Goal: Task Accomplishment & Management: Use online tool/utility

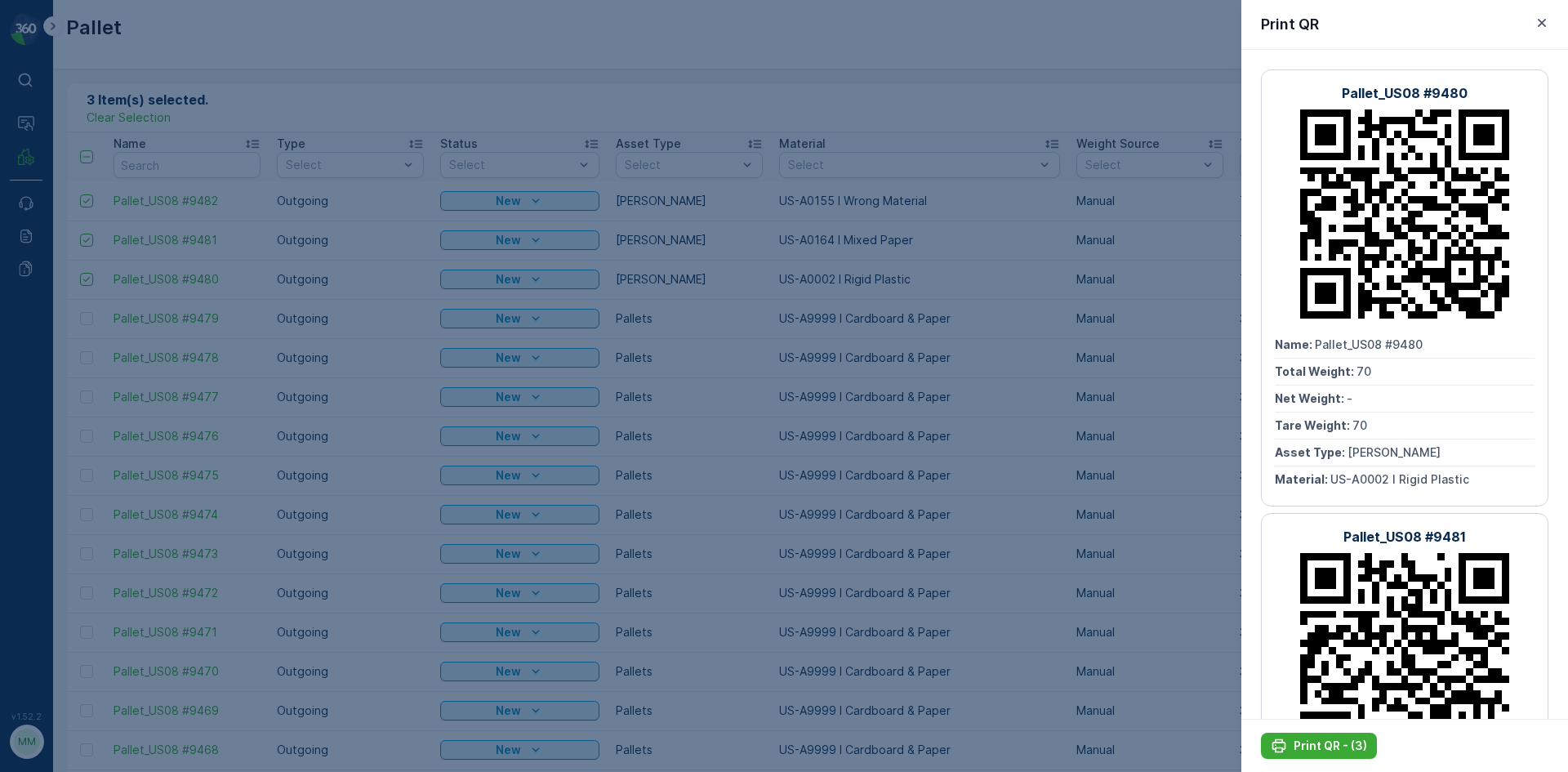
click at [812, 310] on div at bounding box center [784, 386] width 1568 height 772
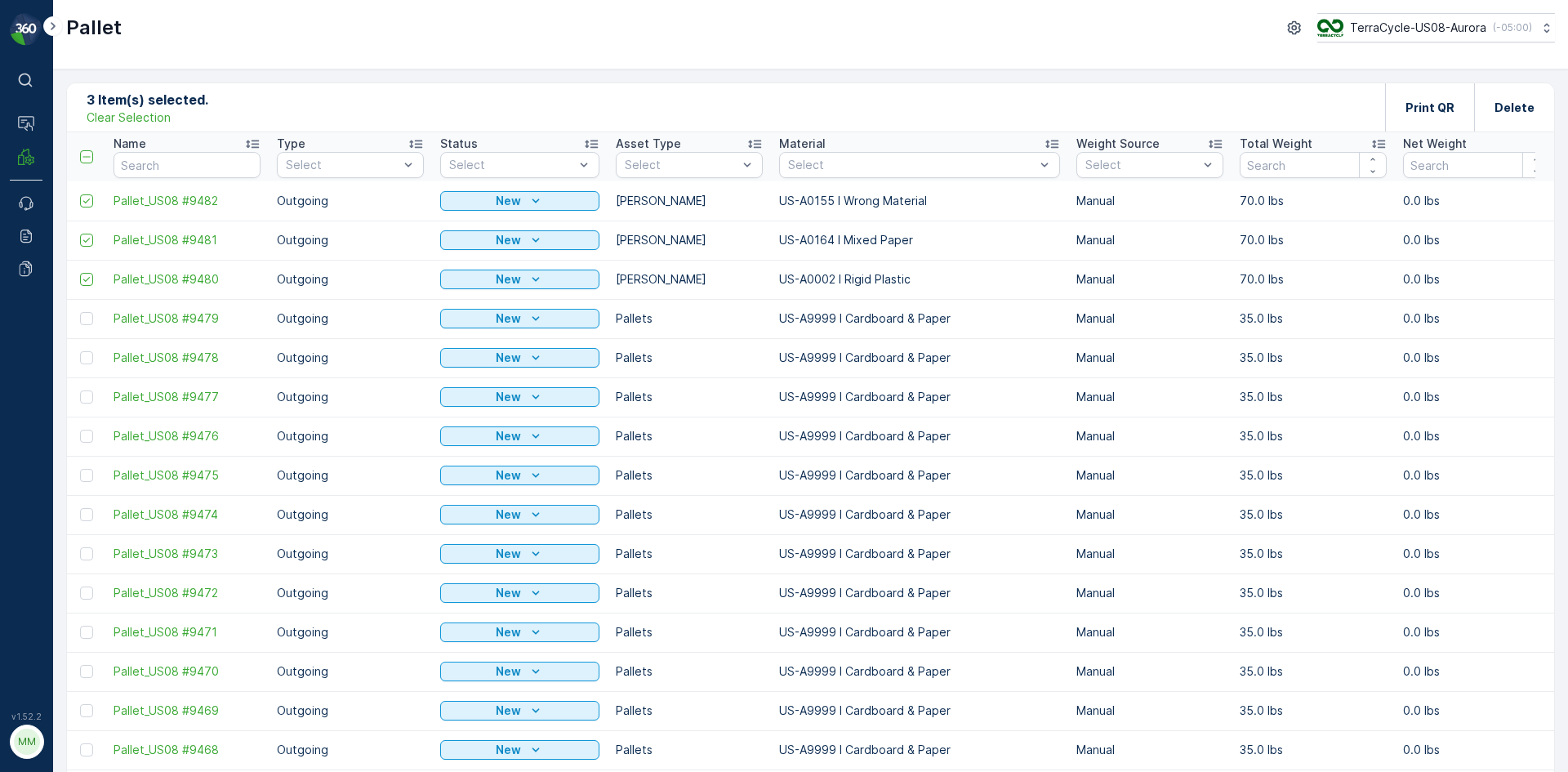
click at [122, 116] on p "Clear Selection" at bounding box center [128, 117] width 84 height 16
click at [174, 104] on p "Add" at bounding box center [172, 107] width 23 height 16
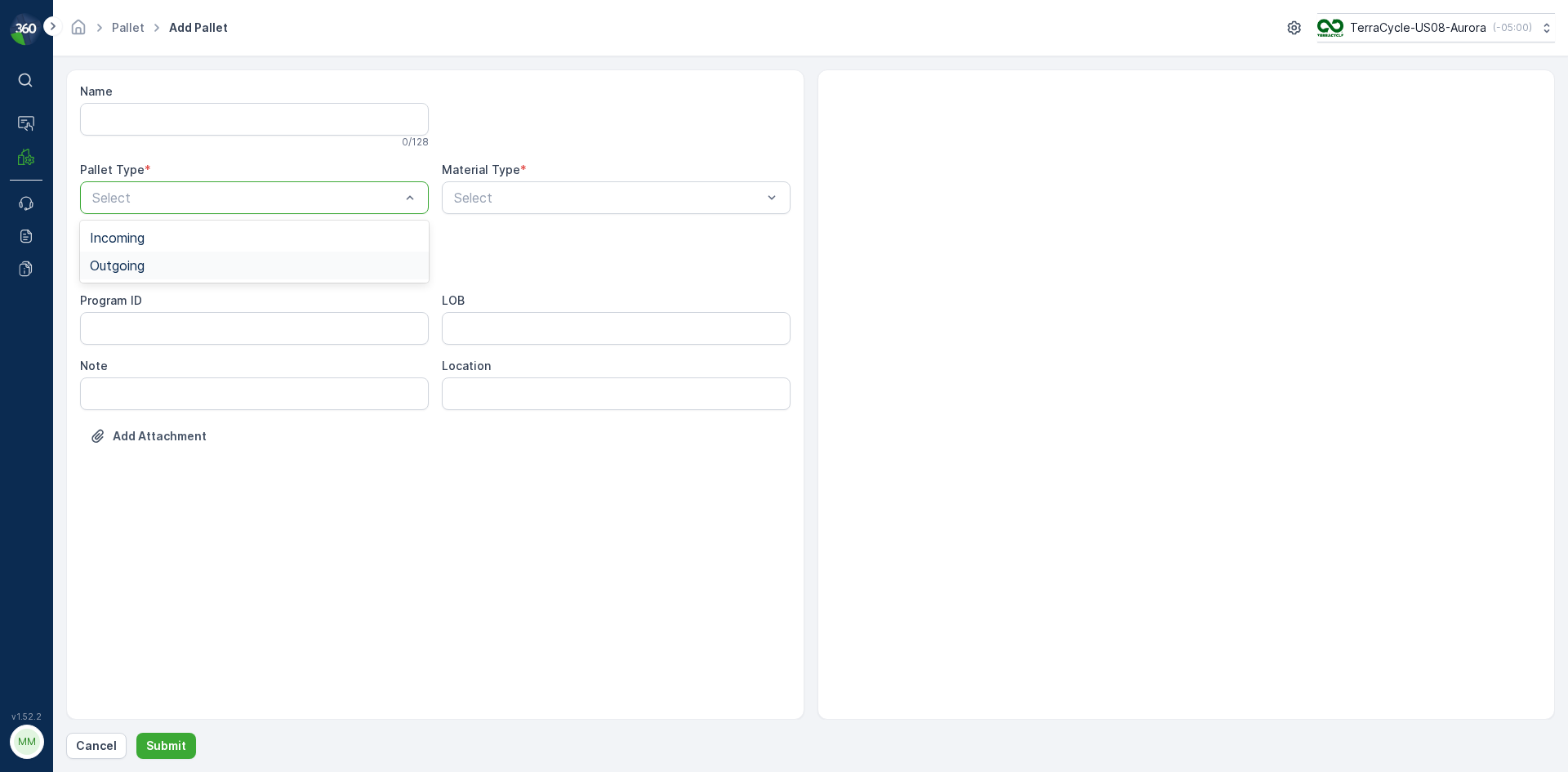
click at [193, 269] on div "Outgoing" at bounding box center [254, 265] width 329 height 15
click at [202, 253] on div "Select" at bounding box center [254, 262] width 348 height 33
click at [195, 304] on div "[PERSON_NAME]" at bounding box center [254, 303] width 329 height 15
type input "0145"
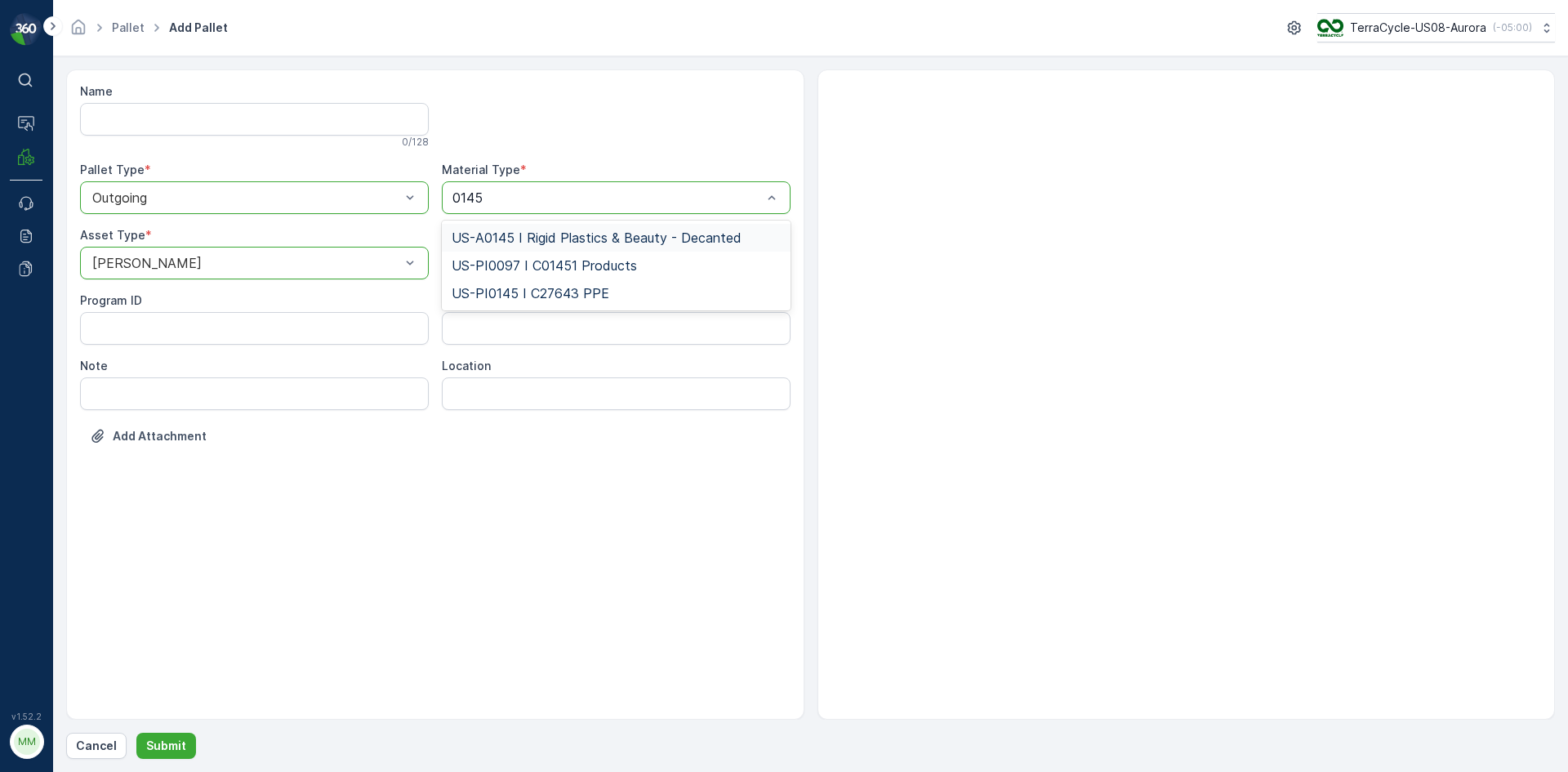
click at [539, 232] on span "US-A0145 I Rigid Plastics & Beauty - Decanted" at bounding box center [596, 237] width 290 height 15
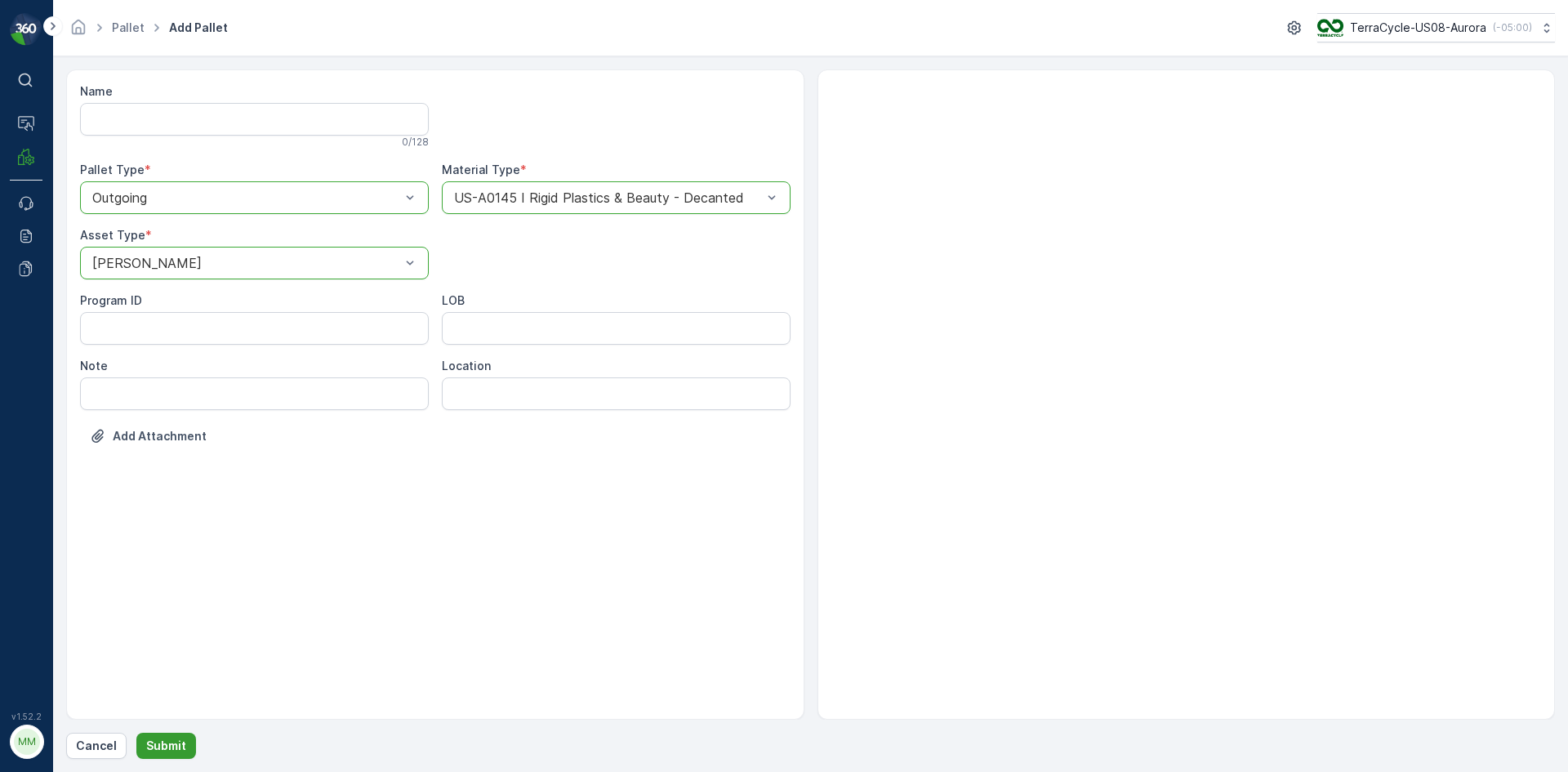
click at [175, 743] on p "Submit" at bounding box center [165, 745] width 40 height 16
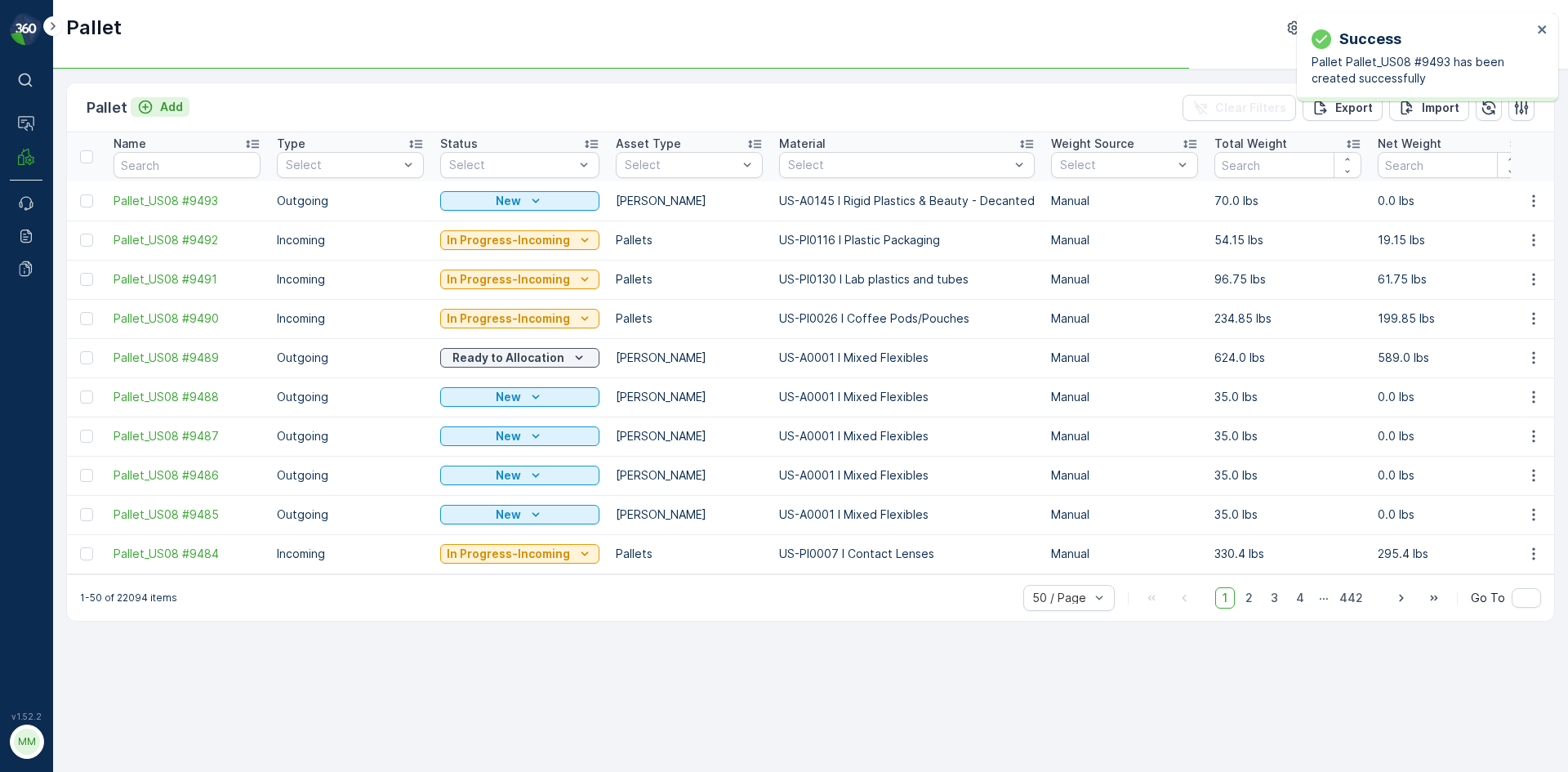
click at [164, 106] on p "Add" at bounding box center [172, 107] width 23 height 16
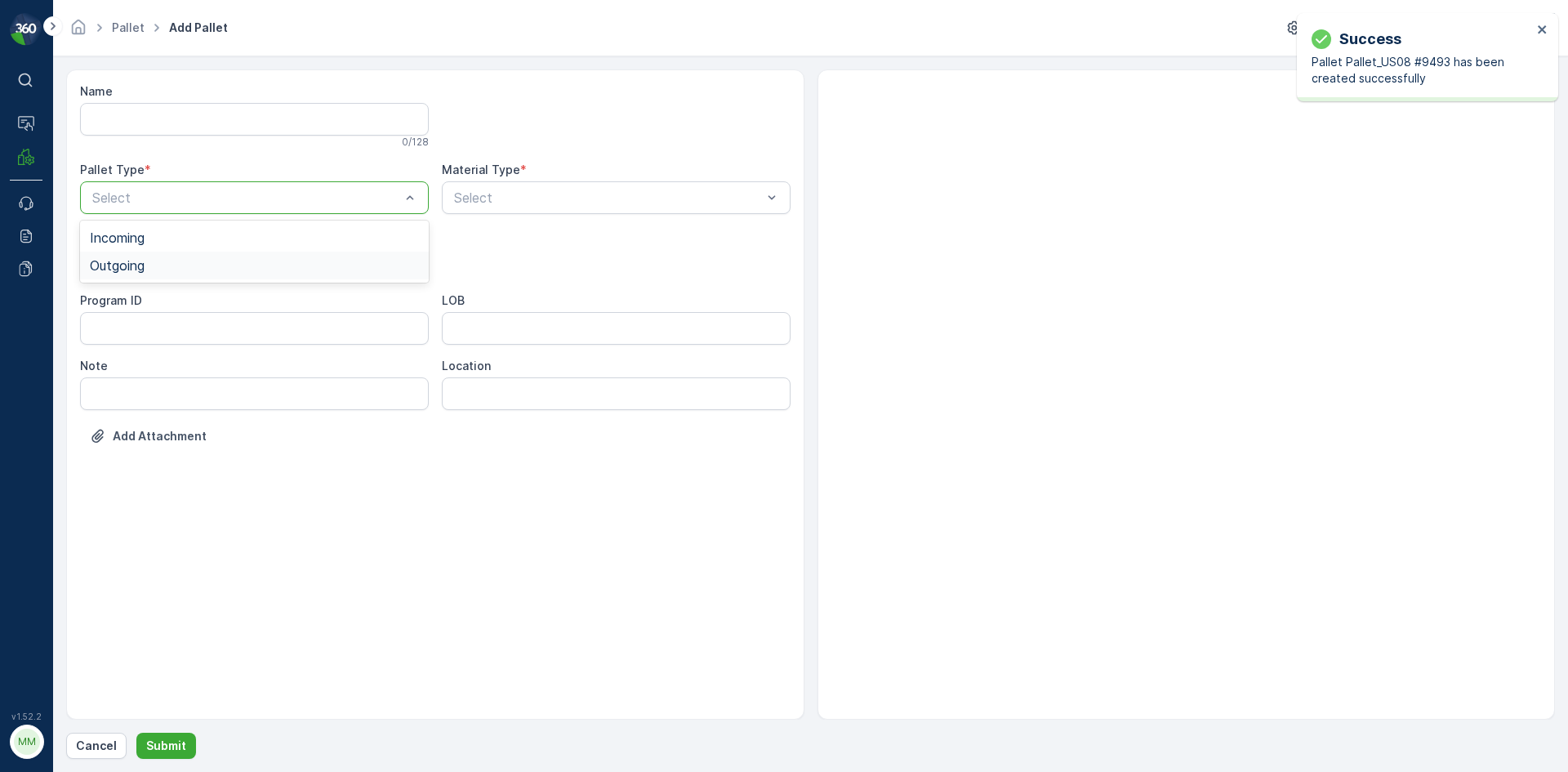
click at [144, 269] on span "Outgoing" at bounding box center [117, 265] width 55 height 15
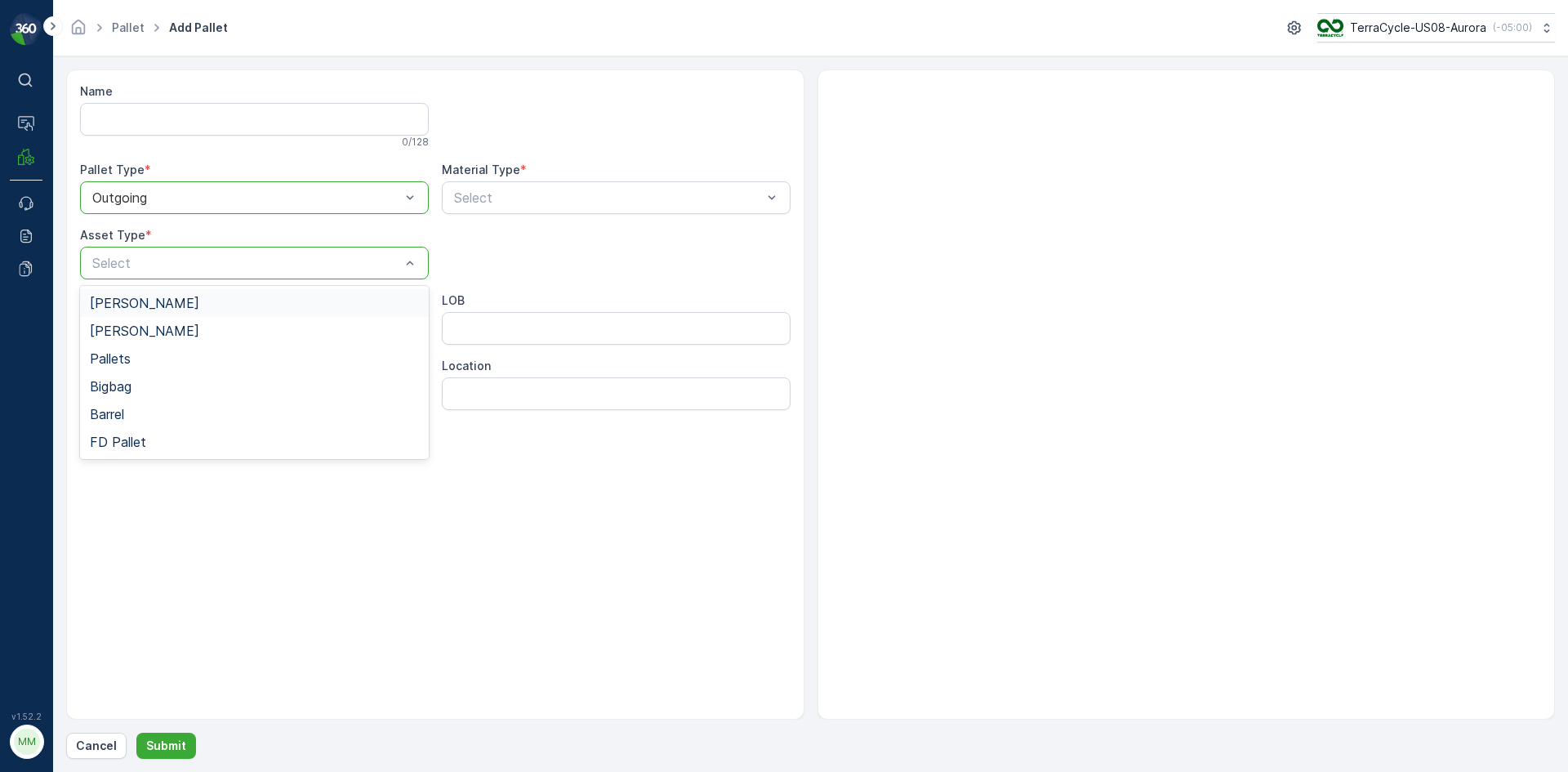
click at [156, 299] on div "[PERSON_NAME]" at bounding box center [254, 303] width 329 height 15
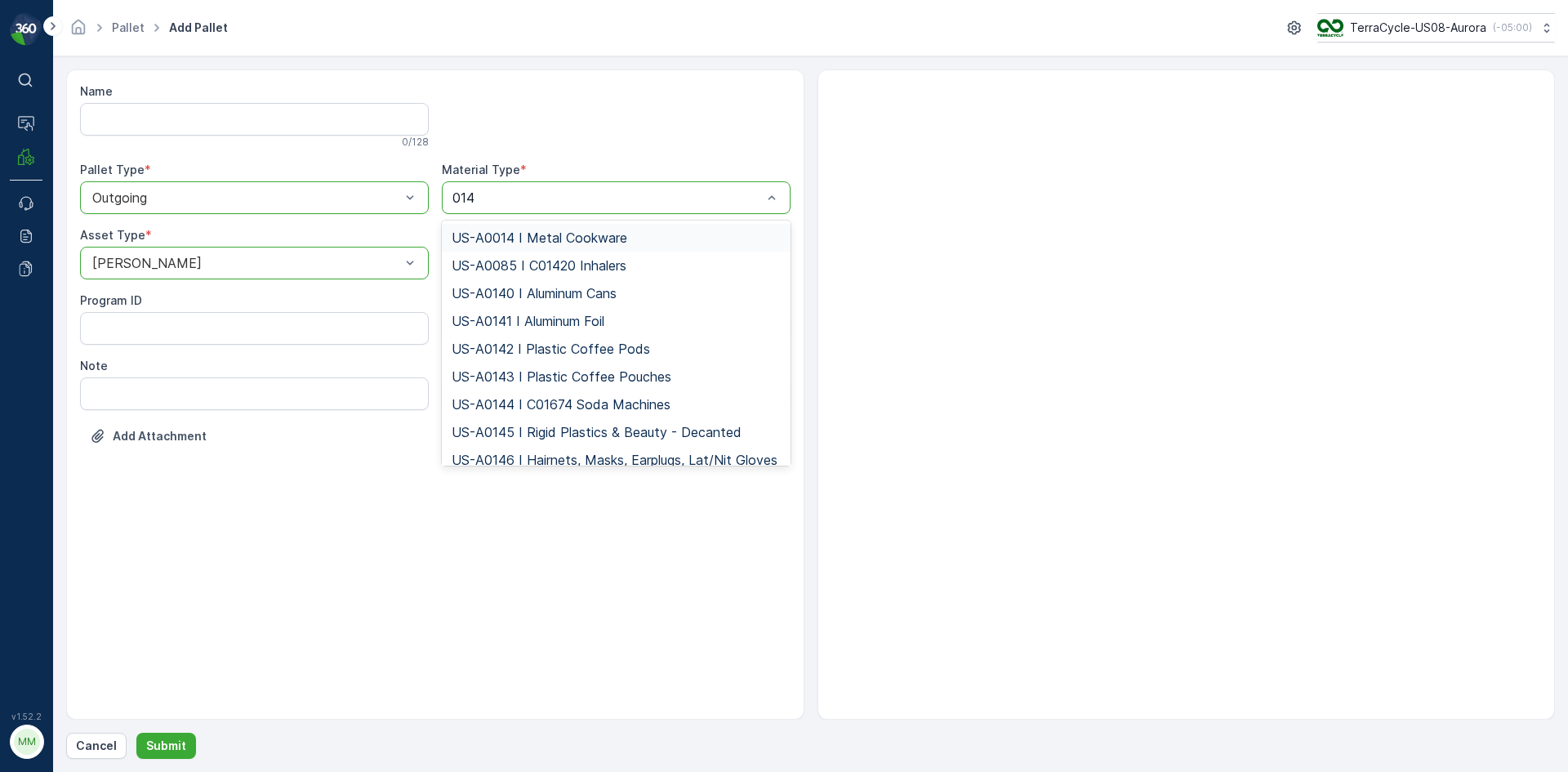
type input "0145"
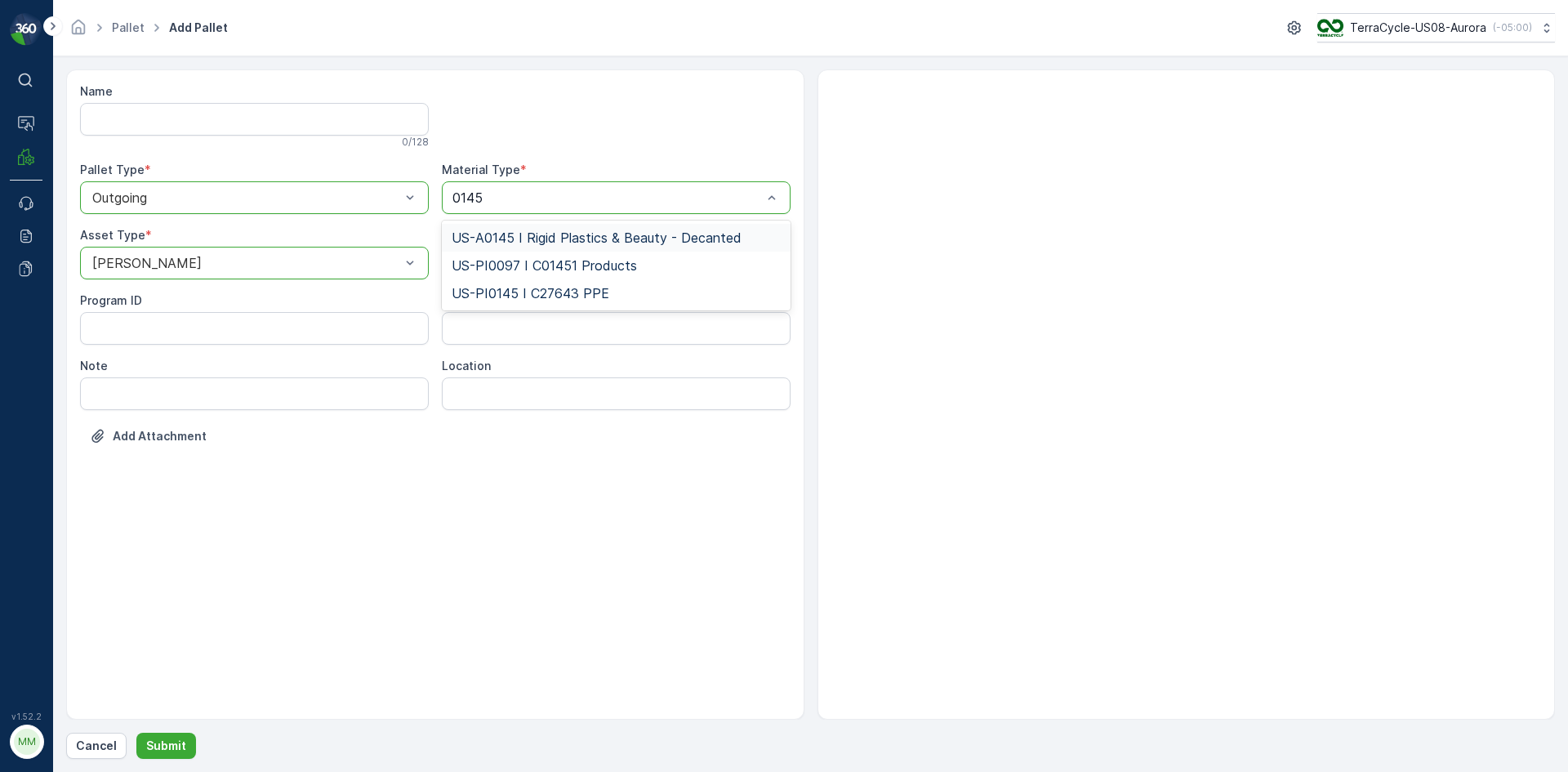
click at [587, 229] on div "US-A0145 I Rigid Plastics & Beauty - Decanted" at bounding box center [616, 237] width 348 height 28
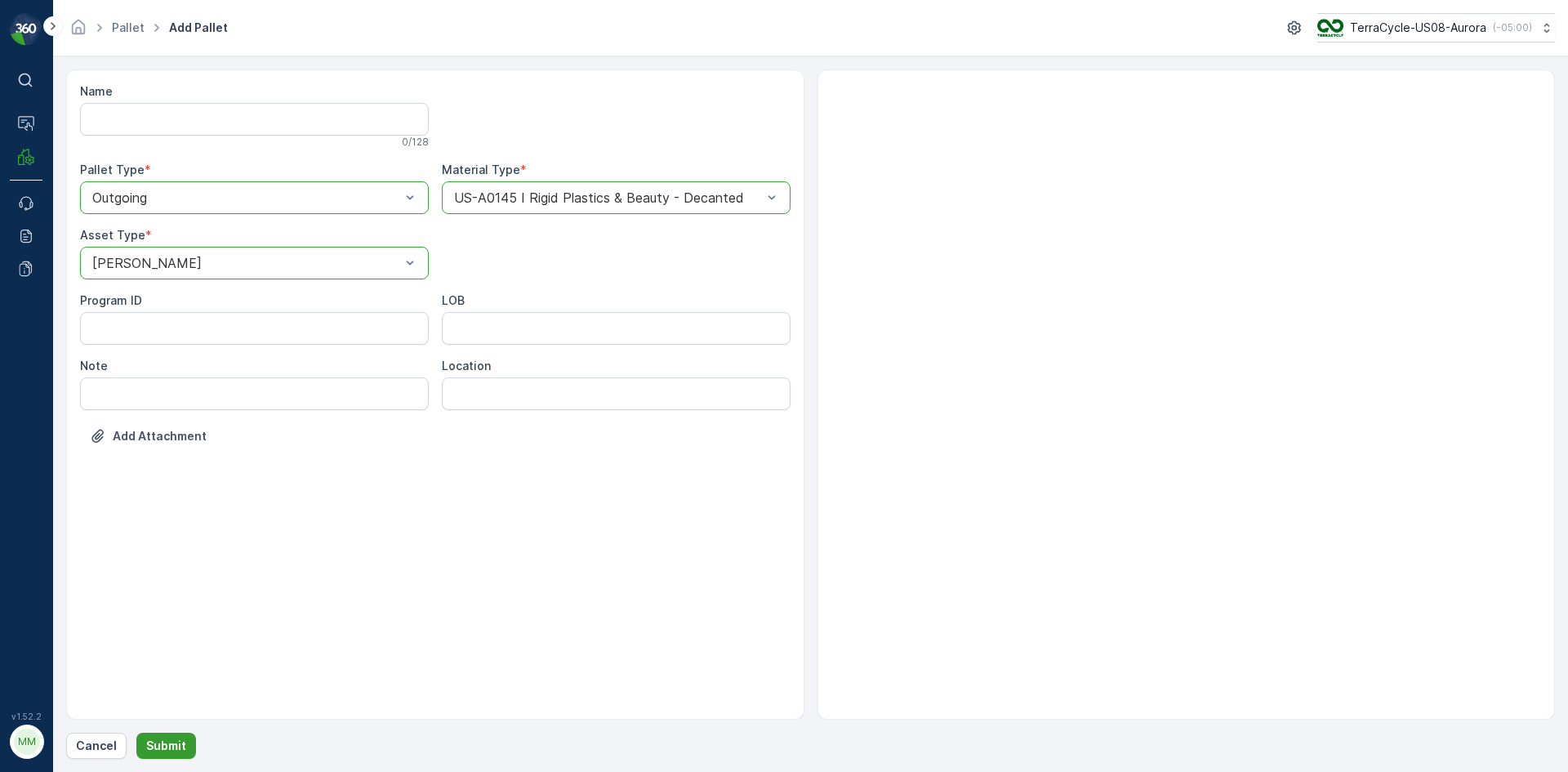
click at [164, 754] on button "Submit" at bounding box center [165, 745] width 60 height 26
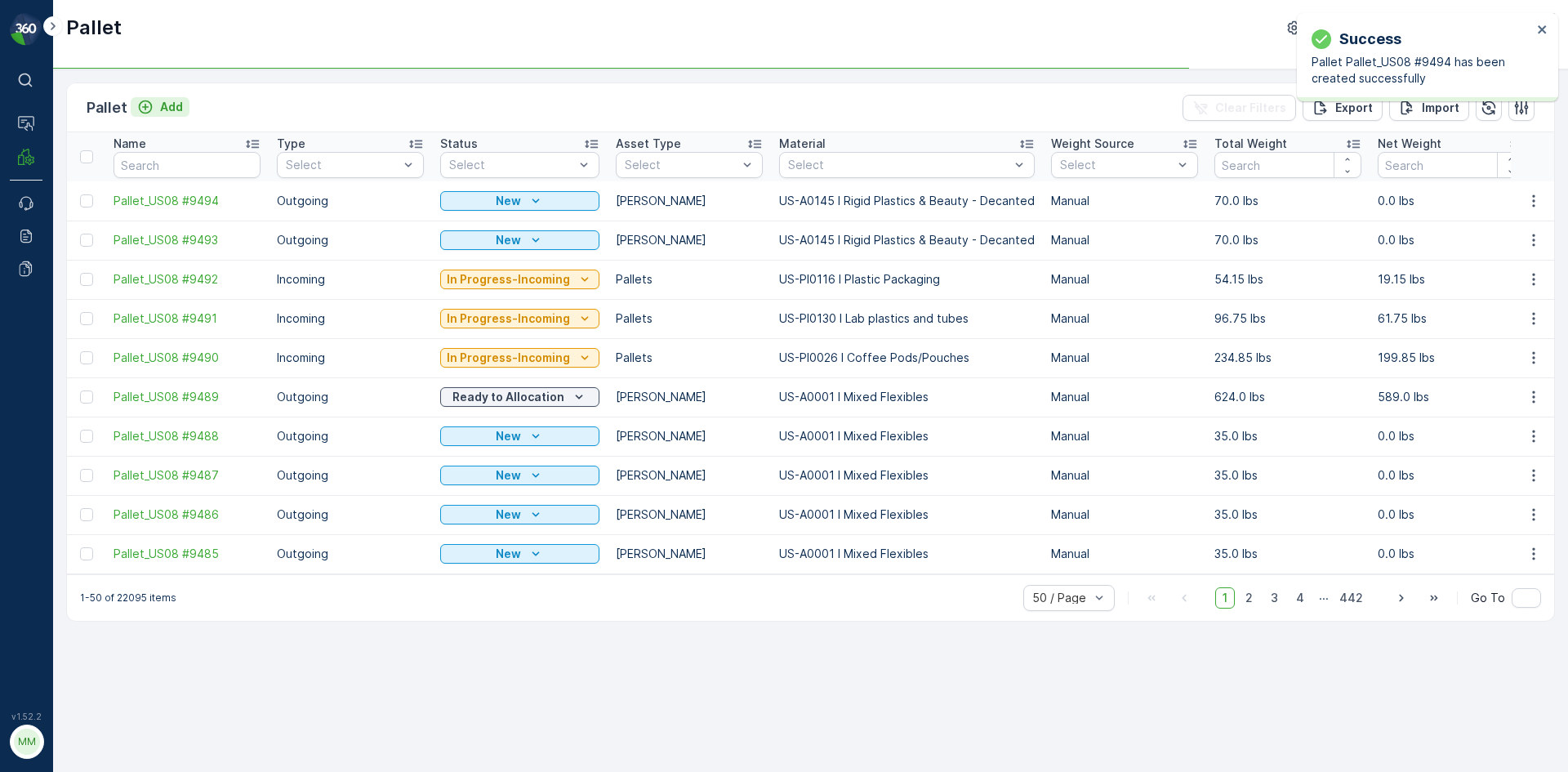
click at [164, 108] on p "Add" at bounding box center [172, 107] width 23 height 16
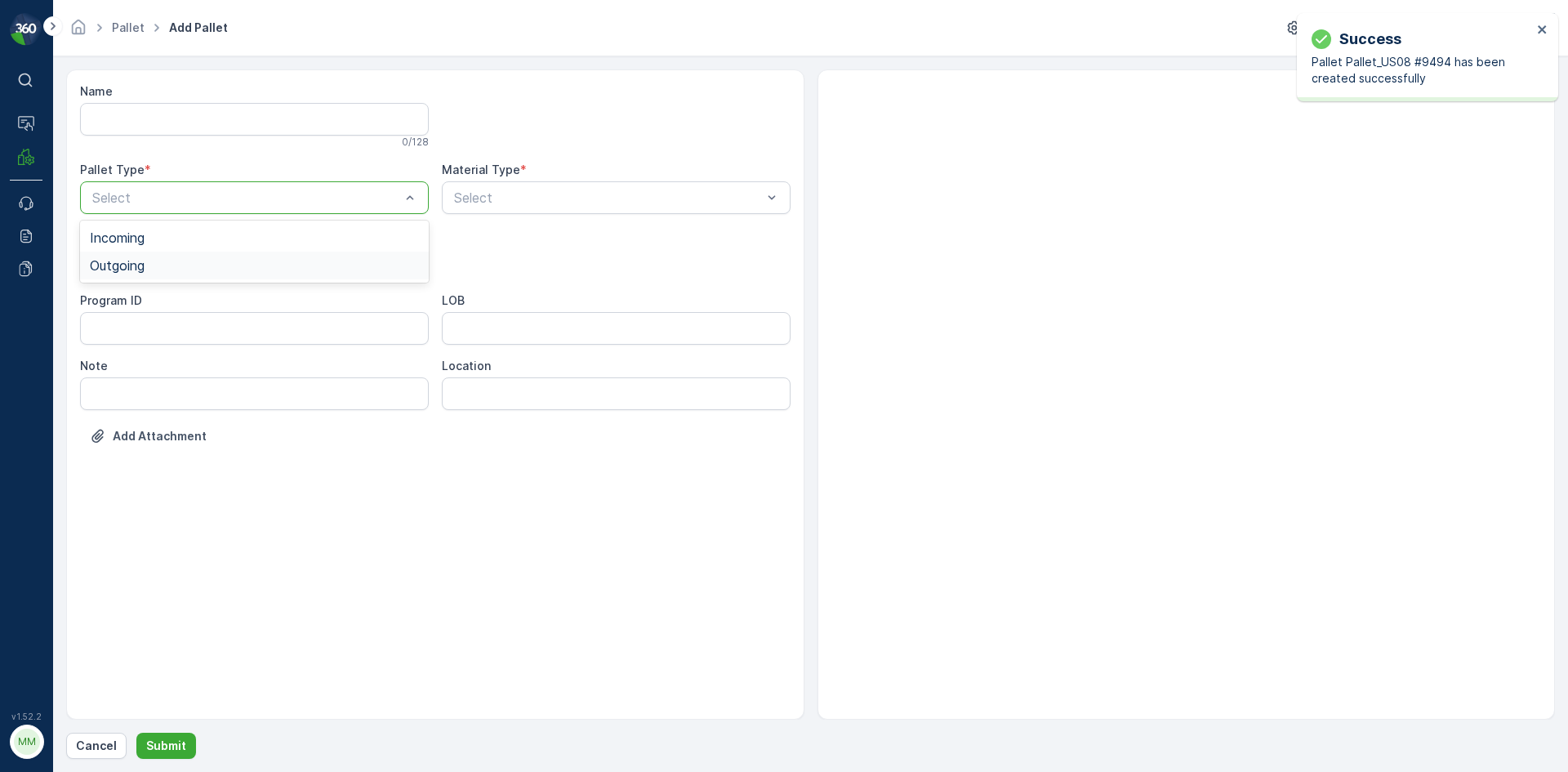
click at [190, 257] on div "Outgoing" at bounding box center [254, 265] width 348 height 28
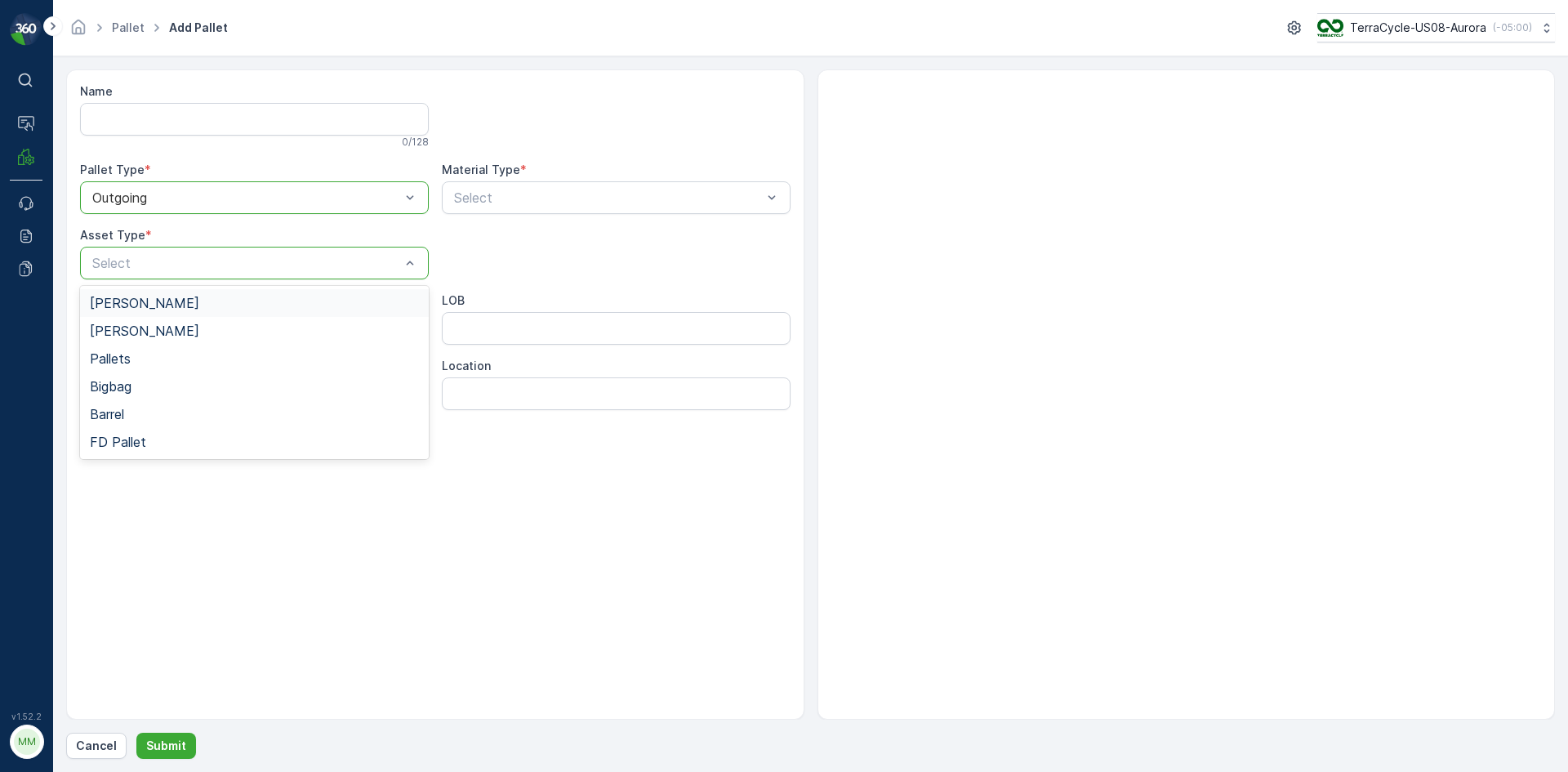
click at [183, 296] on div "Gaylord" at bounding box center [254, 303] width 329 height 15
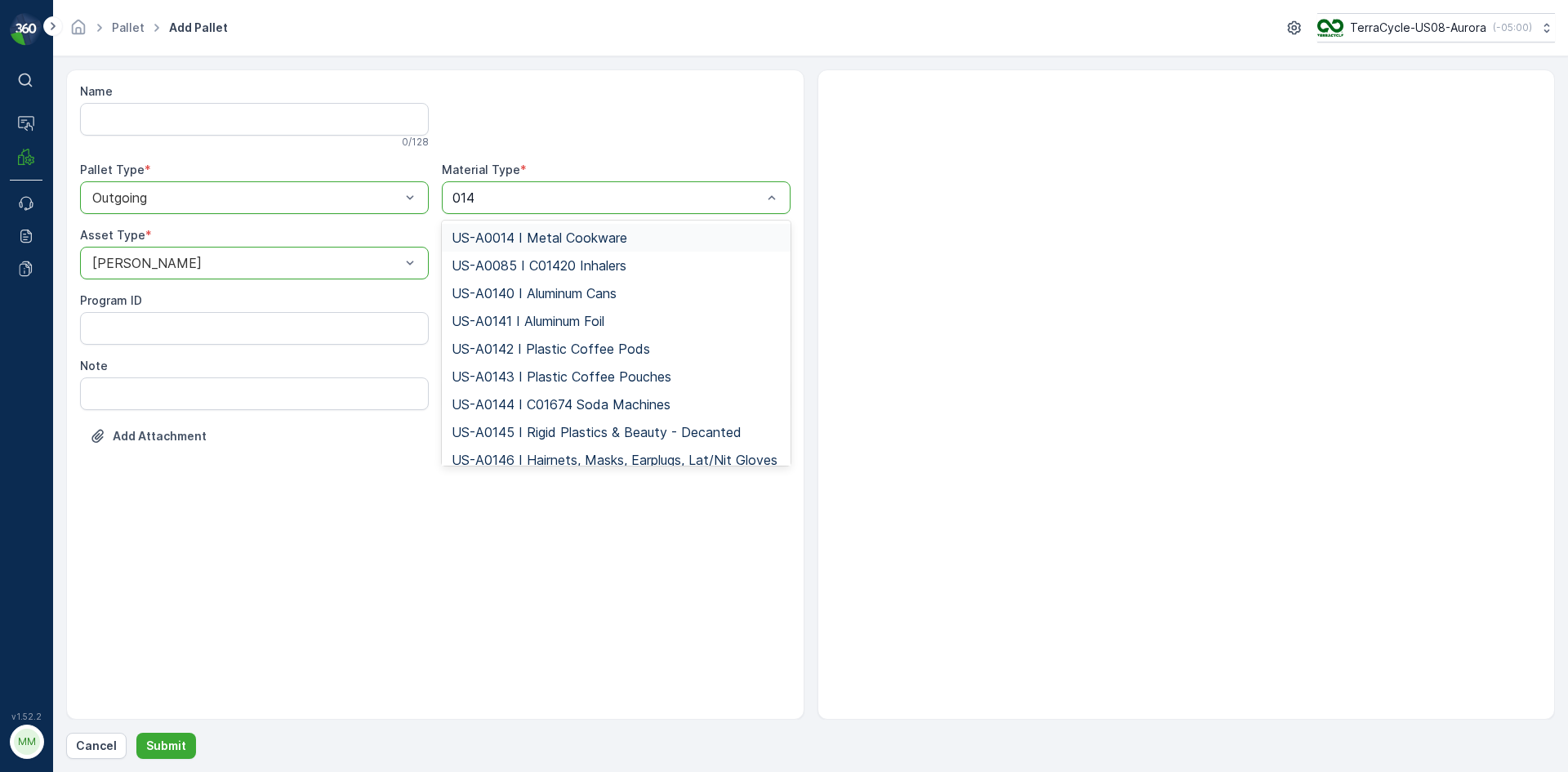
type input "0145"
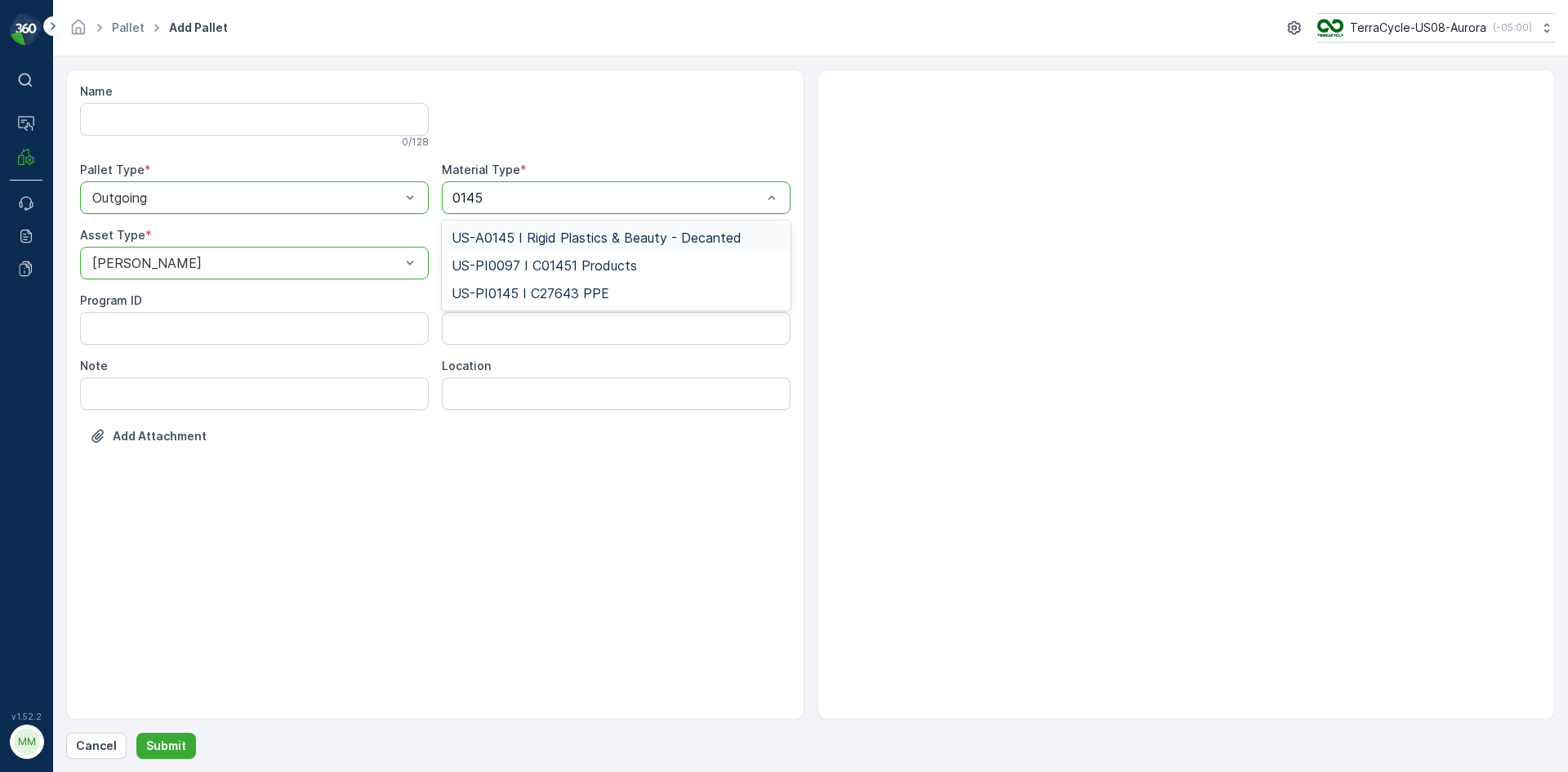
click at [495, 237] on span "US-A0145 I Rigid Plastics & Beauty - Decanted" at bounding box center [596, 237] width 290 height 15
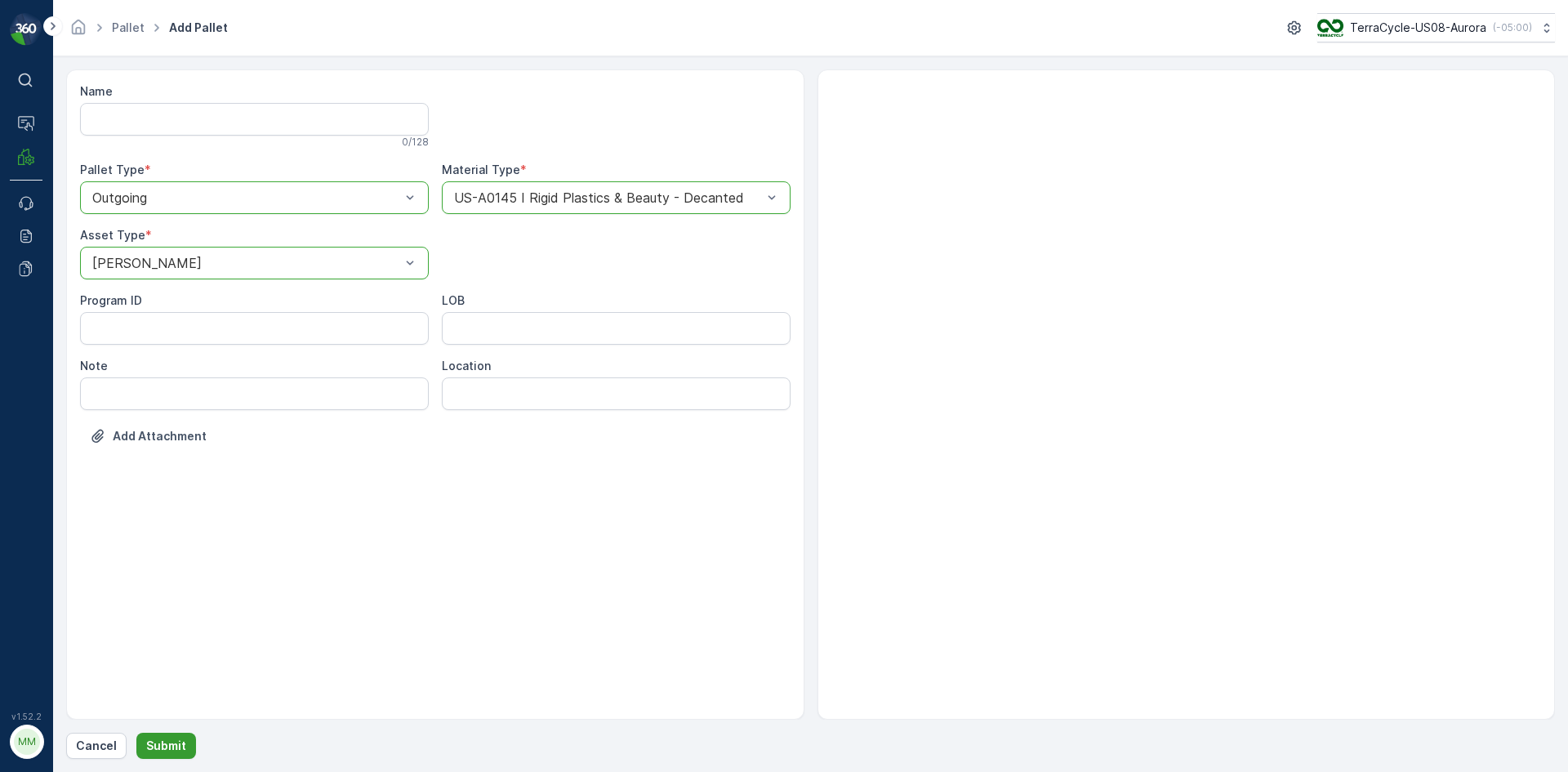
click at [175, 747] on p "Submit" at bounding box center [165, 745] width 40 height 16
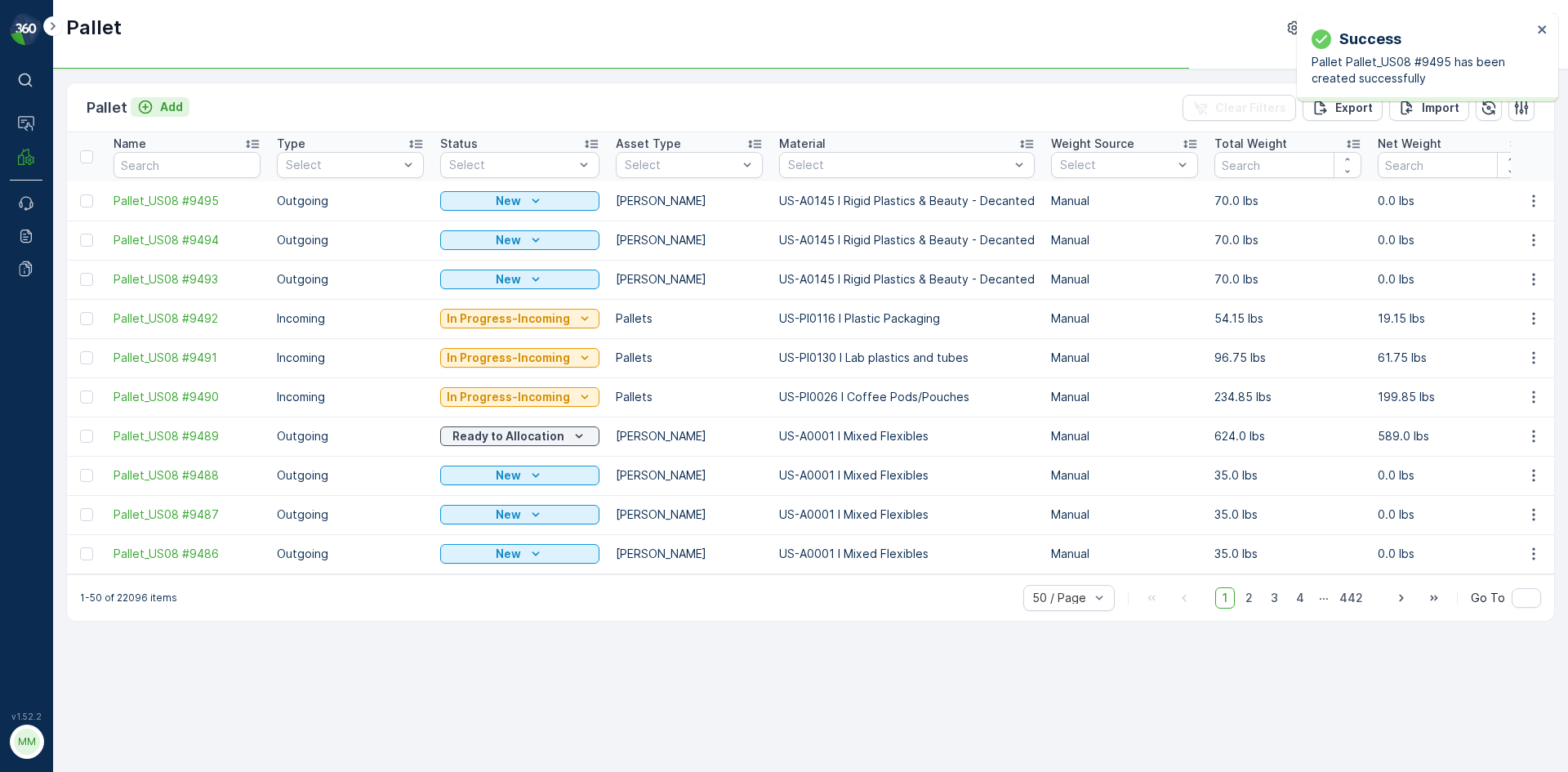
click at [172, 105] on p "Add" at bounding box center [172, 107] width 23 height 16
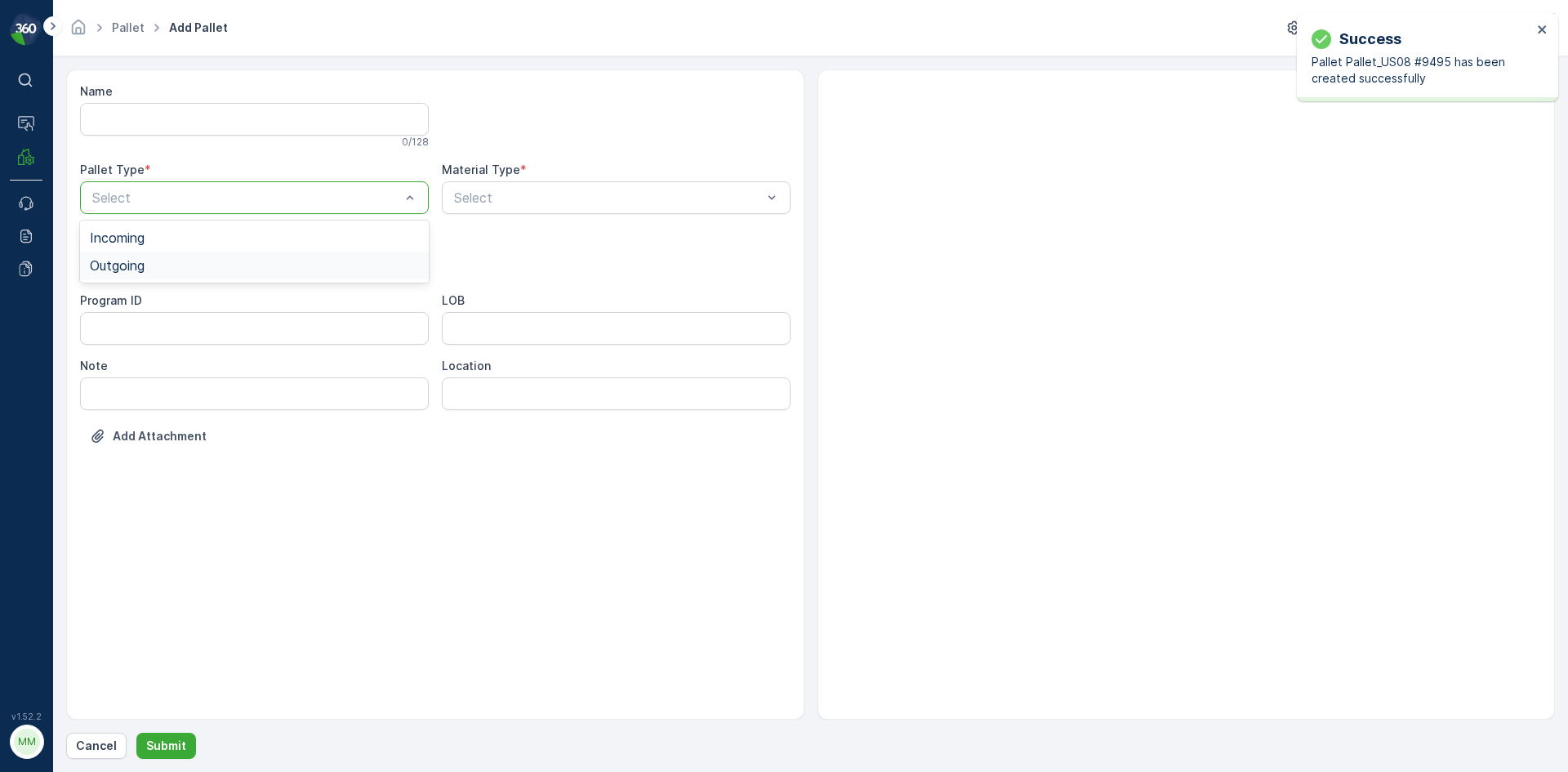
click at [142, 265] on span "Outgoing" at bounding box center [117, 265] width 55 height 15
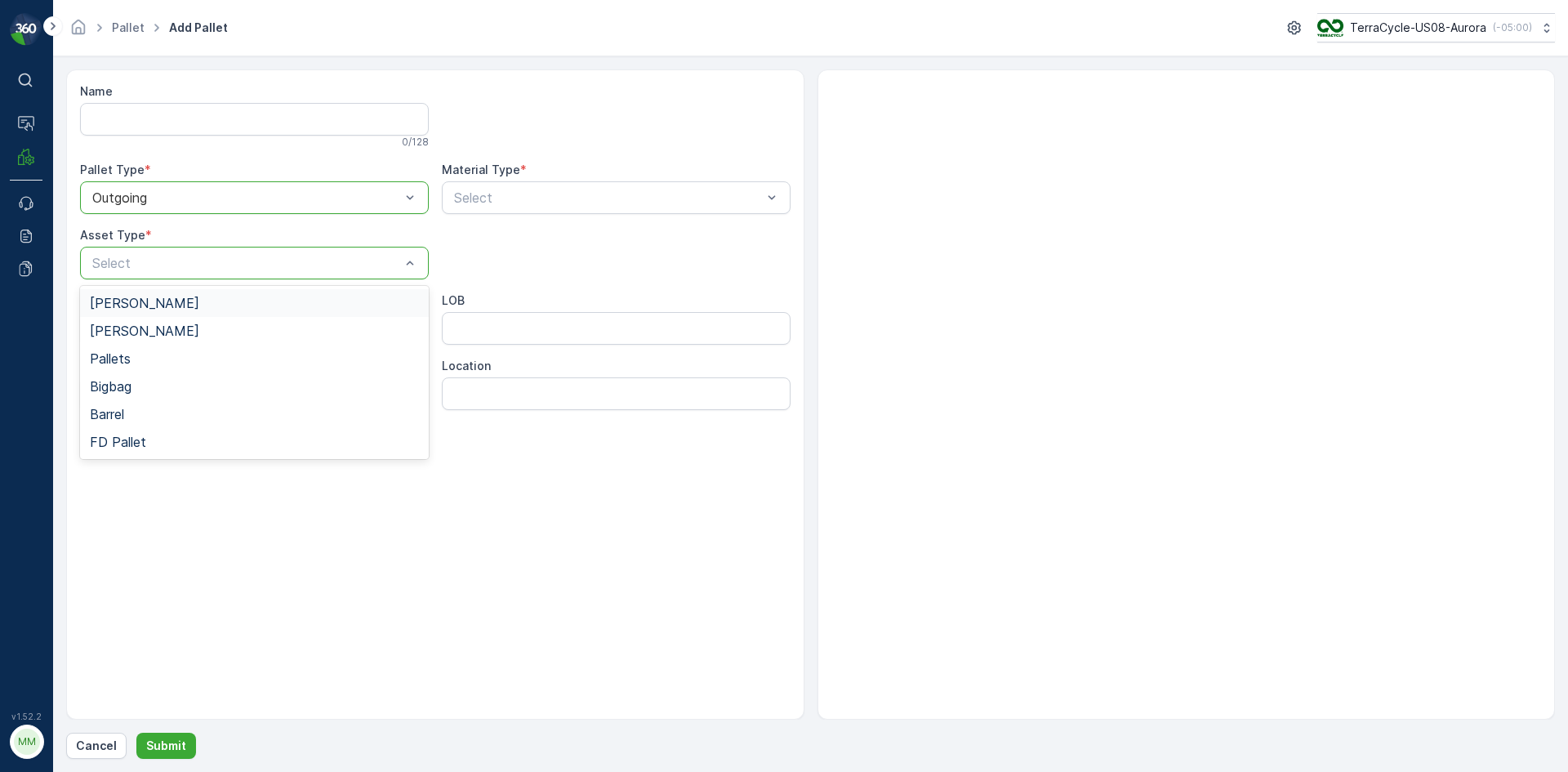
click at [147, 310] on div "Gaylord" at bounding box center [254, 303] width 329 height 15
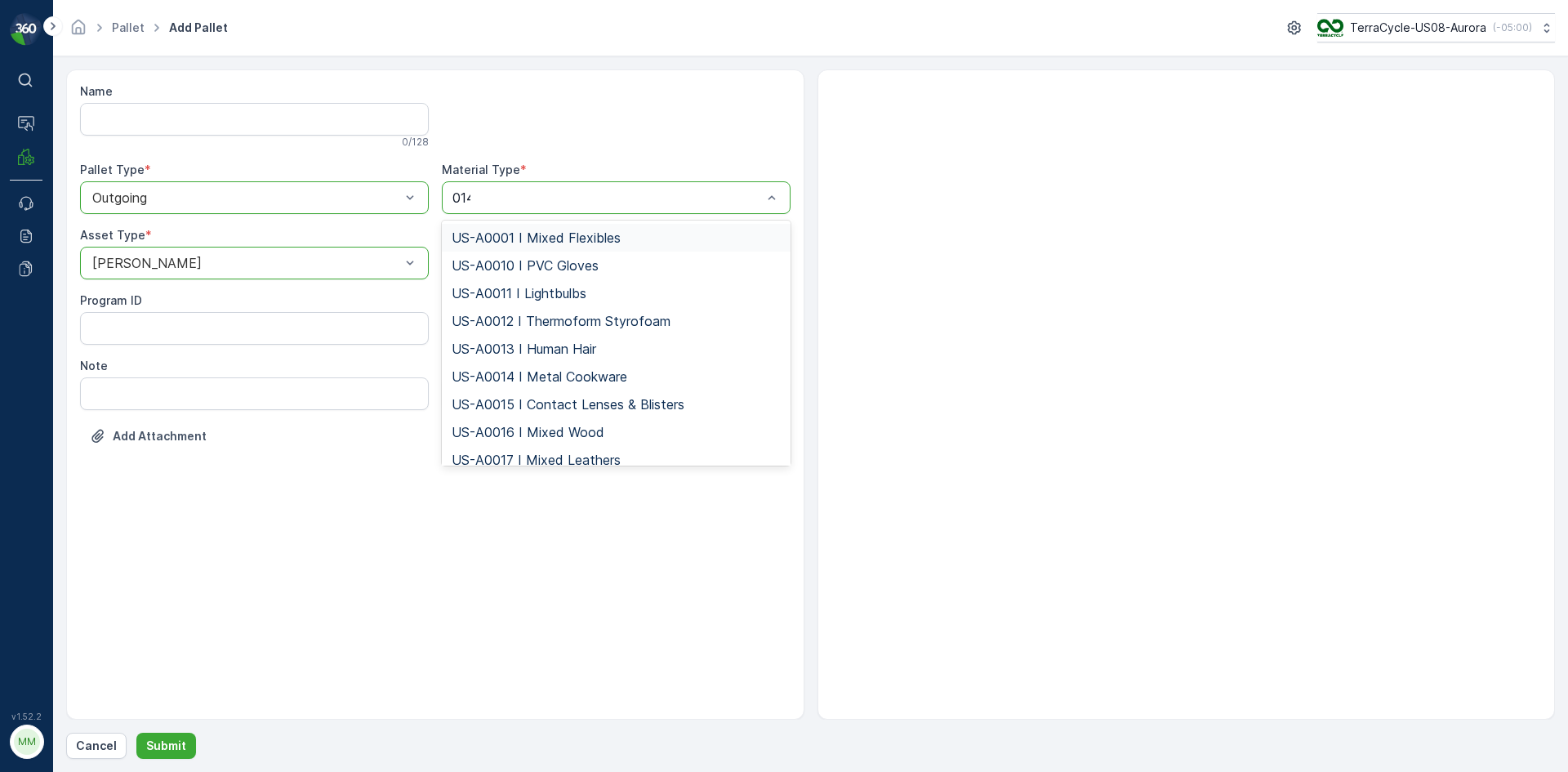
type input "0145"
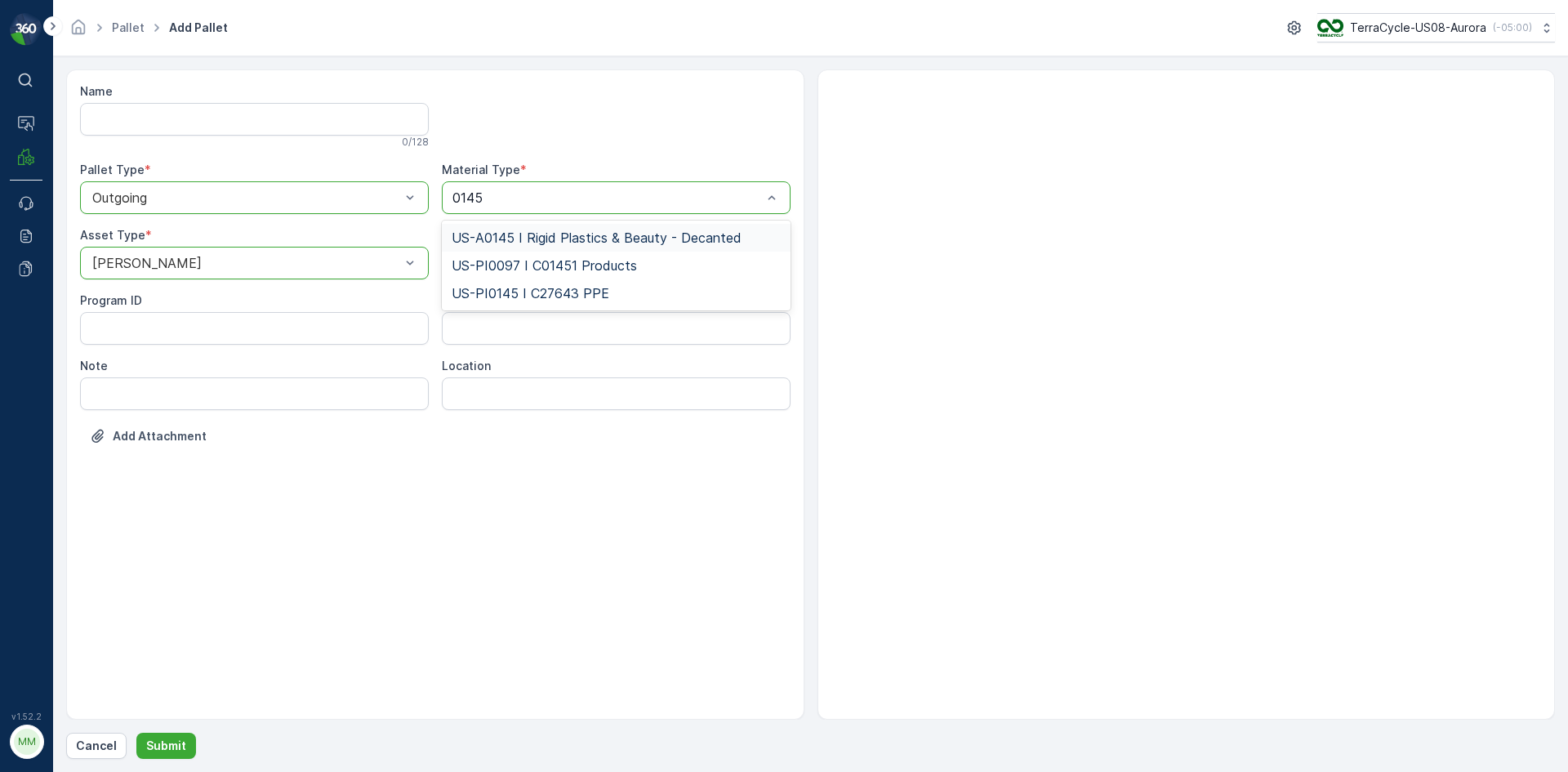
click at [553, 237] on span "US-A0145 I Rigid Plastics & Beauty - Decanted" at bounding box center [596, 237] width 290 height 15
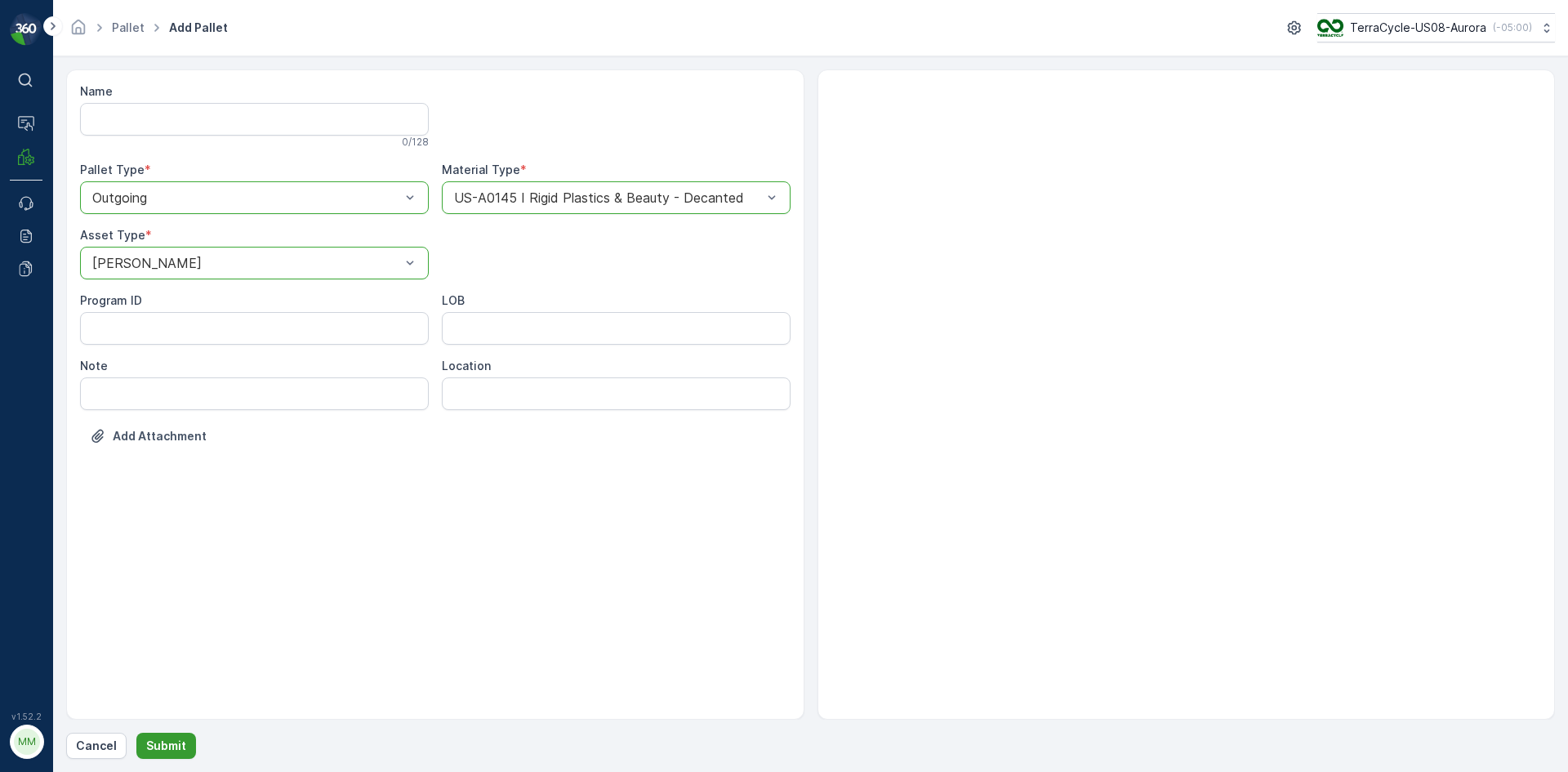
click at [167, 757] on button "Submit" at bounding box center [165, 745] width 60 height 26
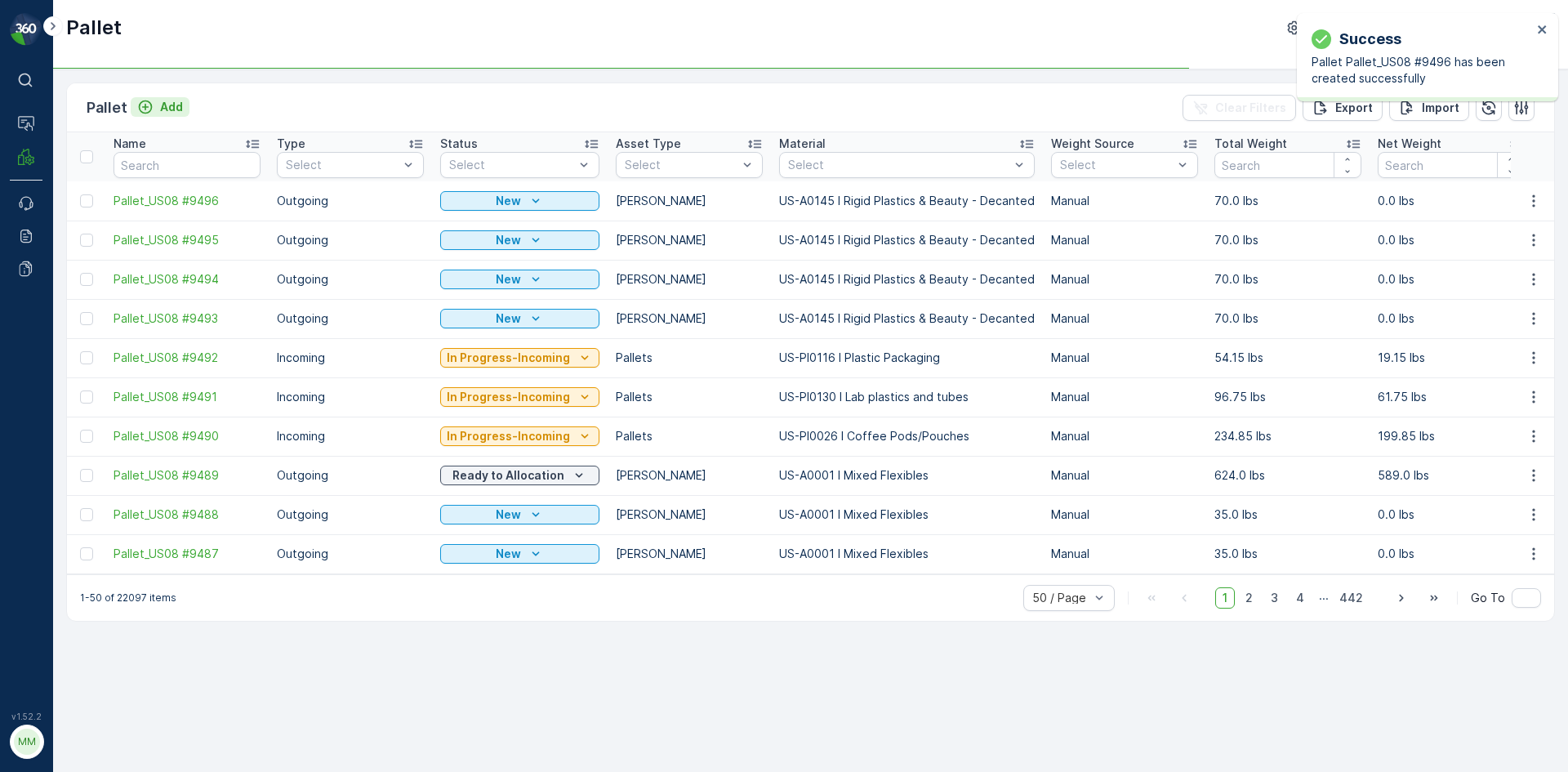
click at [166, 109] on p "Add" at bounding box center [172, 107] width 23 height 16
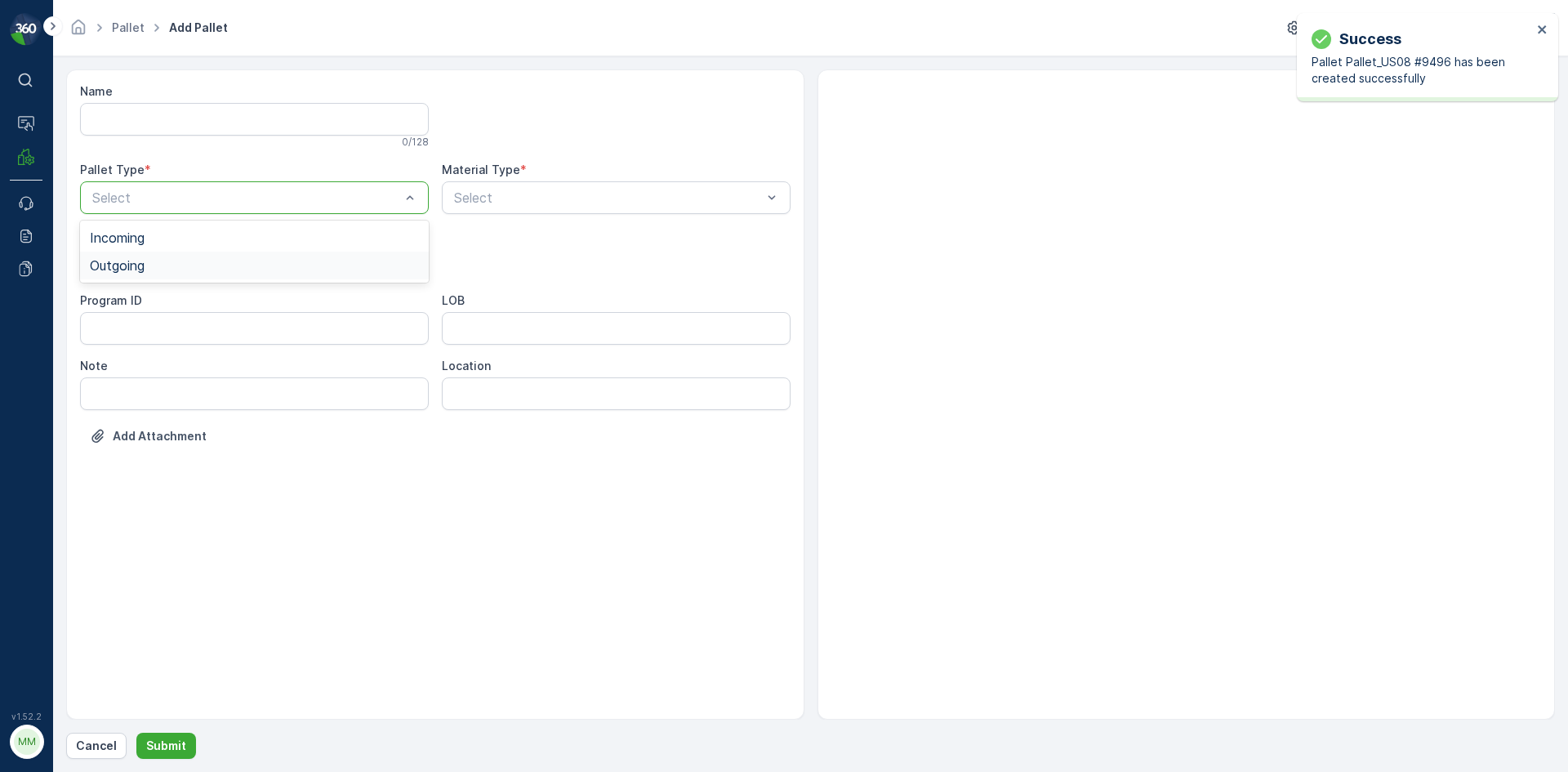
click at [169, 268] on div "Outgoing" at bounding box center [254, 265] width 329 height 15
click at [172, 298] on div "Gaylord" at bounding box center [254, 303] width 329 height 15
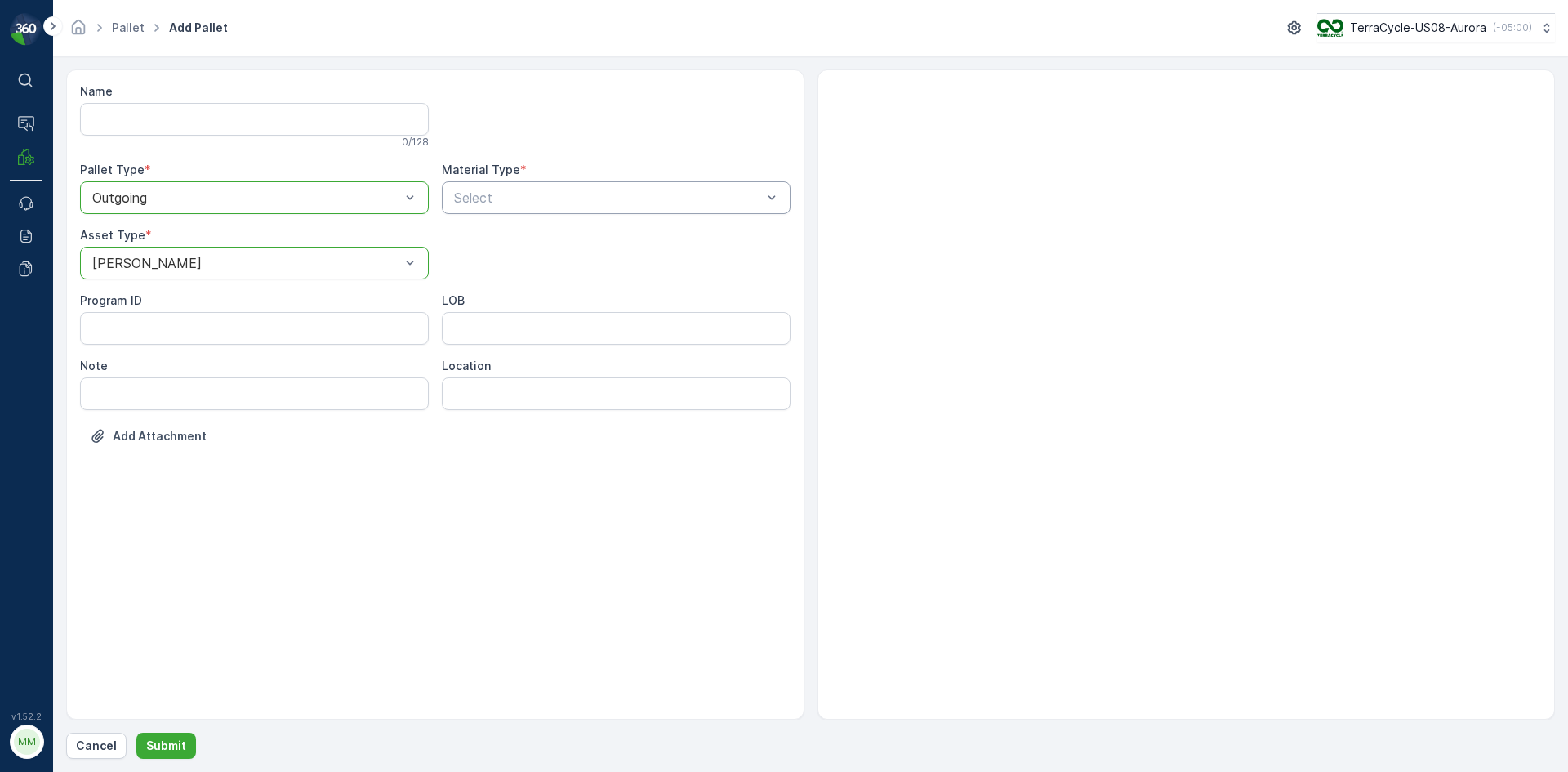
click at [522, 182] on div "Select" at bounding box center [616, 197] width 348 height 33
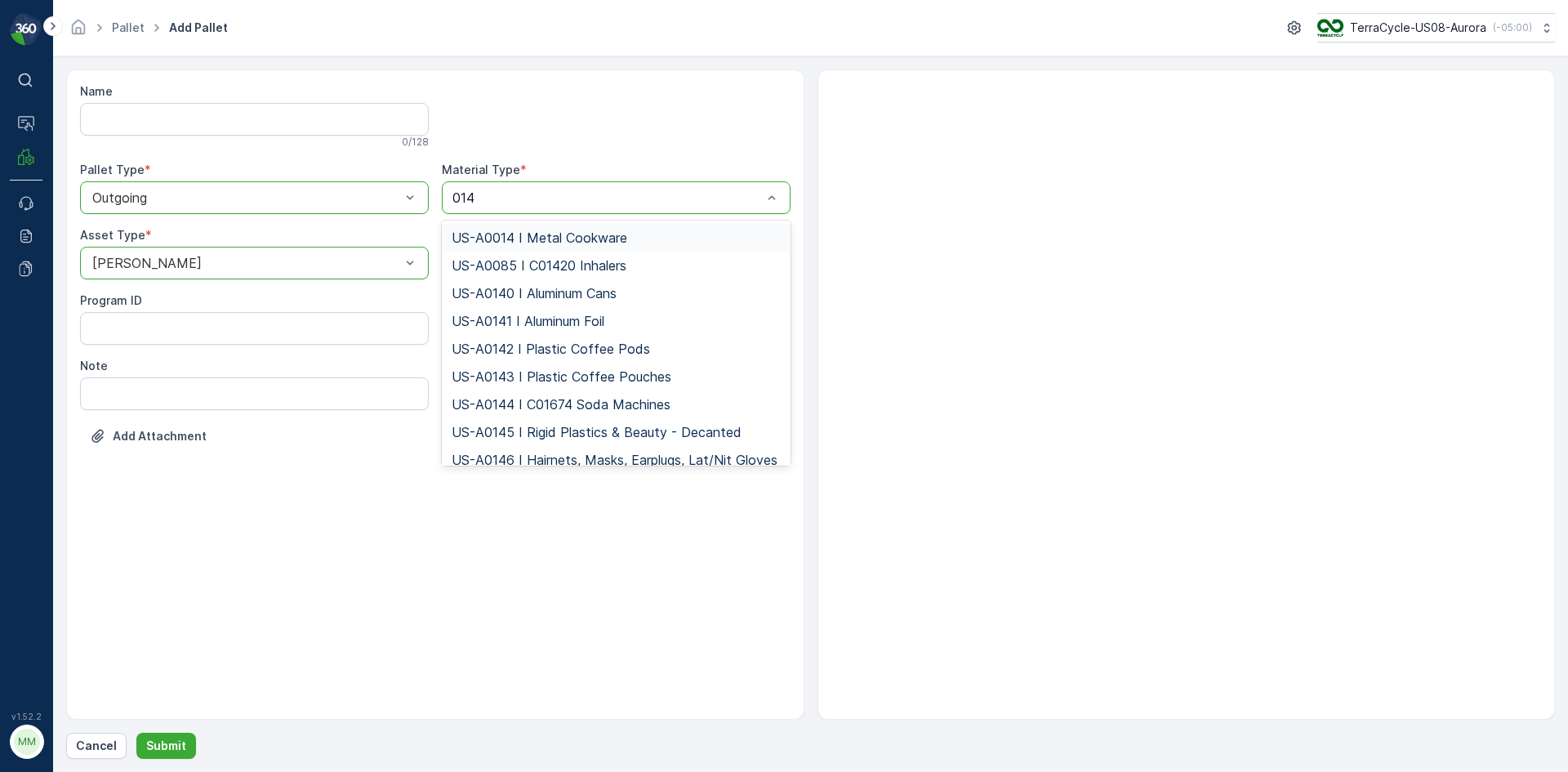
type input "0145"
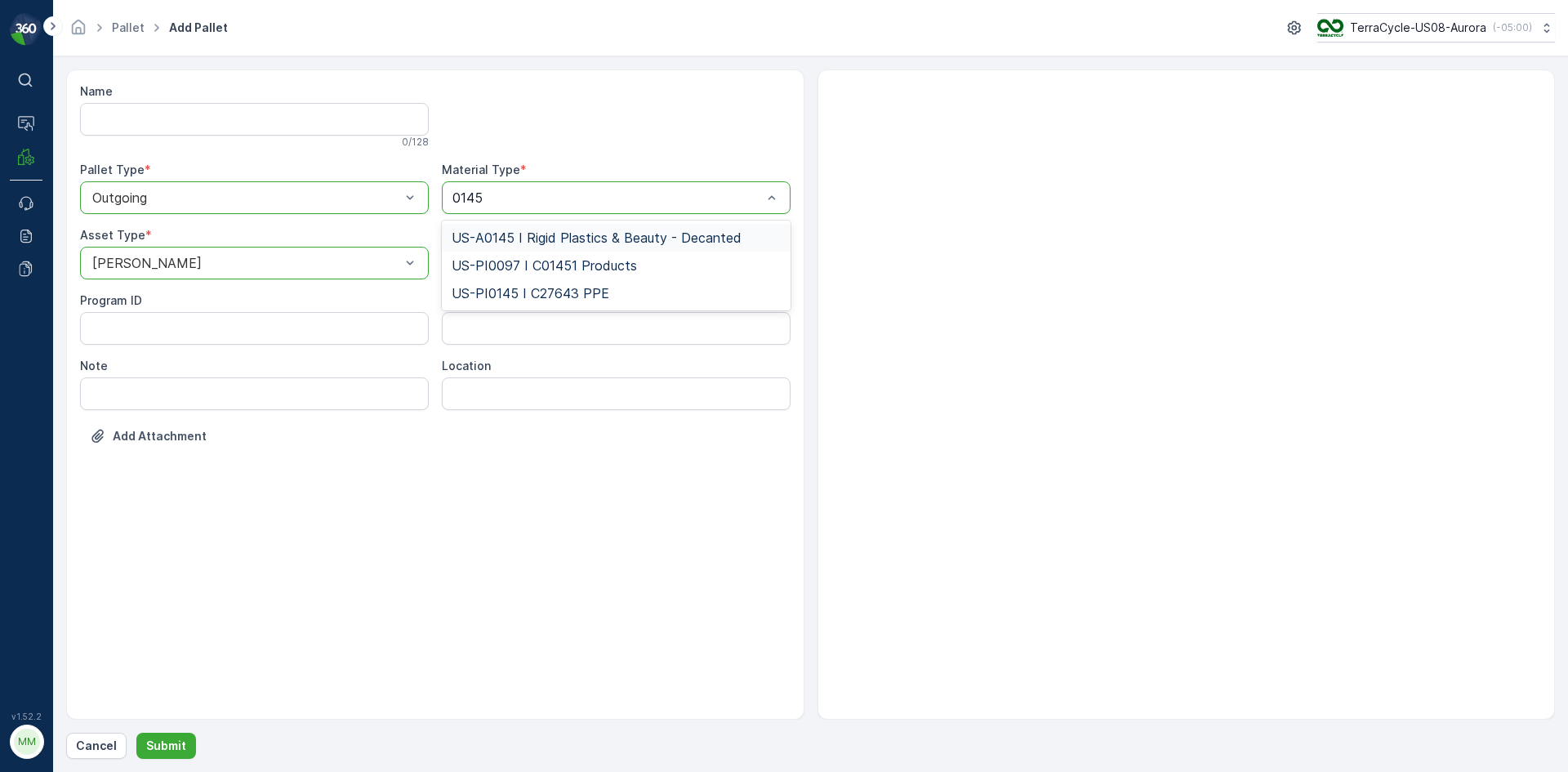
click at [531, 231] on span "US-A0145 I Rigid Plastics & Beauty - Decanted" at bounding box center [596, 237] width 290 height 15
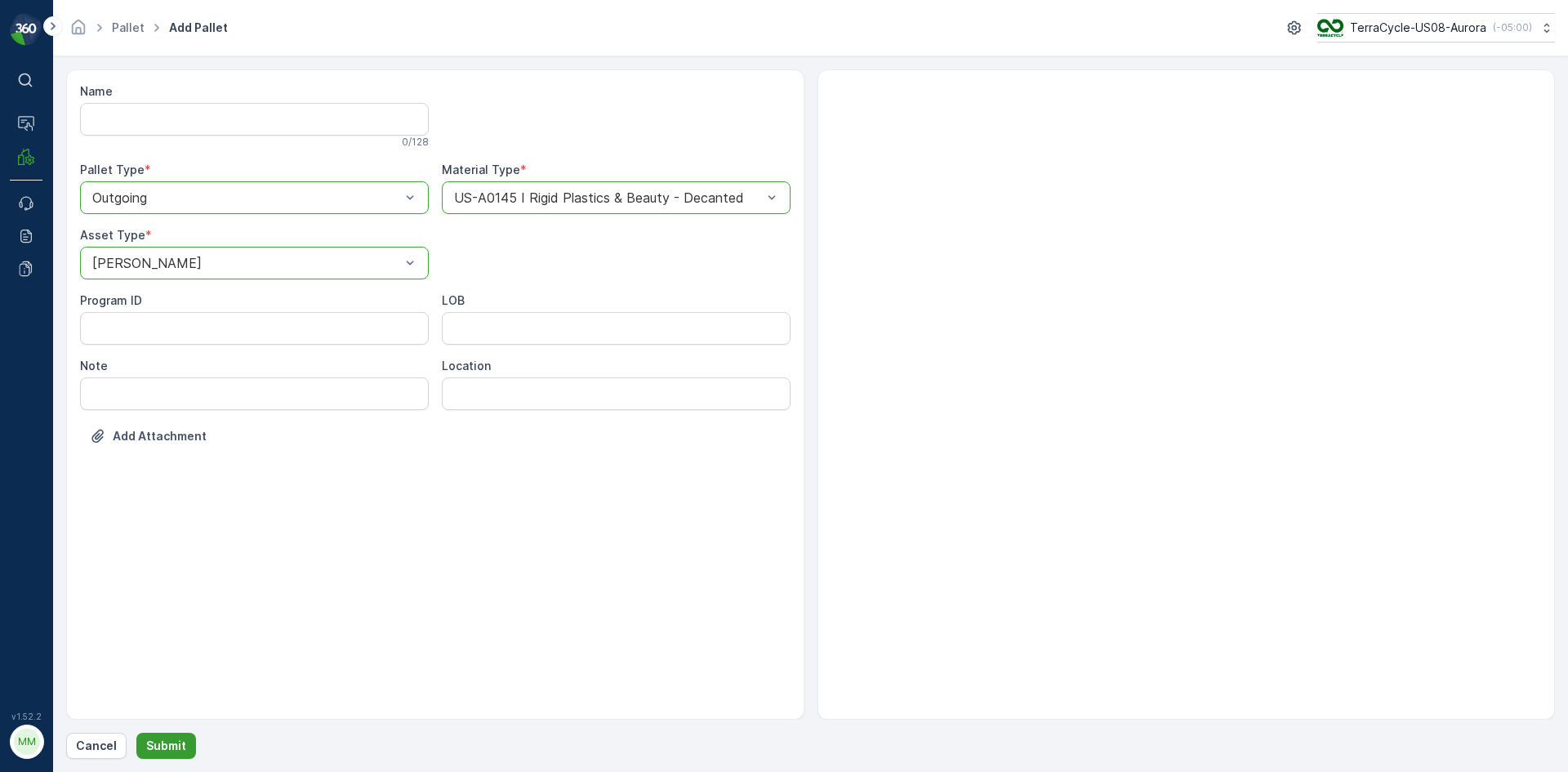
click at [168, 749] on p "Submit" at bounding box center [165, 745] width 40 height 16
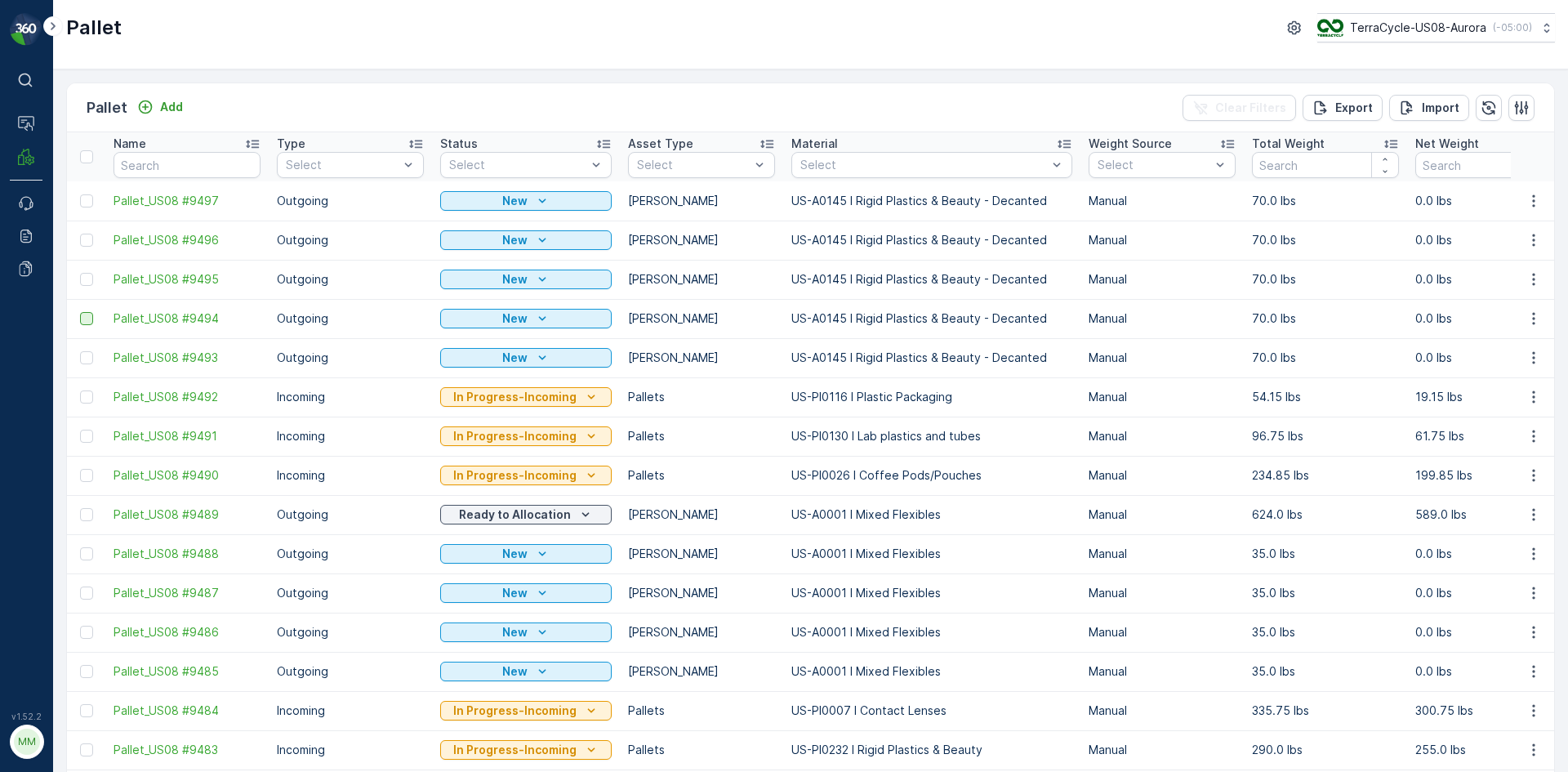
drag, startPoint x: 85, startPoint y: 358, endPoint x: 85, endPoint y: 318, distance: 40.0
click at [85, 358] on div at bounding box center [86, 358] width 13 height 13
click at [80, 351] on input "checkbox" at bounding box center [80, 351] width 0 height 0
drag, startPoint x: 86, startPoint y: 316, endPoint x: 91, endPoint y: 279, distance: 37.3
click at [87, 316] on div at bounding box center [86, 318] width 13 height 13
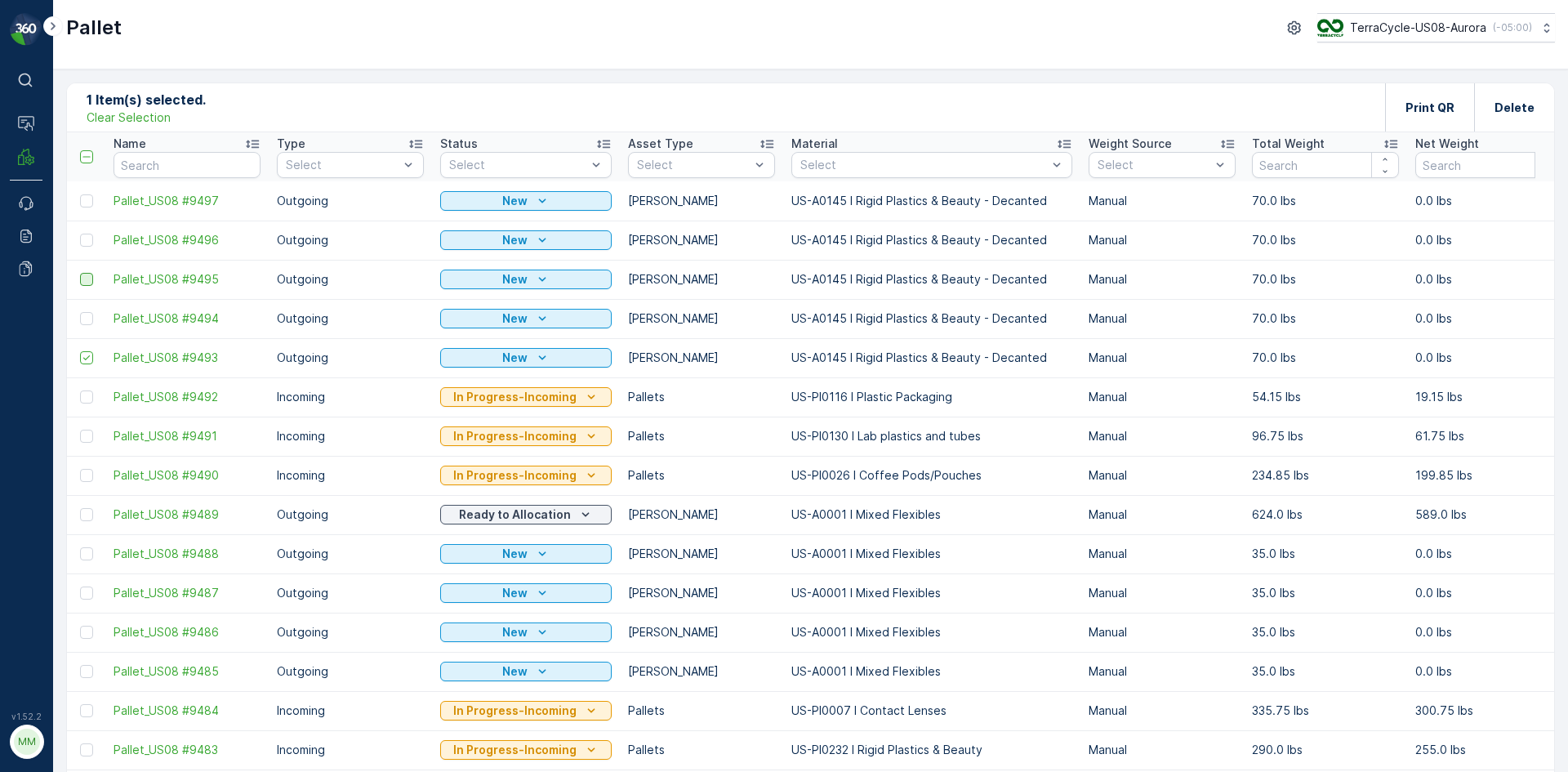
click at [80, 312] on input "checkbox" at bounding box center [80, 312] width 0 height 0
click at [90, 277] on div at bounding box center [86, 279] width 13 height 13
click at [80, 273] on input "checkbox" at bounding box center [80, 273] width 0 height 0
click at [85, 238] on div at bounding box center [86, 240] width 13 height 13
click at [80, 234] on input "checkbox" at bounding box center [80, 234] width 0 height 0
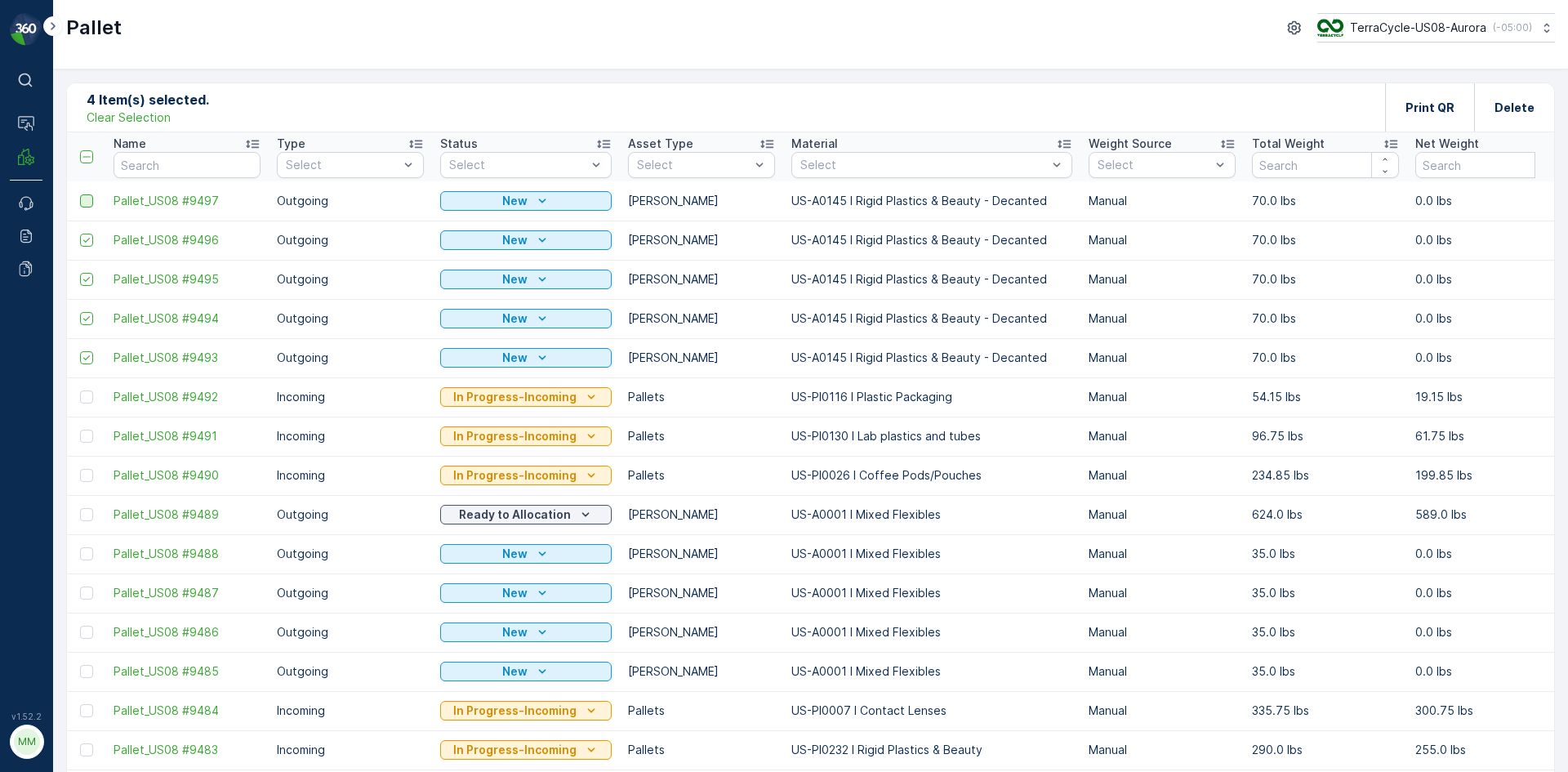
click at [92, 198] on div at bounding box center [86, 201] width 13 height 13
click at [80, 195] on input "checkbox" at bounding box center [80, 195] width 0 height 0
click at [1445, 113] on p "Print QR" at bounding box center [1429, 108] width 49 height 16
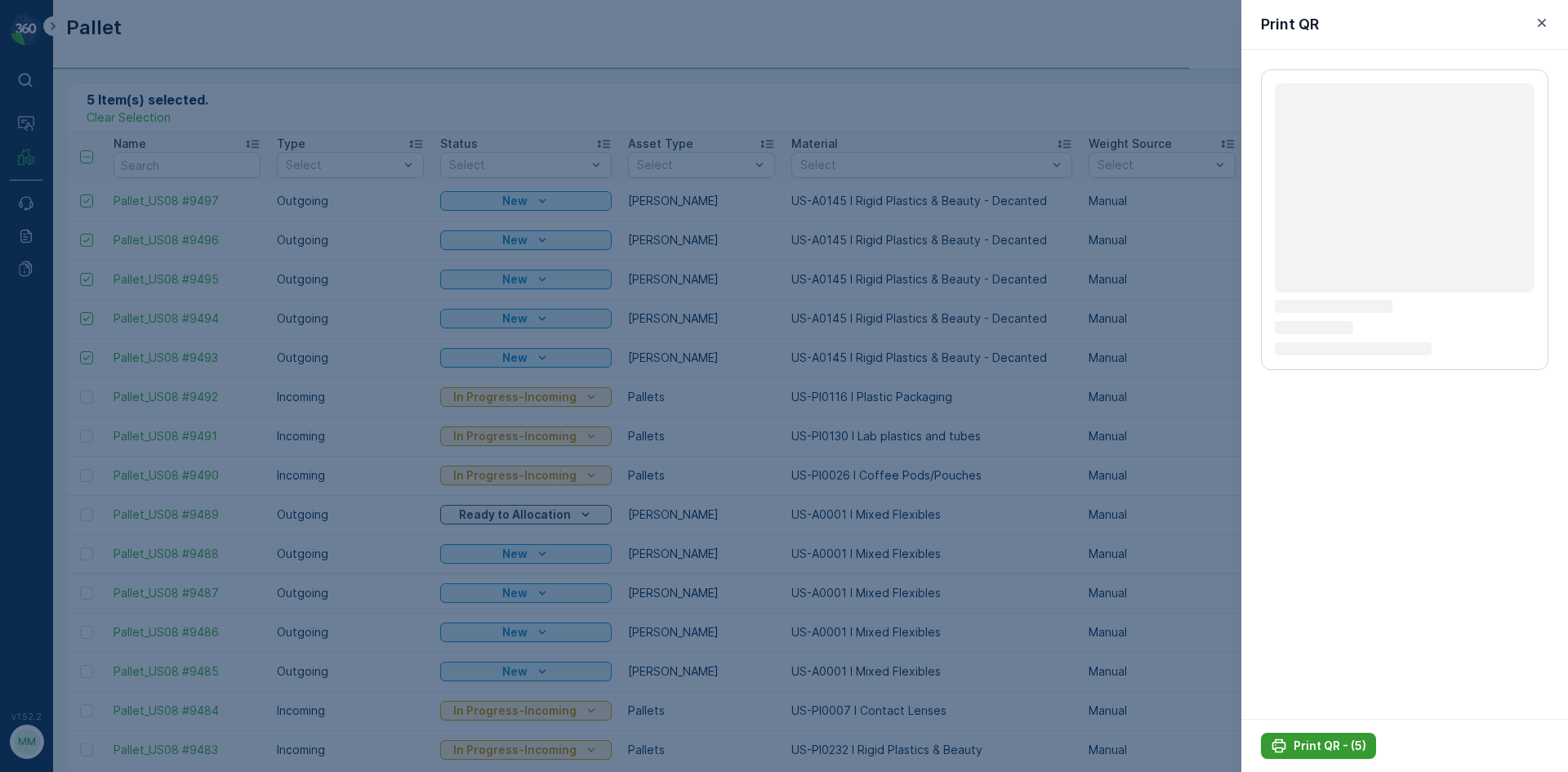
click at [1330, 745] on p "Print QR - (5)" at bounding box center [1330, 745] width 73 height 16
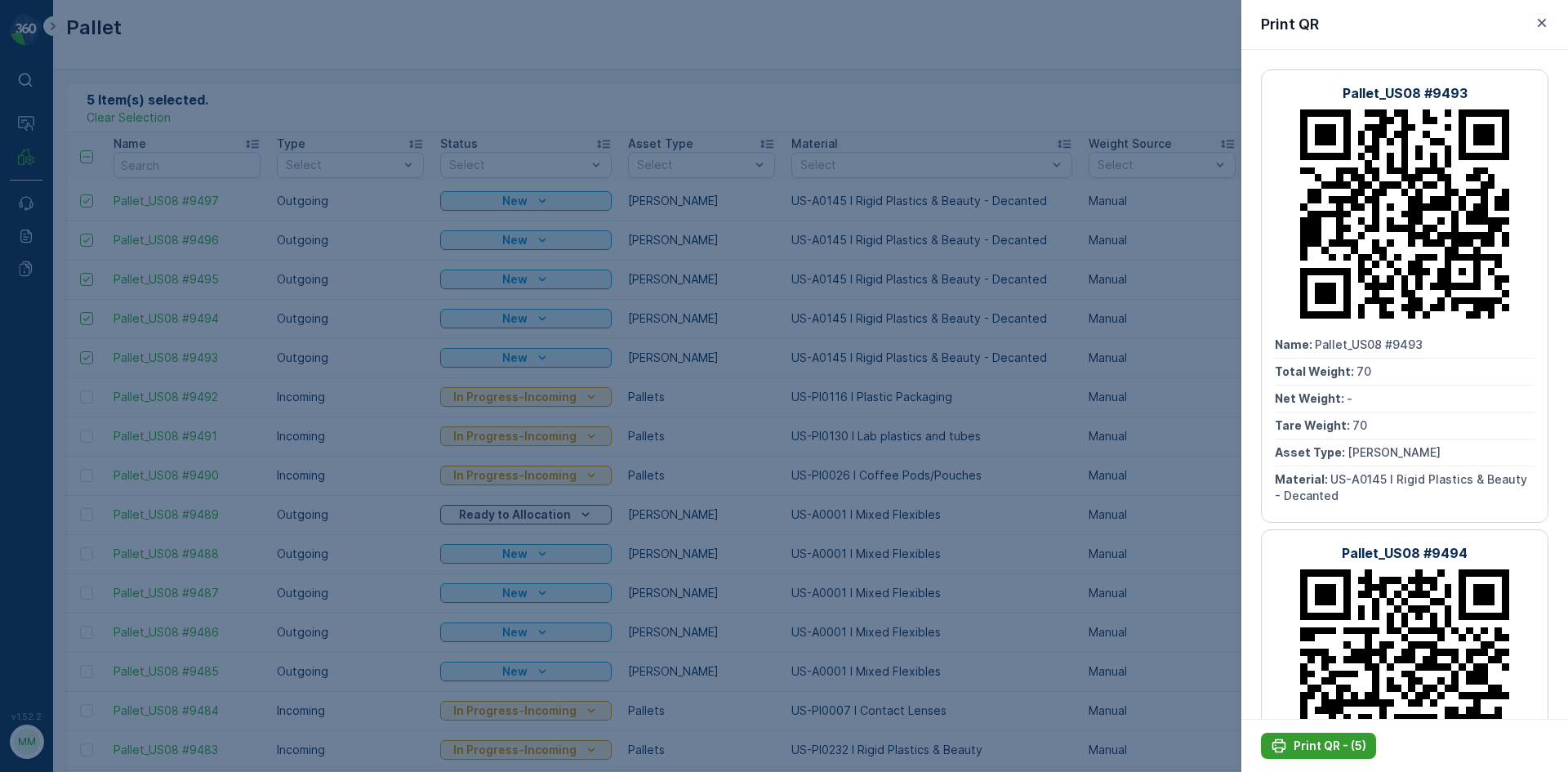
click at [1334, 743] on p "Print QR - (5)" at bounding box center [1330, 745] width 73 height 16
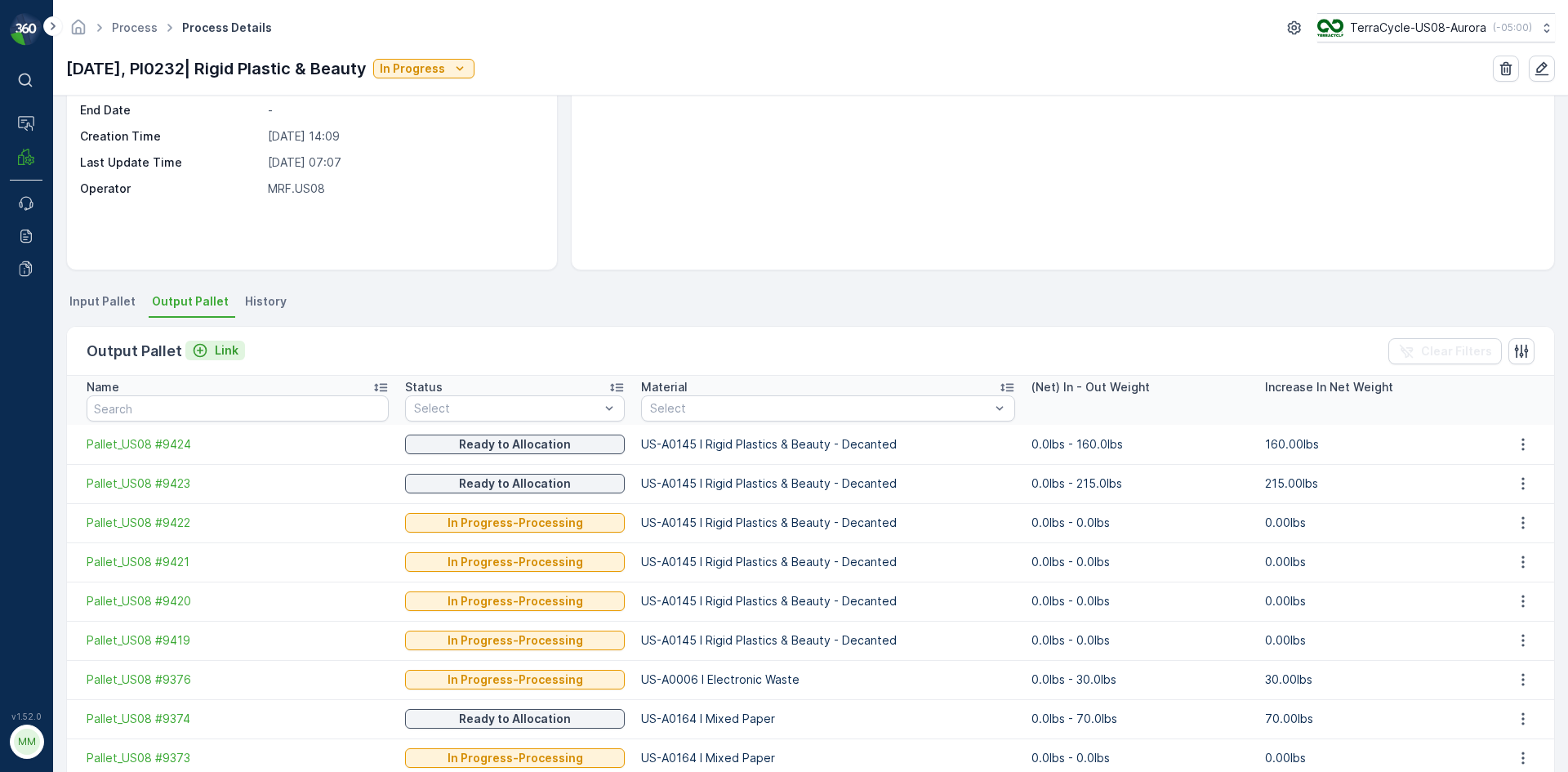
scroll to position [164, 0]
click at [194, 349] on icon "Link" at bounding box center [200, 352] width 16 height 16
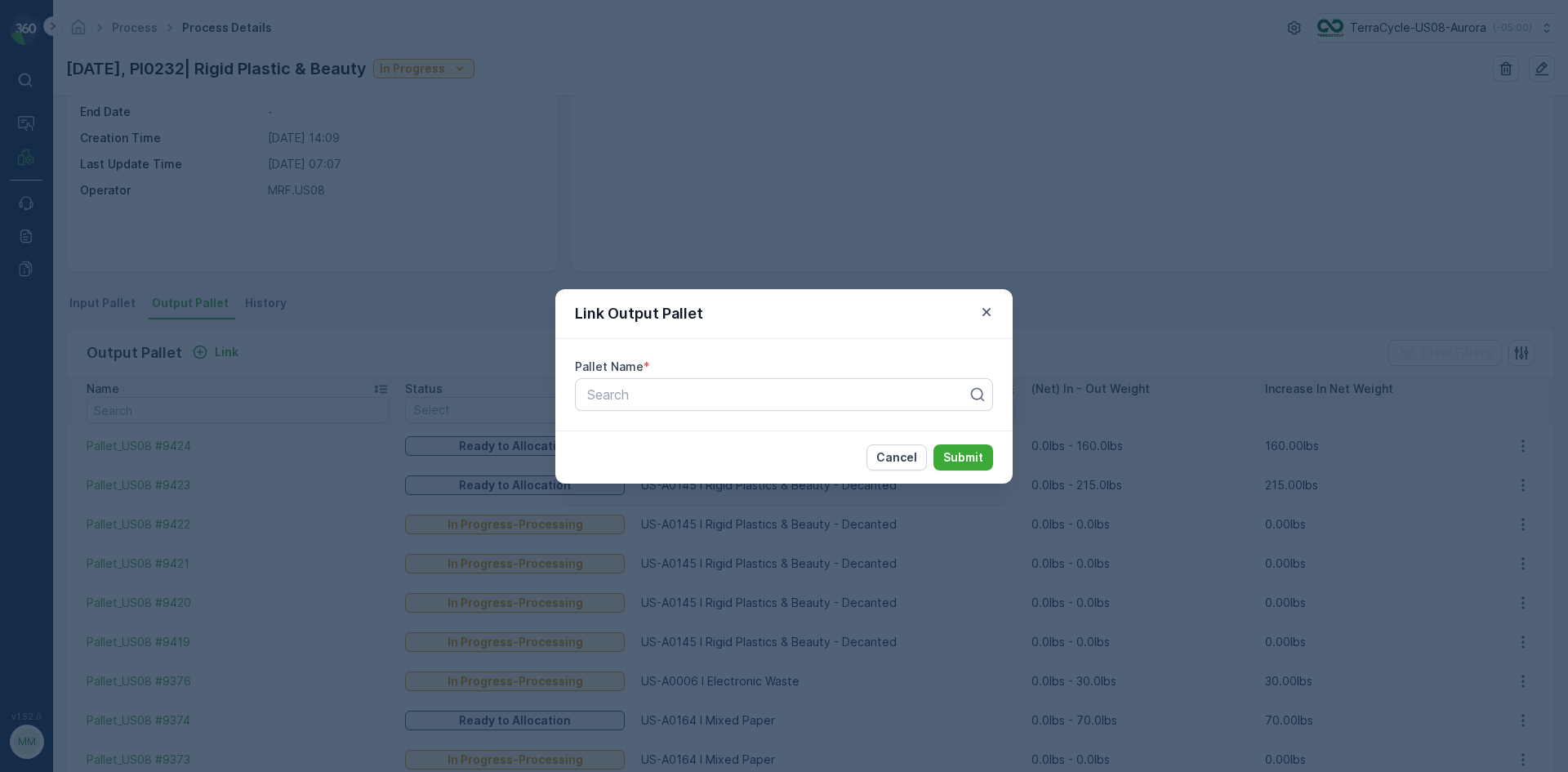
drag, startPoint x: 986, startPoint y: 317, endPoint x: 961, endPoint y: 326, distance: 26.6
click at [986, 316] on icon "button" at bounding box center [986, 312] width 16 height 16
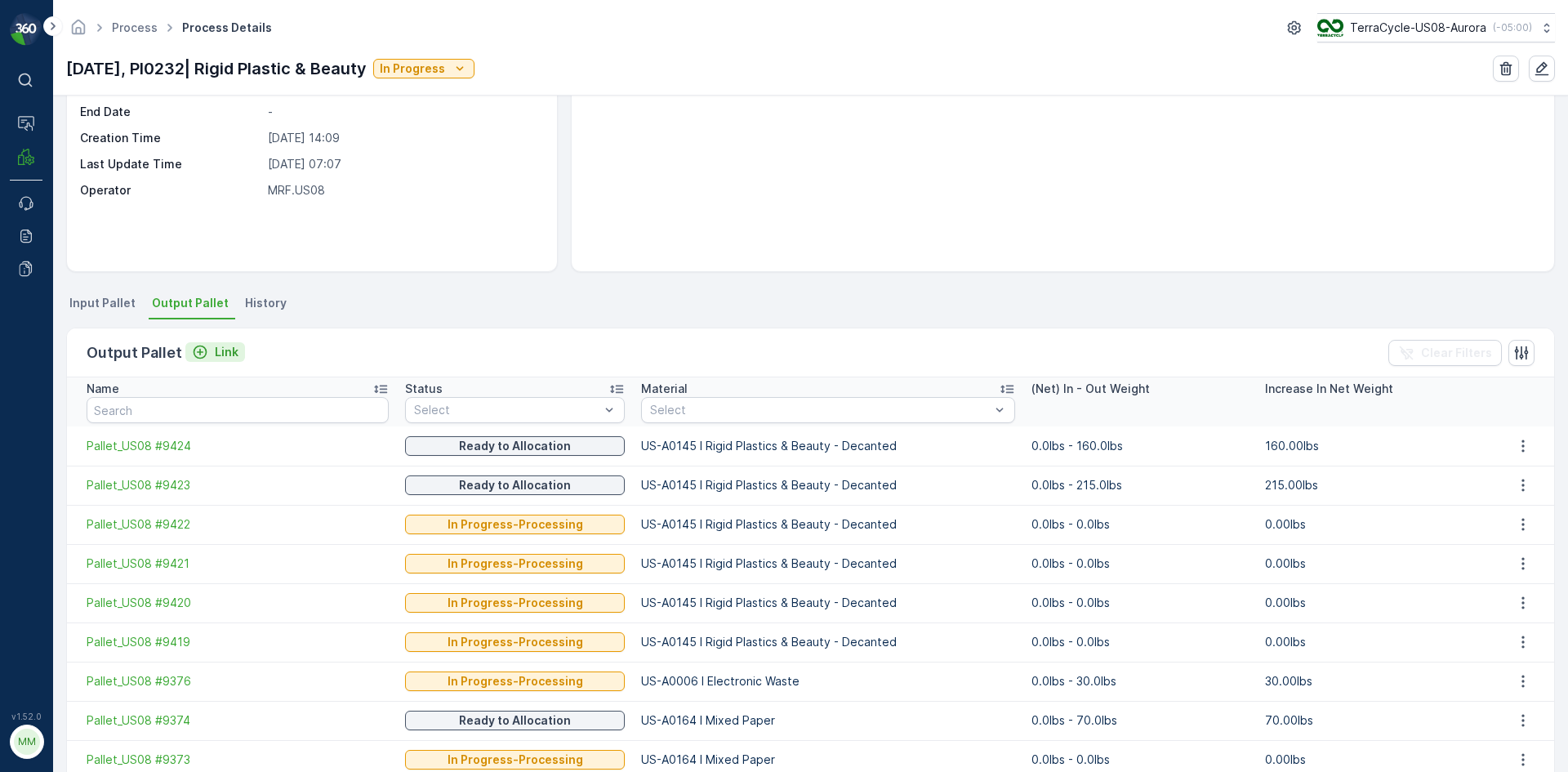
click at [196, 357] on icon "Link" at bounding box center [200, 352] width 16 height 16
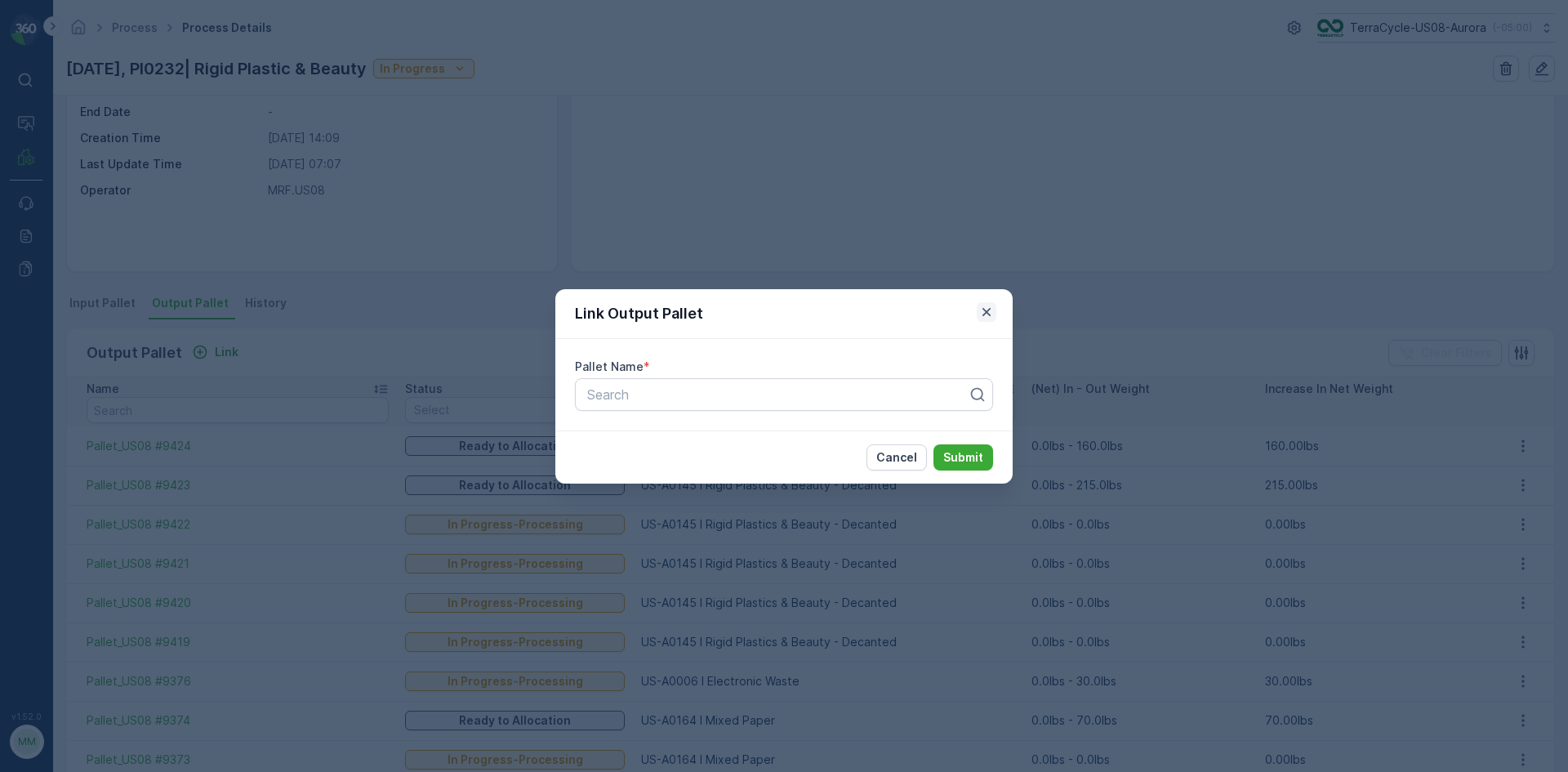
click at [997, 303] on div "Link Output Pallet" at bounding box center [784, 314] width 457 height 50
drag, startPoint x: 988, startPoint y: 310, endPoint x: 969, endPoint y: 320, distance: 21.5
click at [988, 310] on icon "button" at bounding box center [986, 312] width 16 height 16
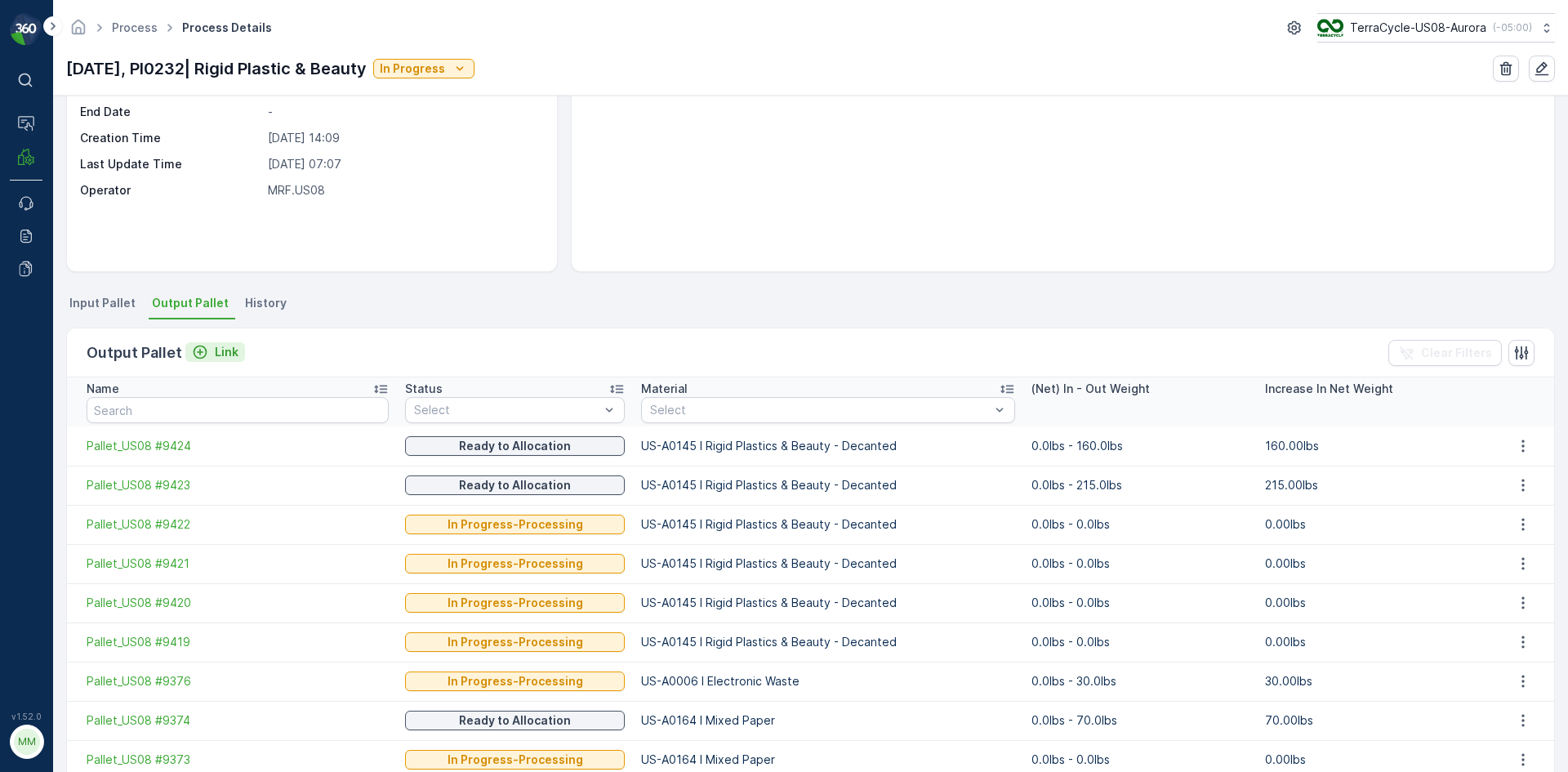
click at [202, 350] on icon "Link" at bounding box center [200, 352] width 16 height 16
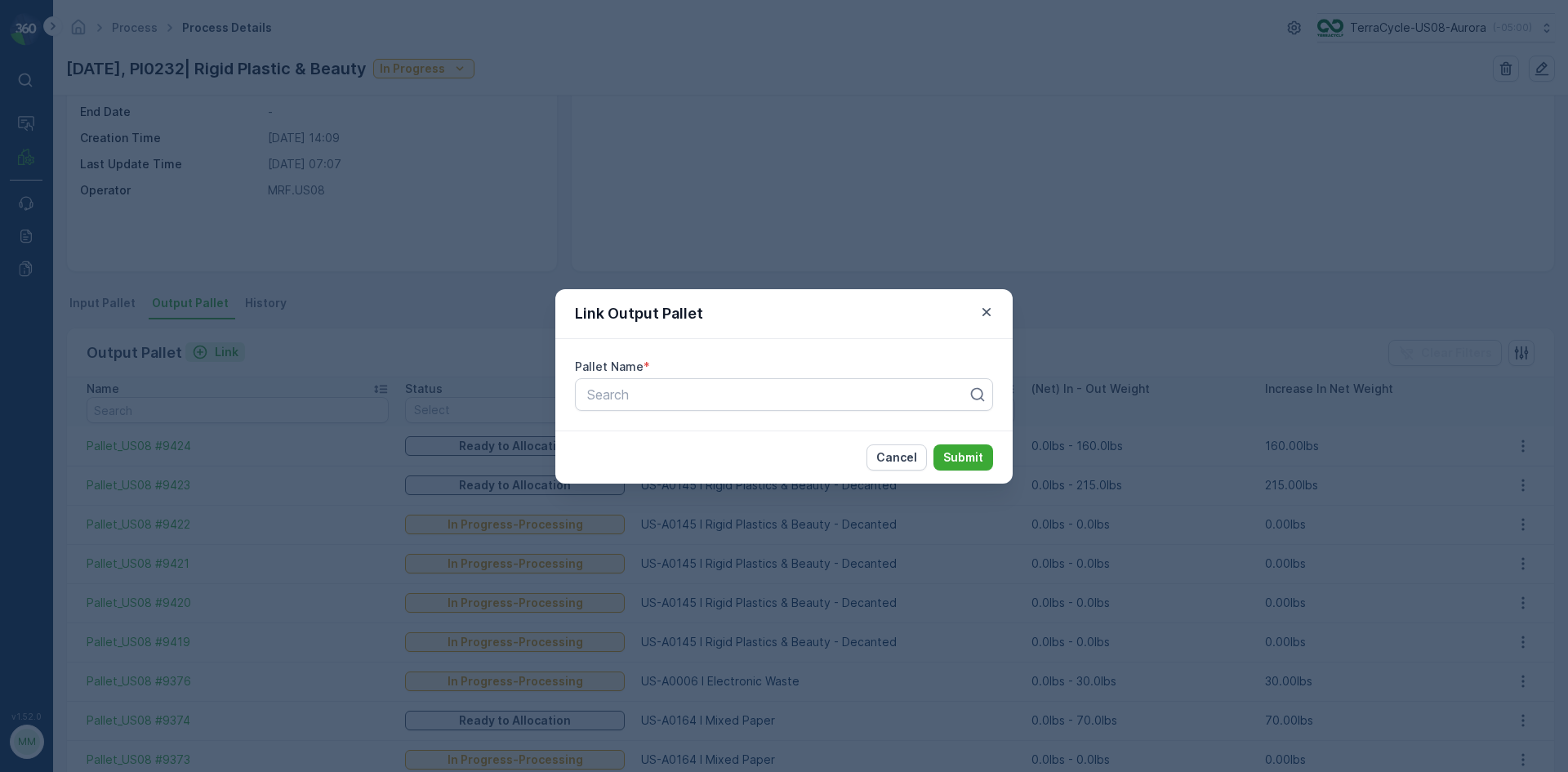
click at [201, 351] on div "Link Output Pallet Pallet Name * Search Cancel Submit" at bounding box center [784, 386] width 1568 height 772
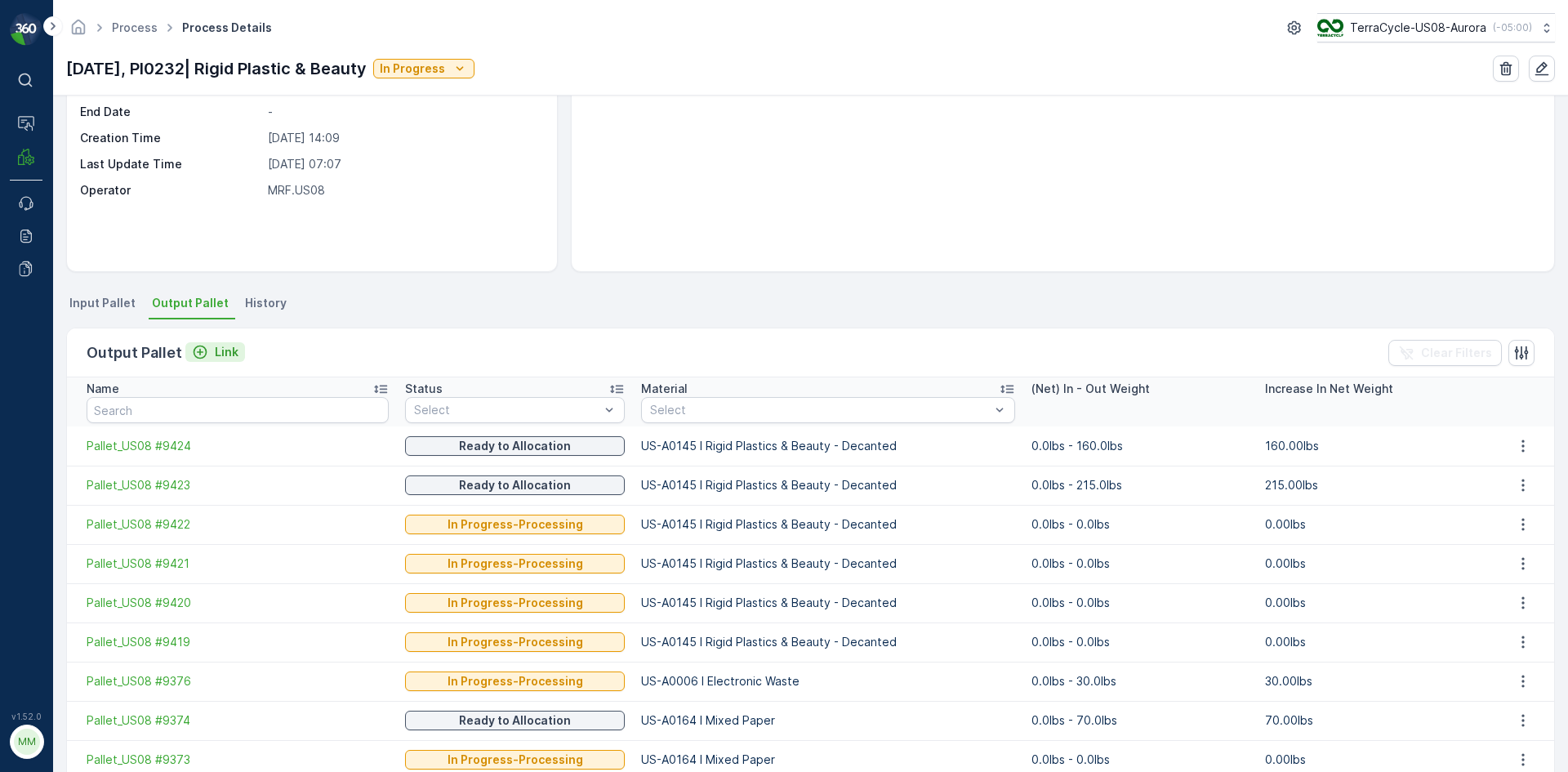
click at [203, 348] on icon "Link" at bounding box center [200, 352] width 16 height 16
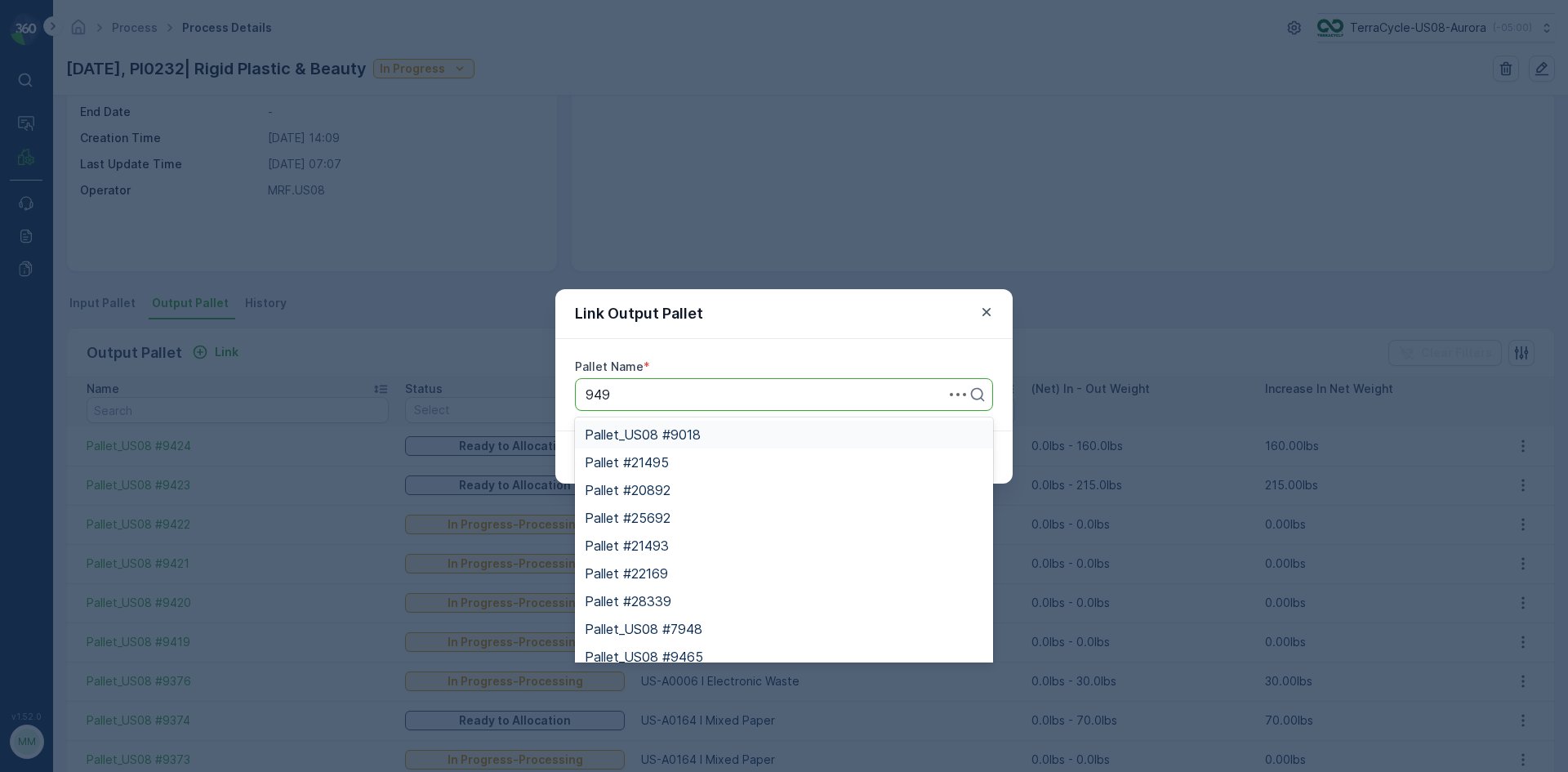
type input "9497"
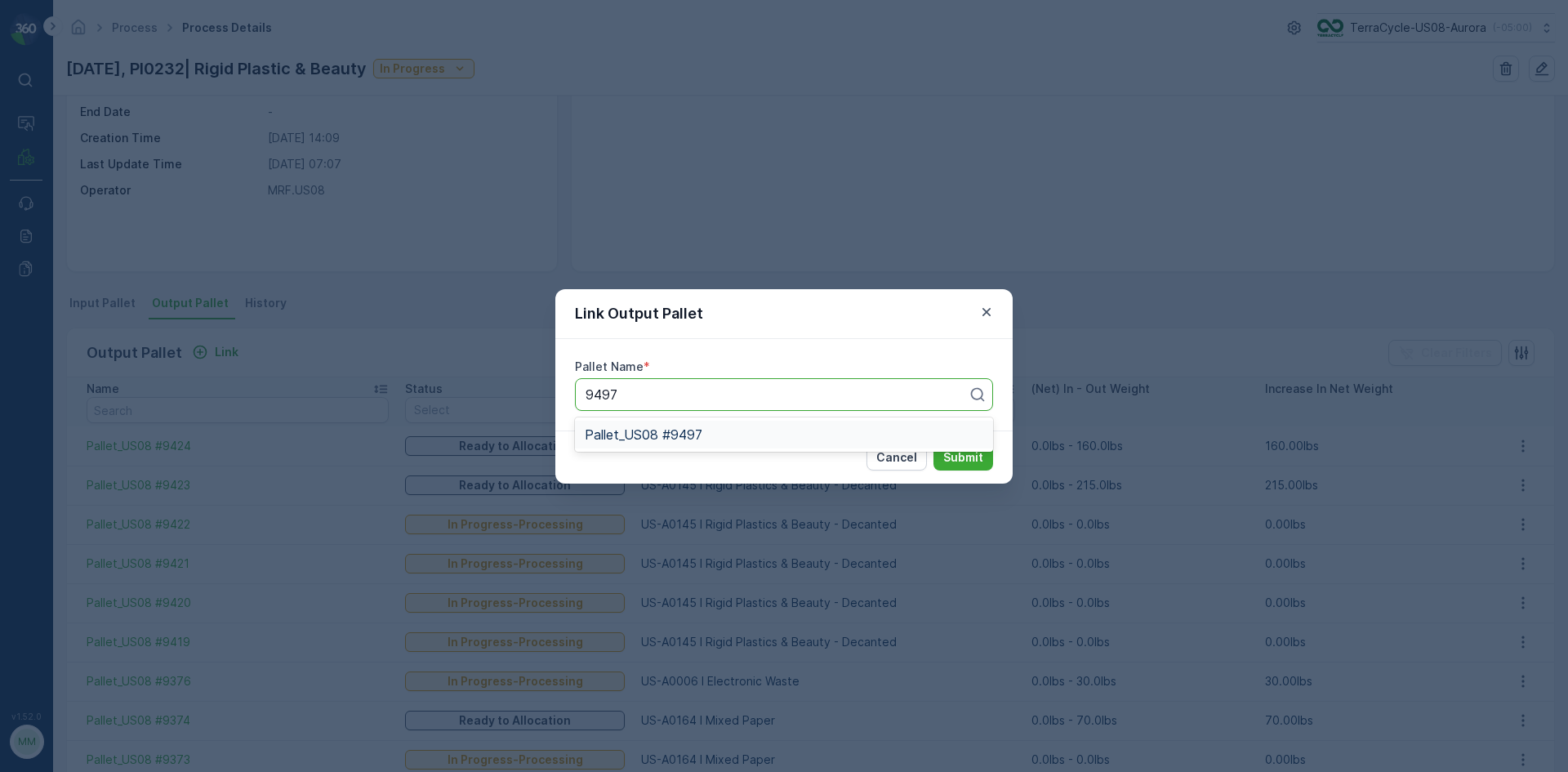
drag, startPoint x: 671, startPoint y: 433, endPoint x: 600, endPoint y: 385, distance: 85.7
click at [662, 428] on span "Pallet_US08 #9497" at bounding box center [644, 434] width 117 height 15
click at [959, 459] on p "Submit" at bounding box center [963, 457] width 40 height 16
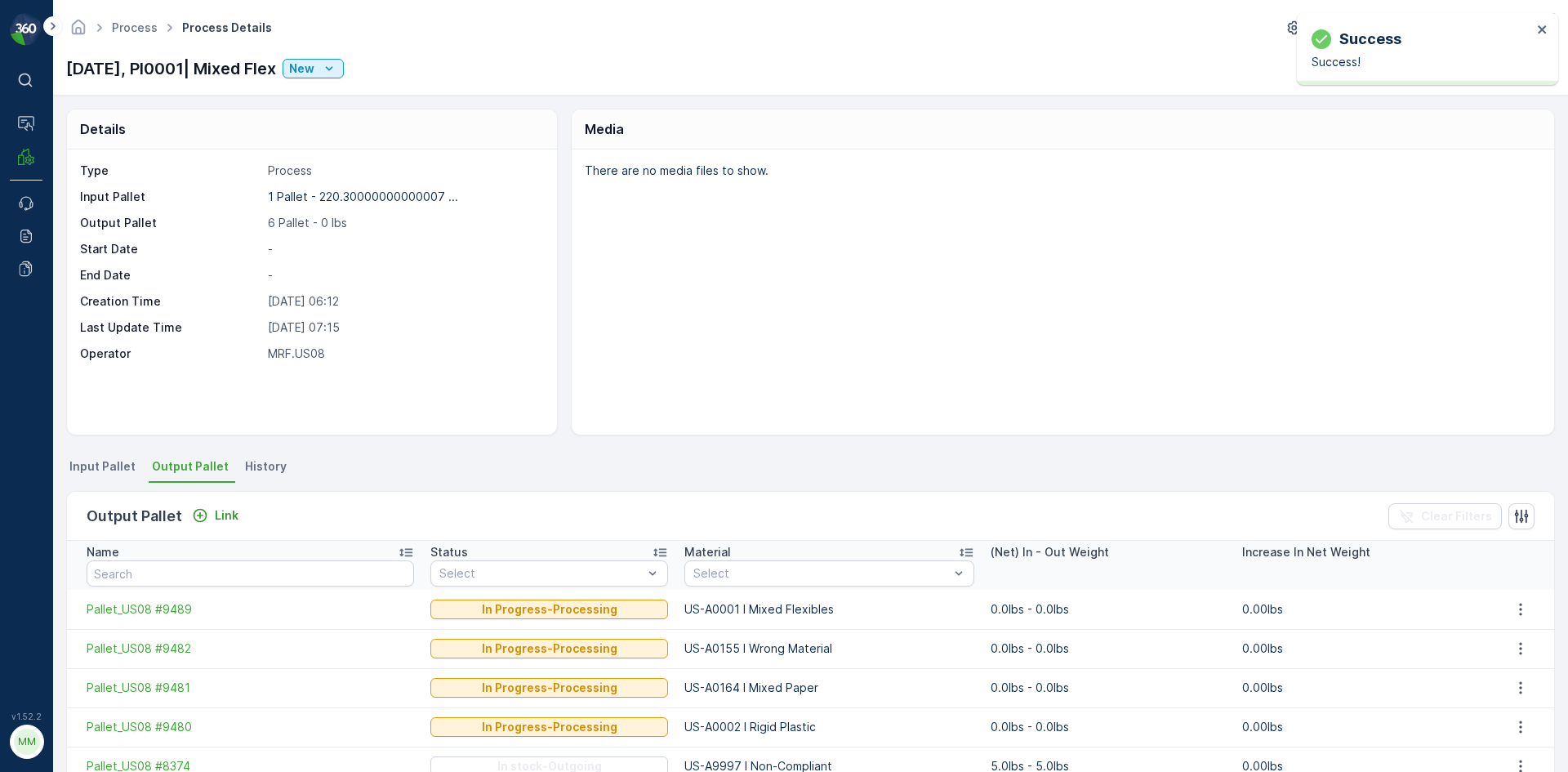
click at [104, 457] on li "Input Pallet" at bounding box center [103, 469] width 76 height 28
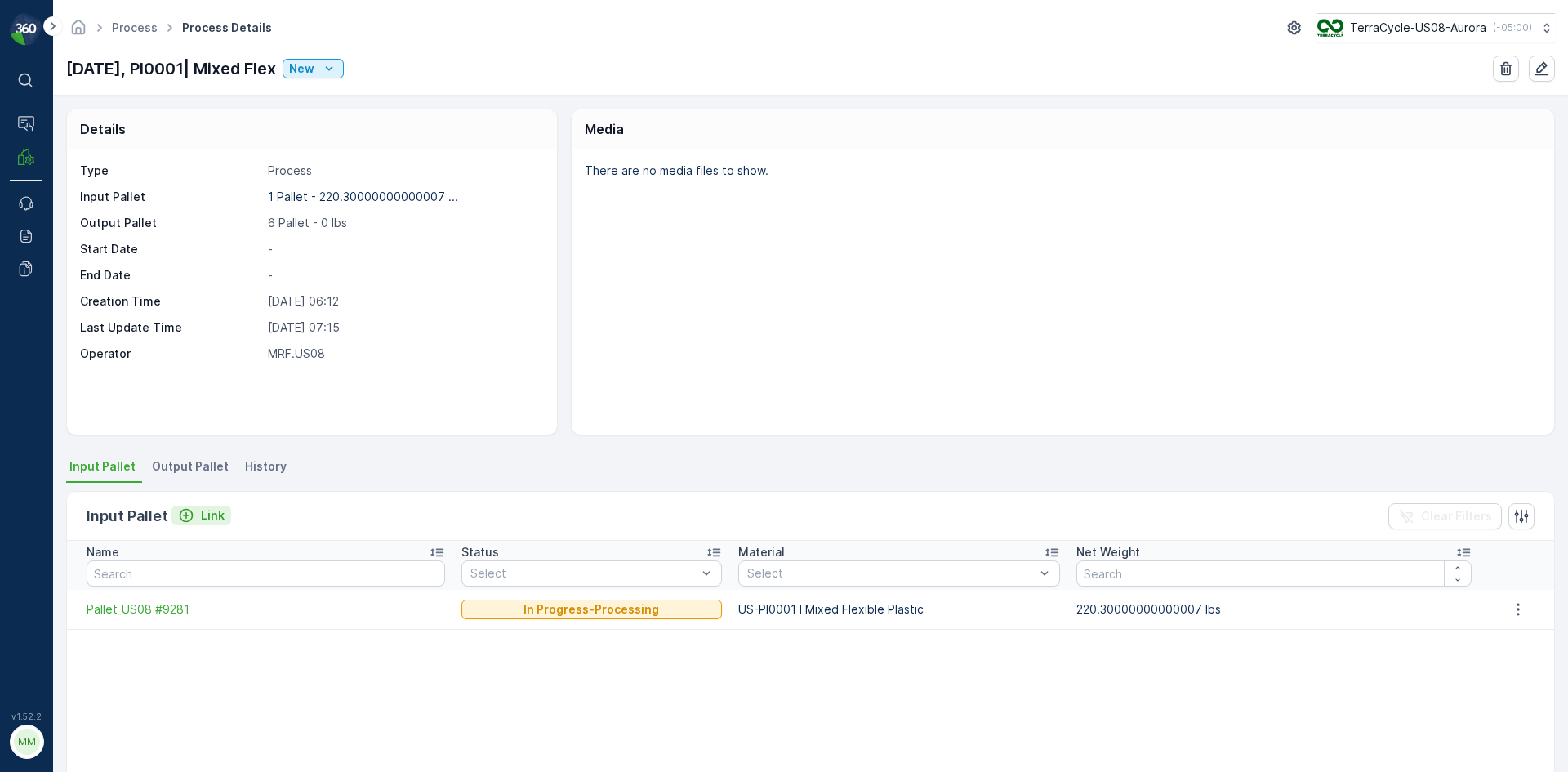
click at [213, 517] on p "Link" at bounding box center [212, 515] width 24 height 16
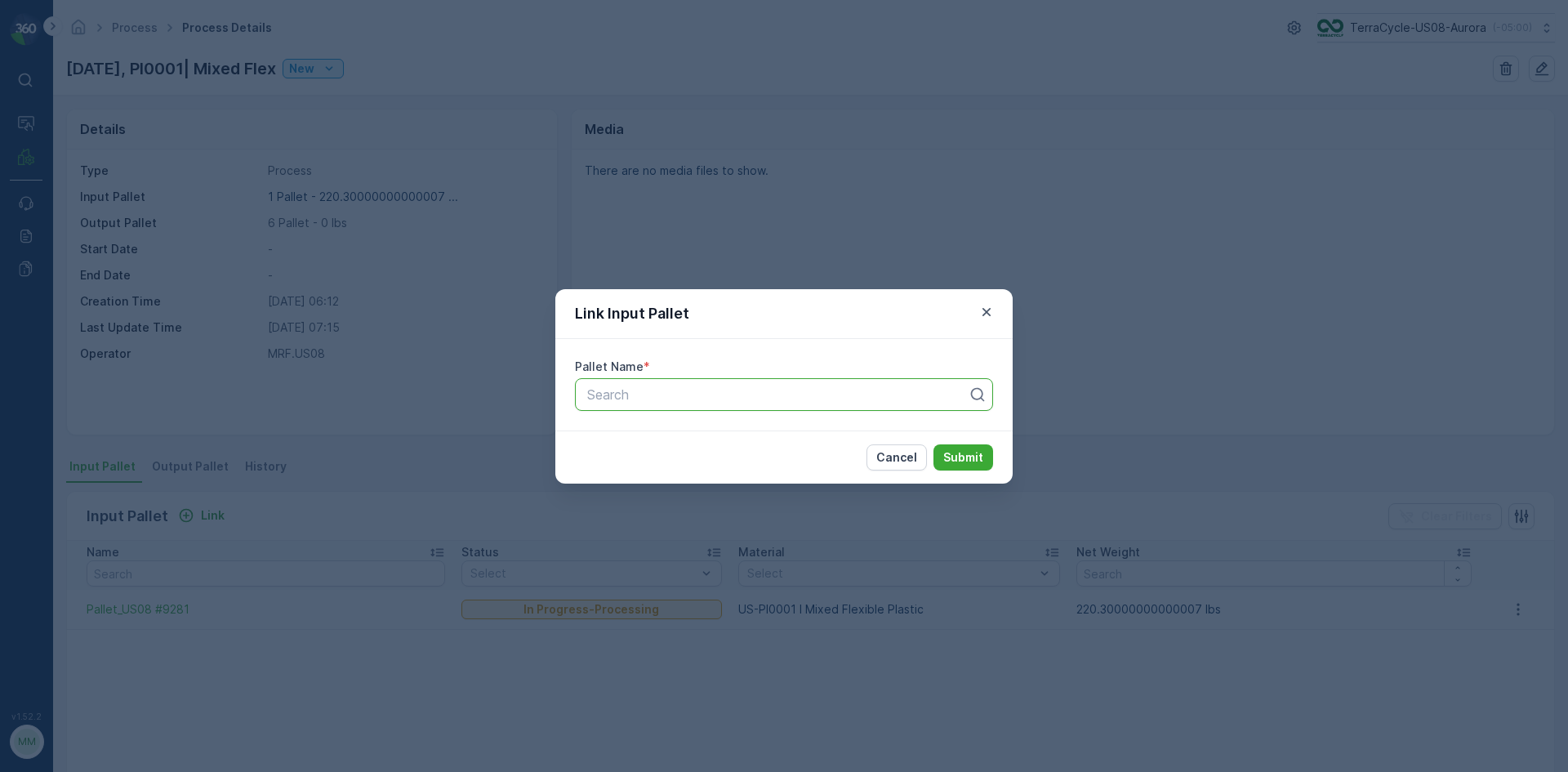
click at [919, 397] on div at bounding box center [778, 394] width 384 height 15
type input "9408"
click at [906, 470] on div "Pallet_US08 #9408" at bounding box center [784, 462] width 418 height 28
click at [933, 445] on button "Submit" at bounding box center [963, 457] width 60 height 26
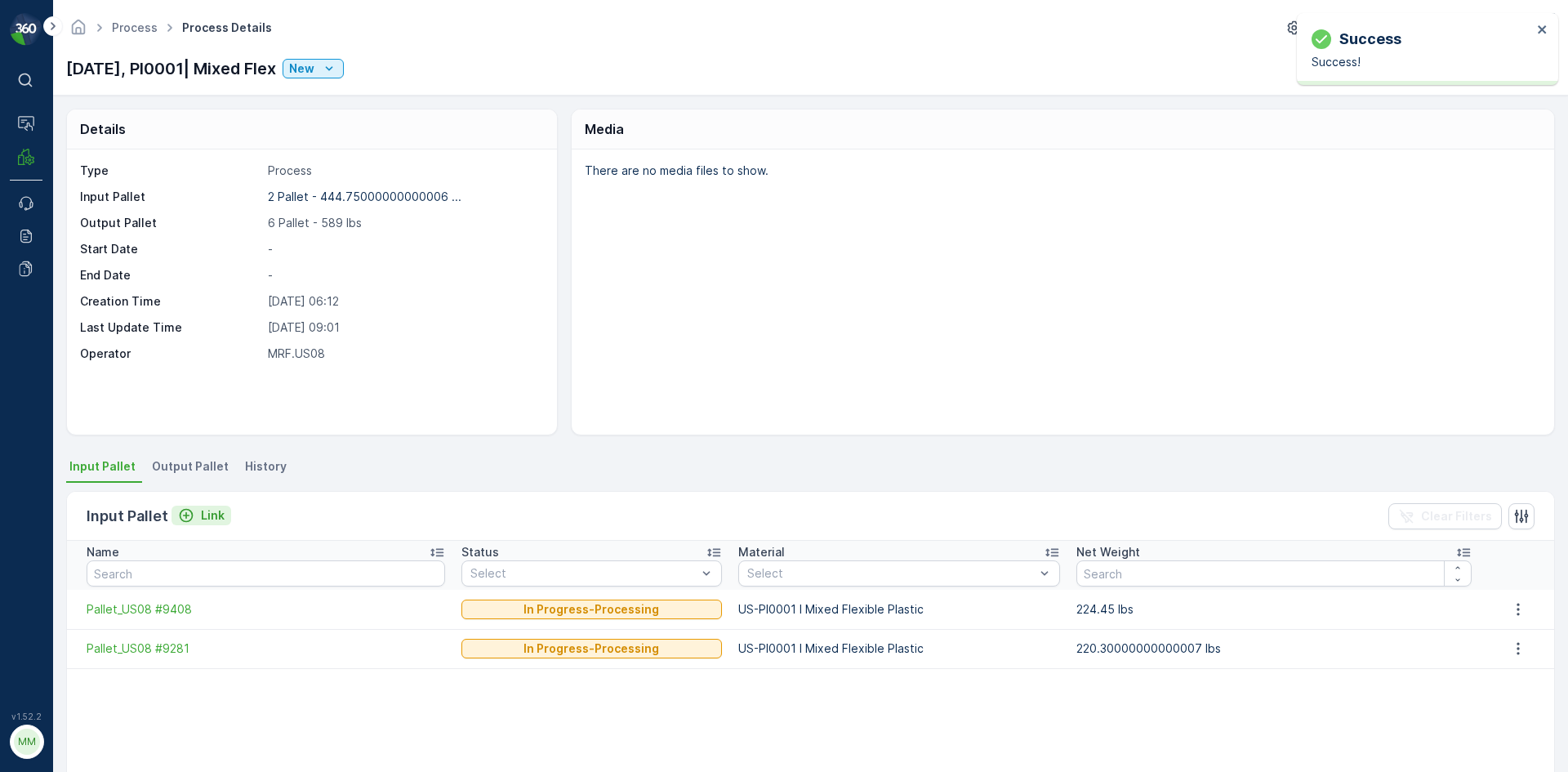
click at [209, 517] on p "Link" at bounding box center [212, 515] width 24 height 16
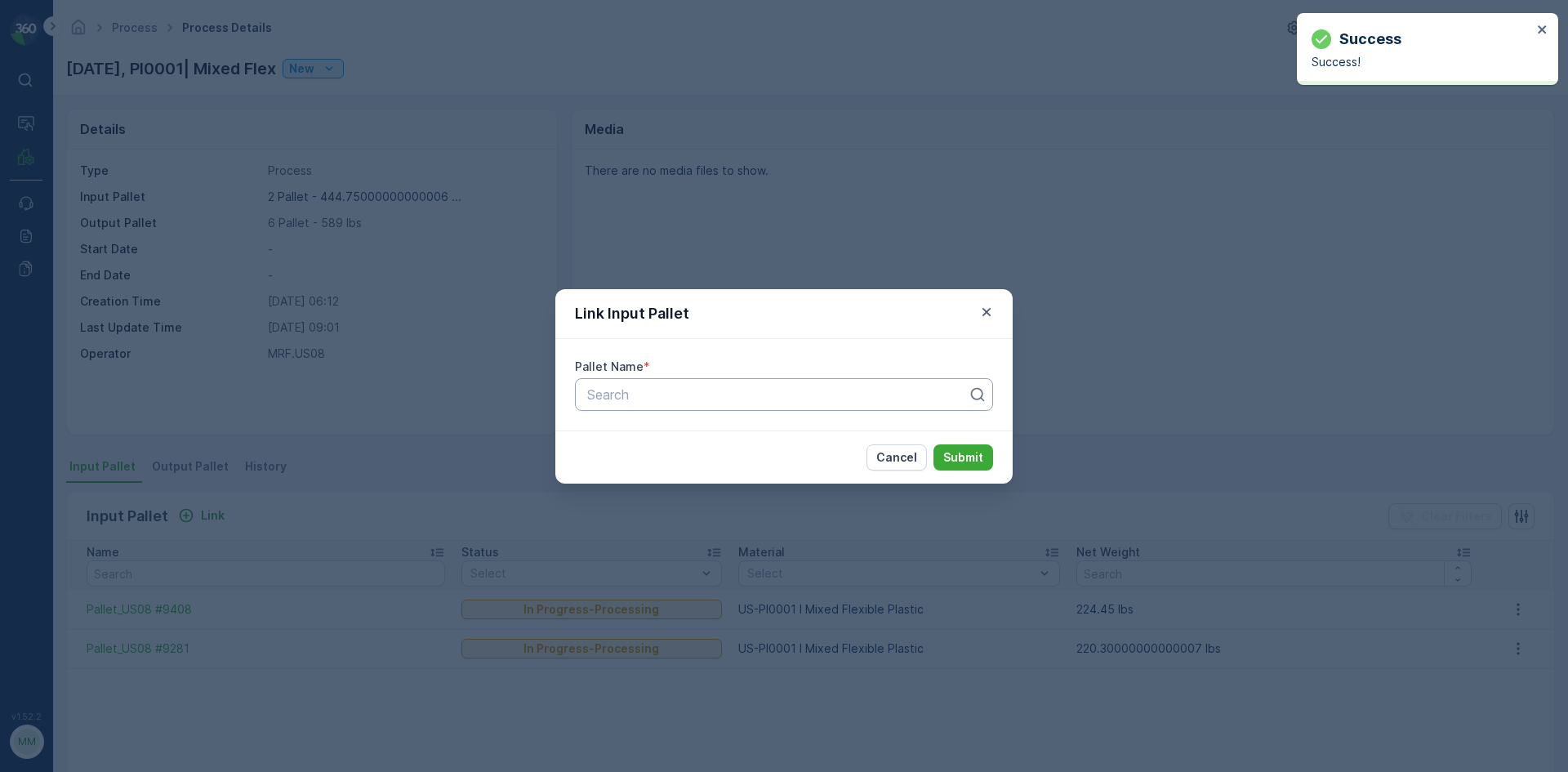
drag, startPoint x: 756, startPoint y: 416, endPoint x: 756, endPoint y: 401, distance: 15.0
click at [756, 412] on div "Pallet Name * Search" at bounding box center [784, 384] width 457 height 92
click at [756, 400] on div at bounding box center [778, 394] width 384 height 15
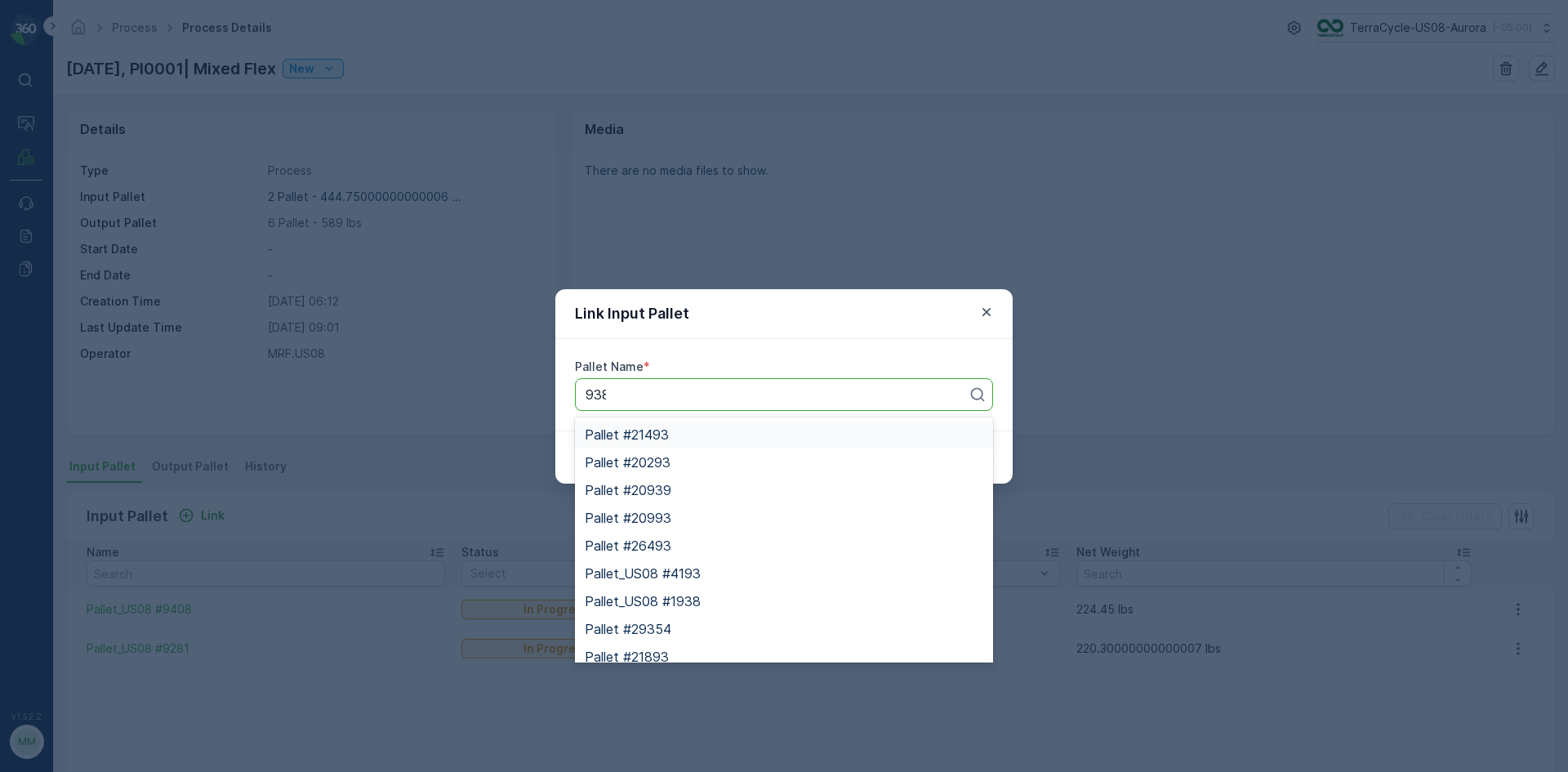
type input "9385"
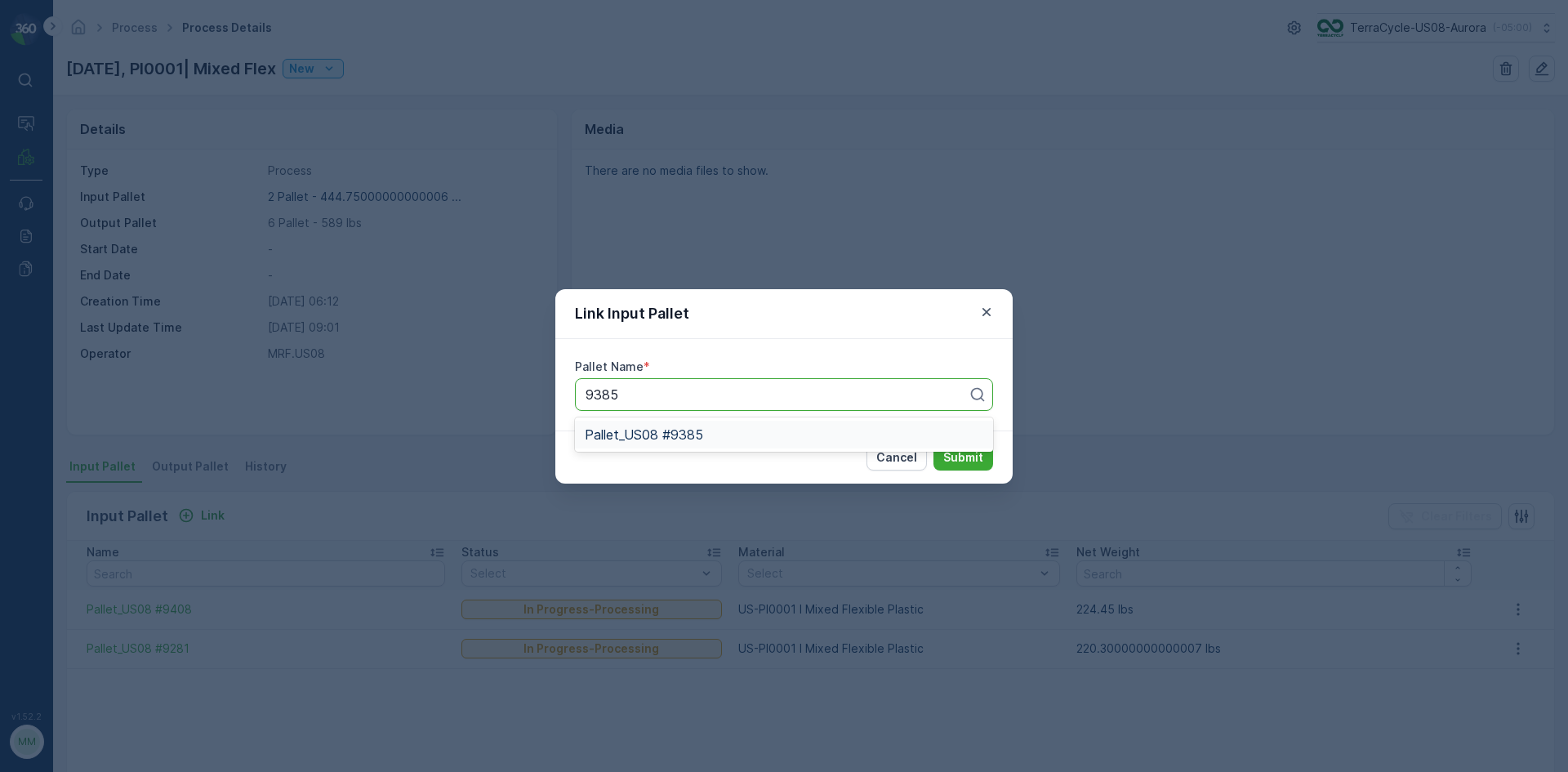
click at [708, 439] on div "Pallet_US08 #9385" at bounding box center [784, 434] width 398 height 15
click at [933, 445] on button "Submit" at bounding box center [963, 457] width 60 height 26
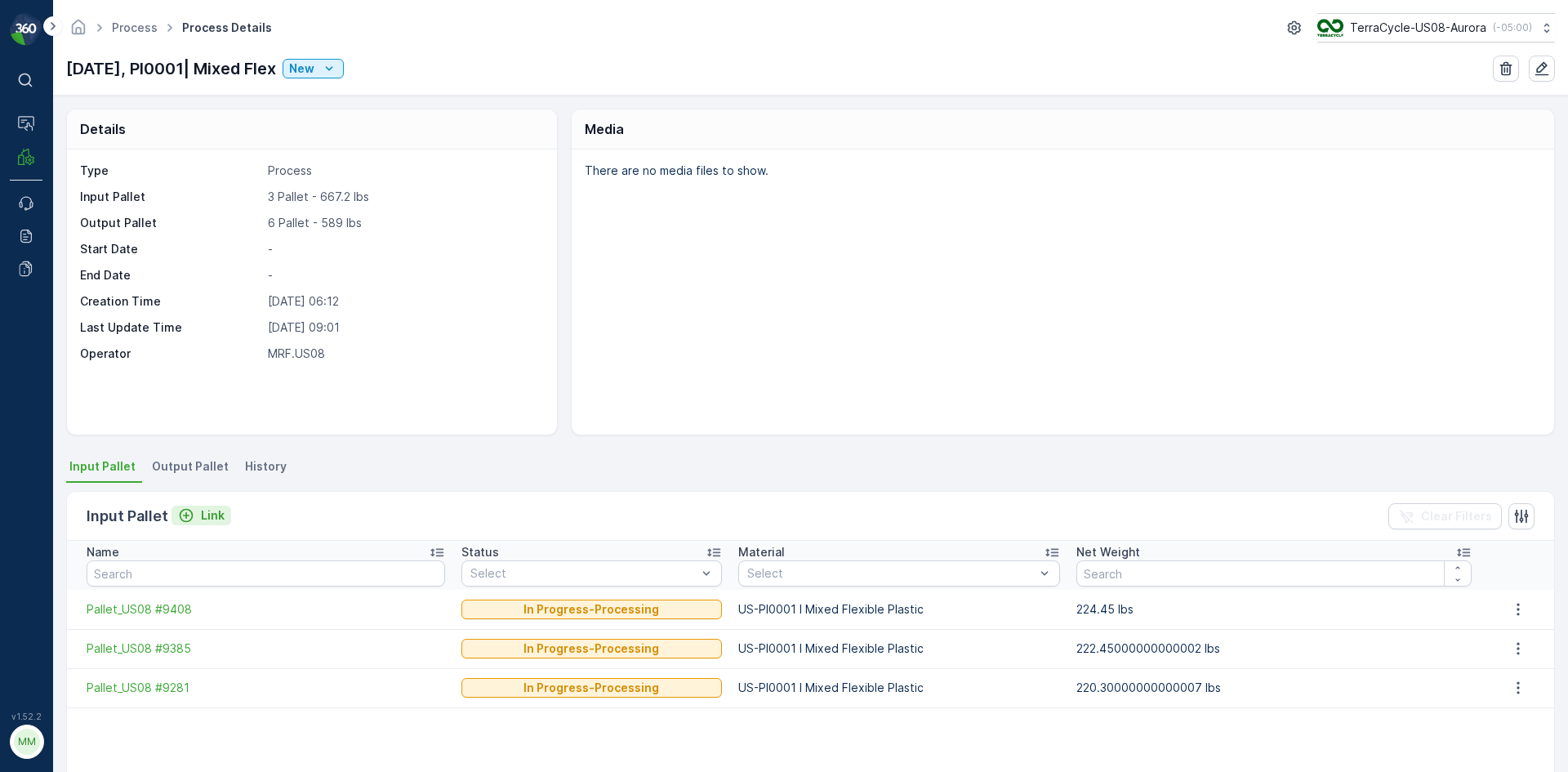
click at [212, 518] on p "Link" at bounding box center [212, 515] width 24 height 16
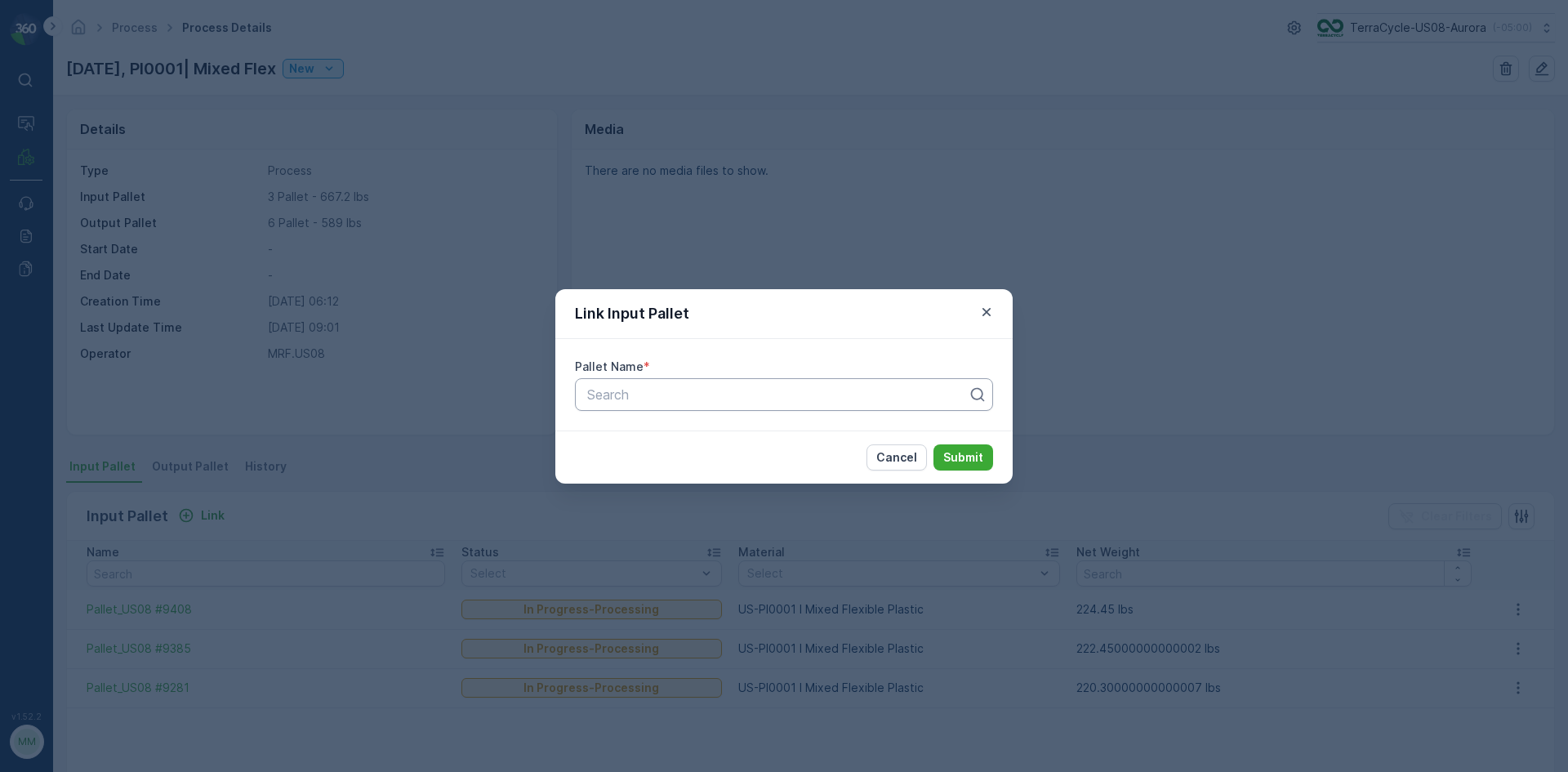
click at [841, 397] on div at bounding box center [778, 394] width 384 height 15
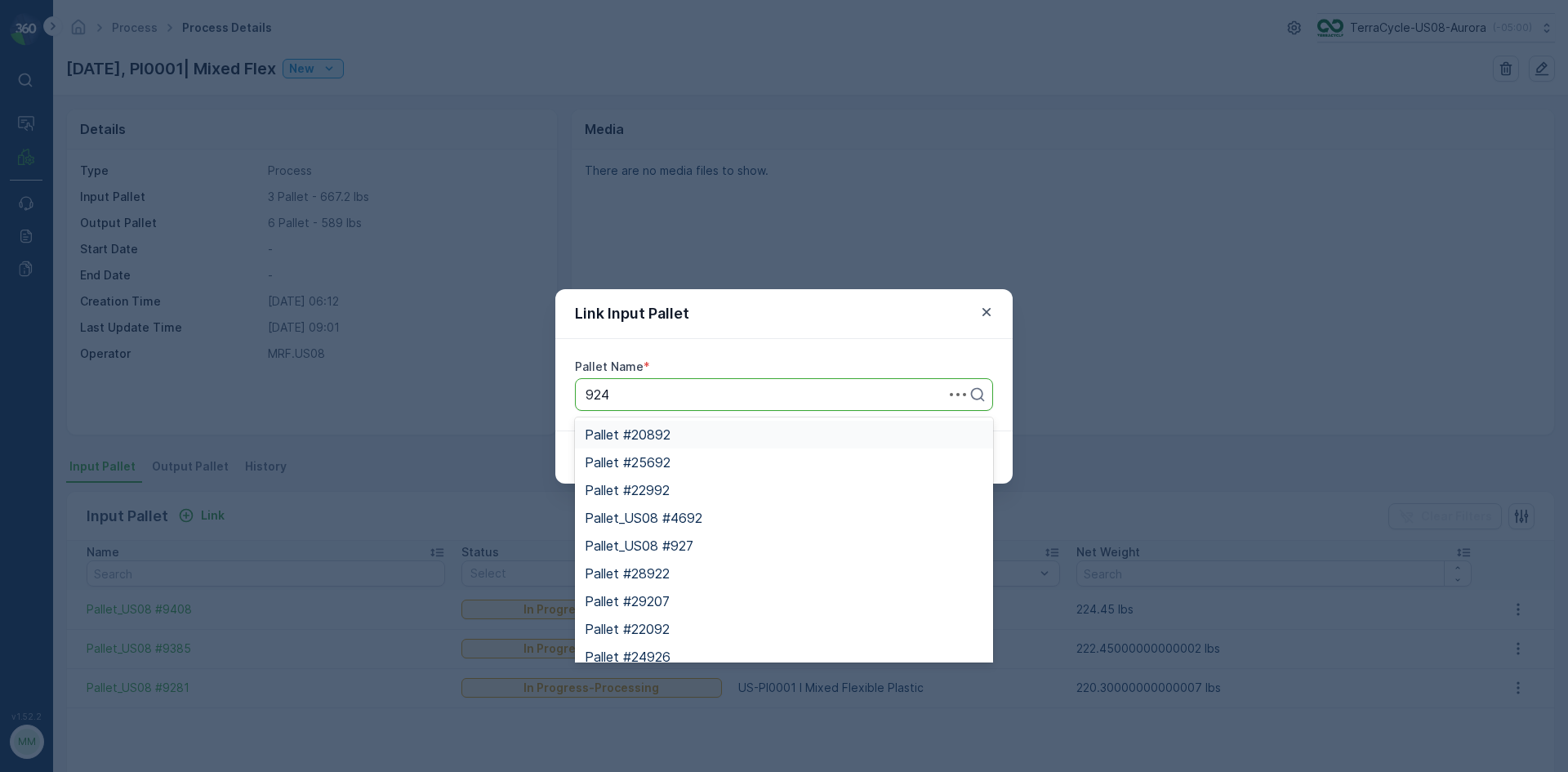
type input "9249"
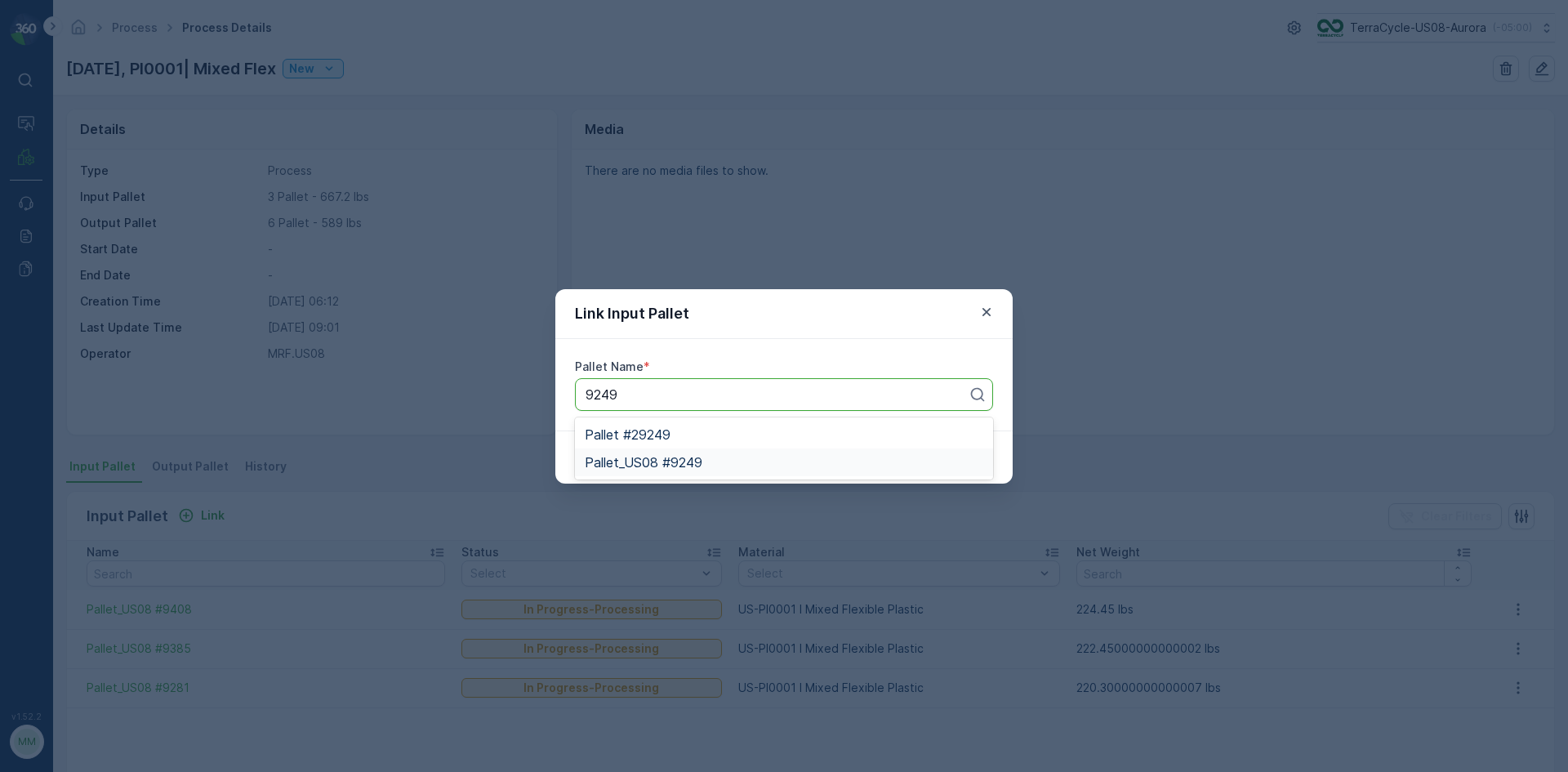
click at [728, 457] on div "Pallet_US08 #9249" at bounding box center [784, 462] width 398 height 15
click at [933, 445] on button "Submit" at bounding box center [963, 457] width 60 height 26
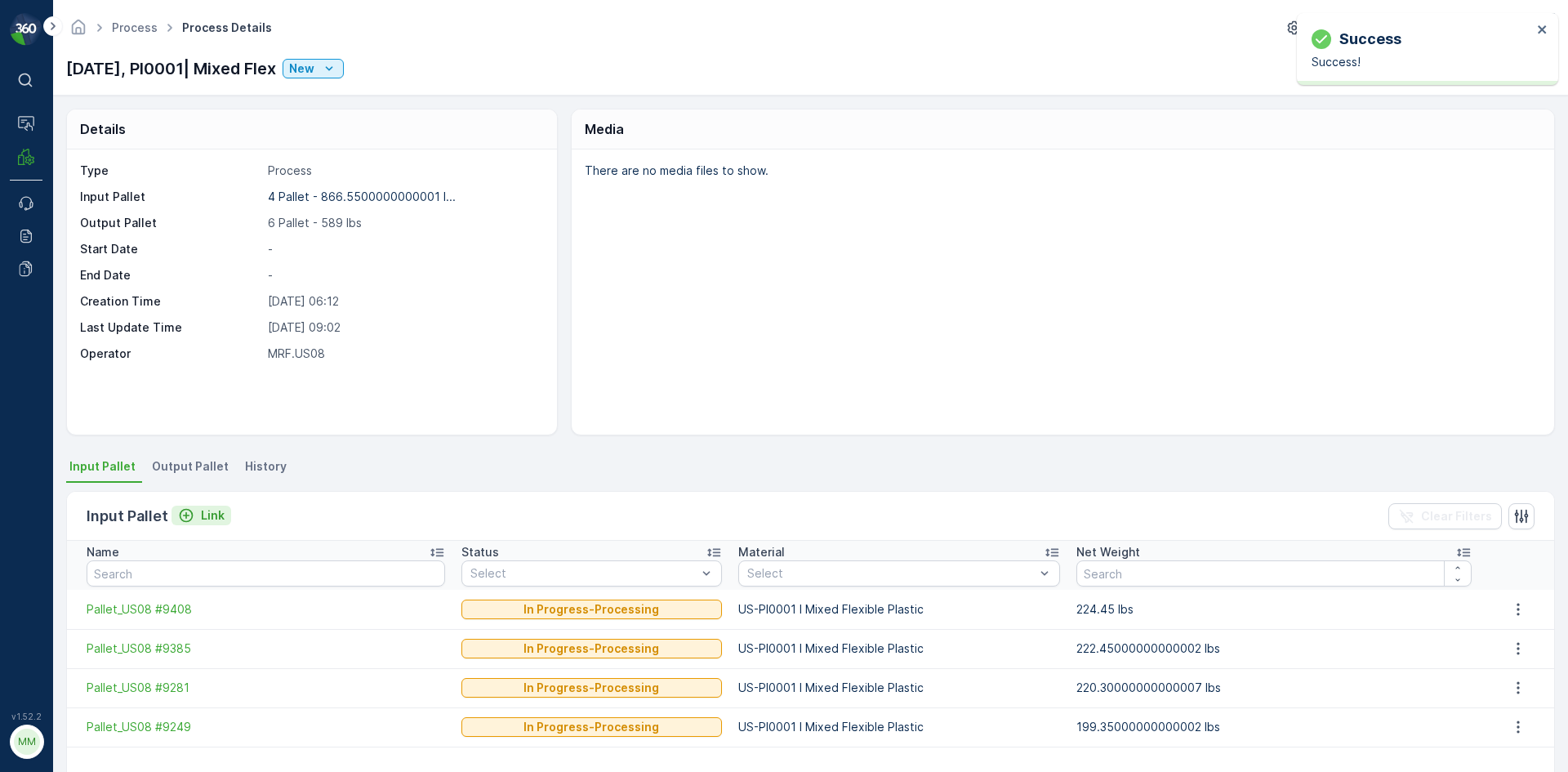
click at [212, 513] on p "Link" at bounding box center [212, 515] width 24 height 16
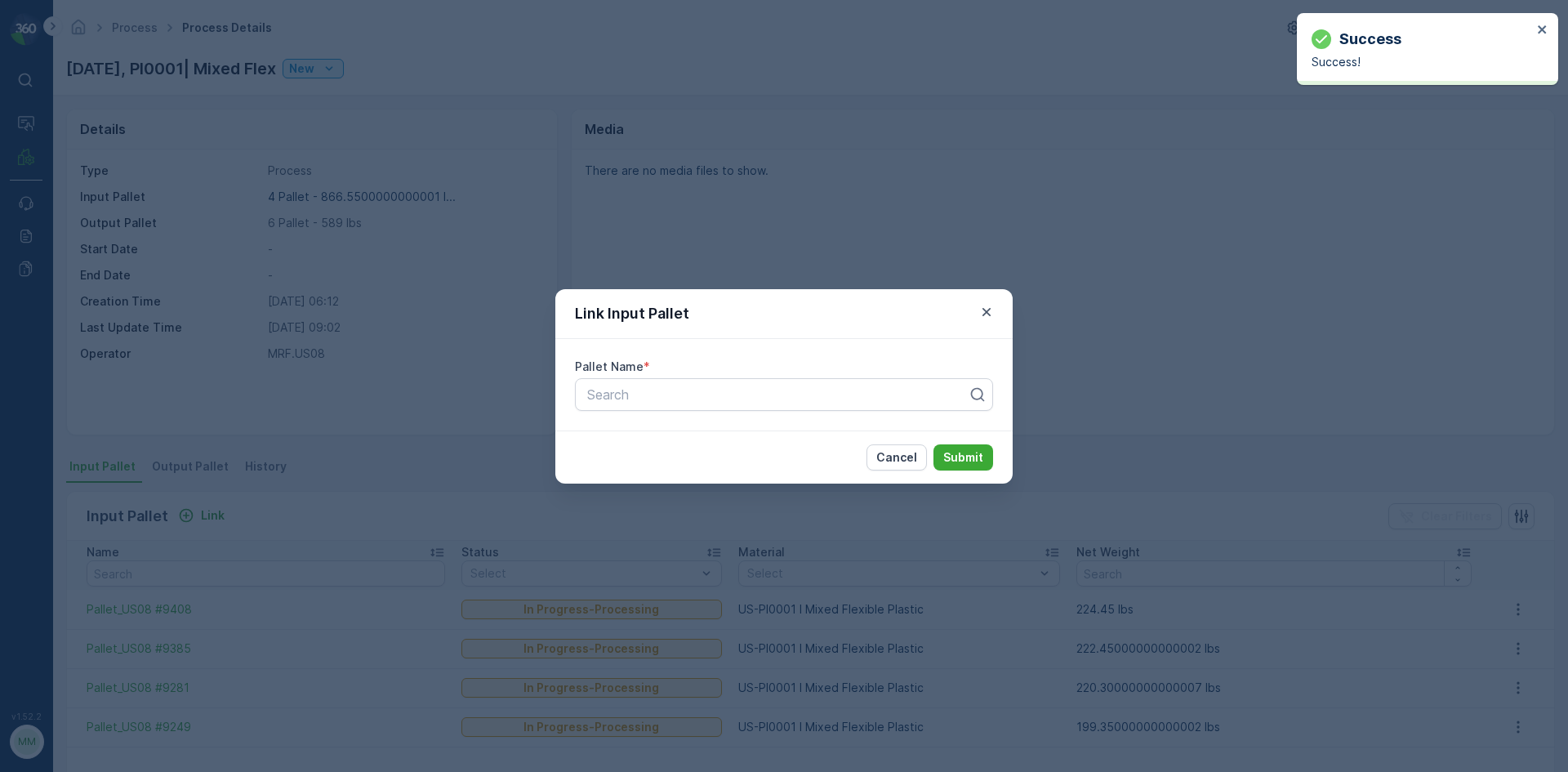
click at [828, 413] on div "Pallet Name * Search" at bounding box center [784, 384] width 457 height 92
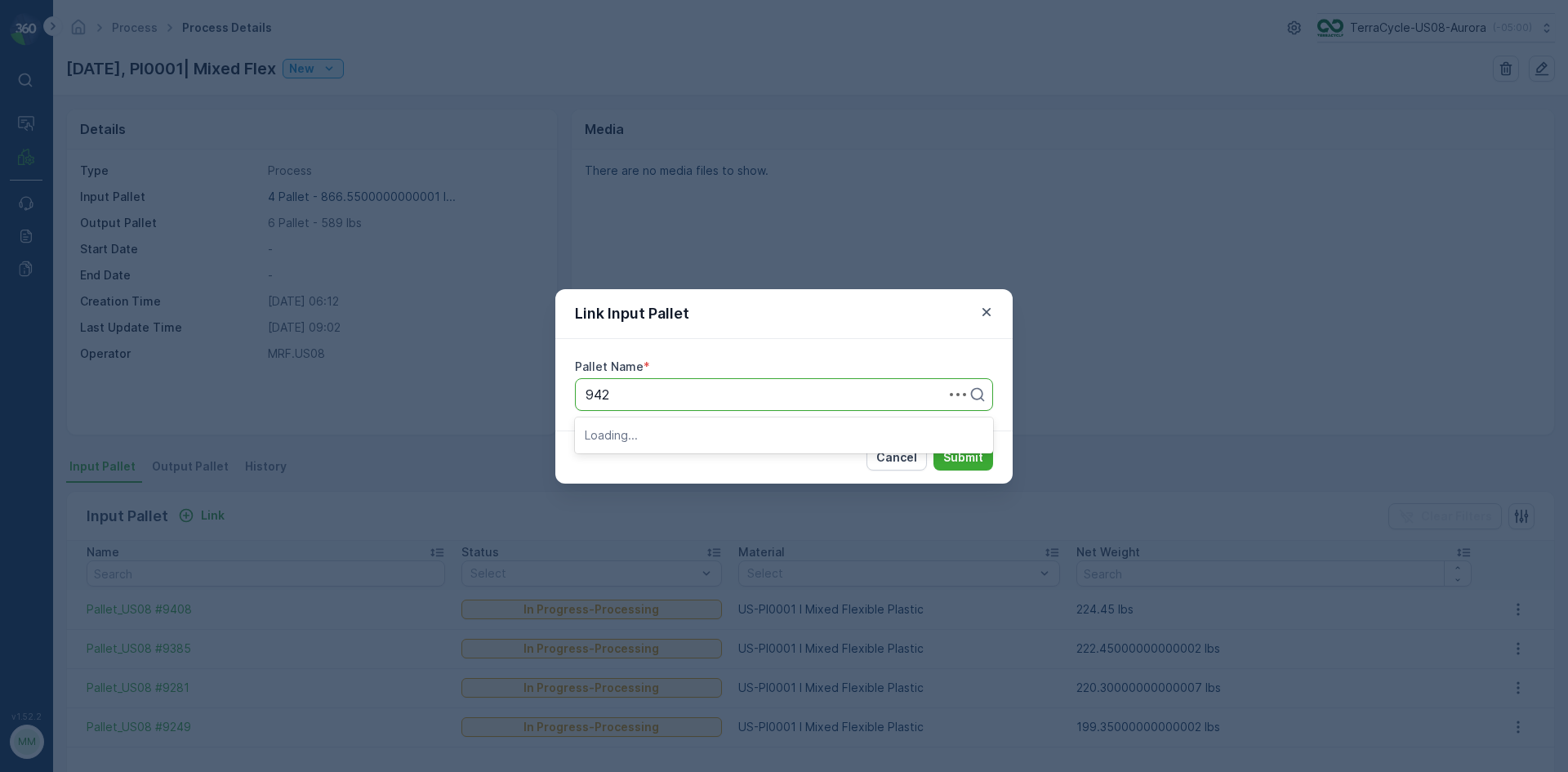
type input "9429"
click at [764, 429] on div "Pallet_US08 #9429" at bounding box center [784, 434] width 398 height 15
click at [933, 445] on button "Submit" at bounding box center [963, 457] width 60 height 26
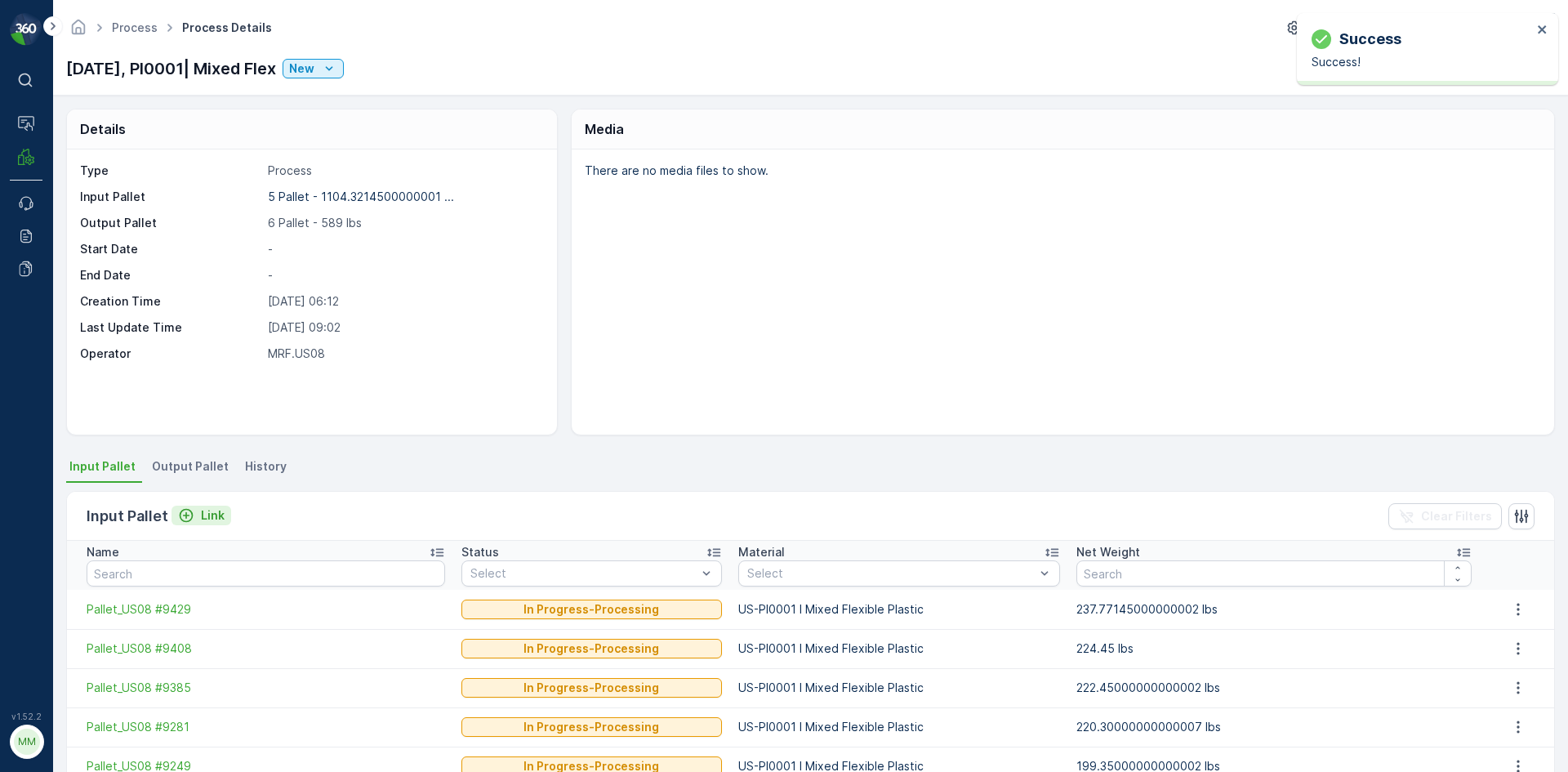
click at [212, 513] on p "Link" at bounding box center [212, 515] width 24 height 16
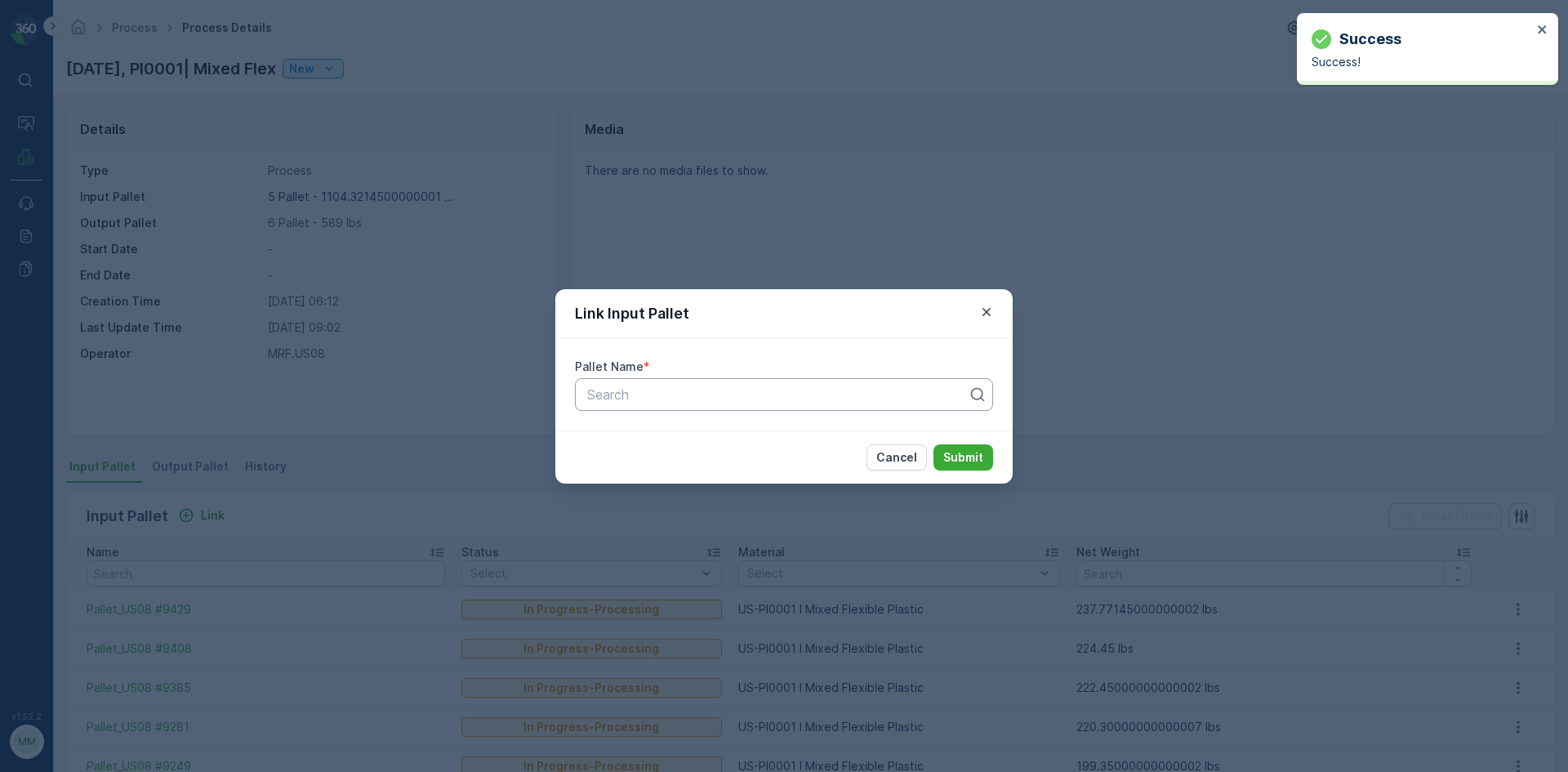
click at [668, 400] on div at bounding box center [778, 394] width 384 height 15
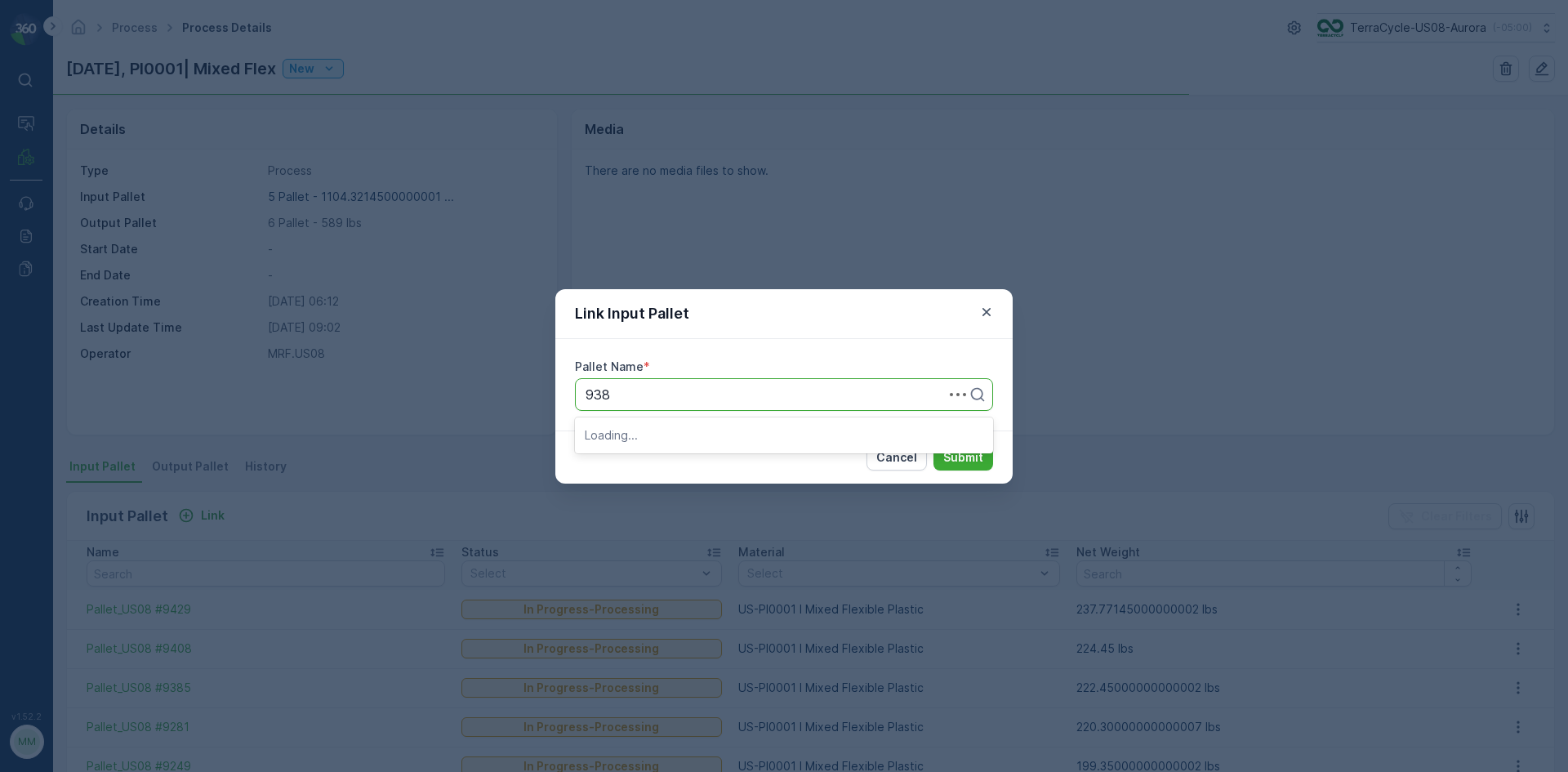
type input "9382"
click at [672, 467] on span "Pallet_US08 #9382" at bounding box center [644, 462] width 117 height 15
click at [933, 445] on button "Submit" at bounding box center [963, 457] width 60 height 26
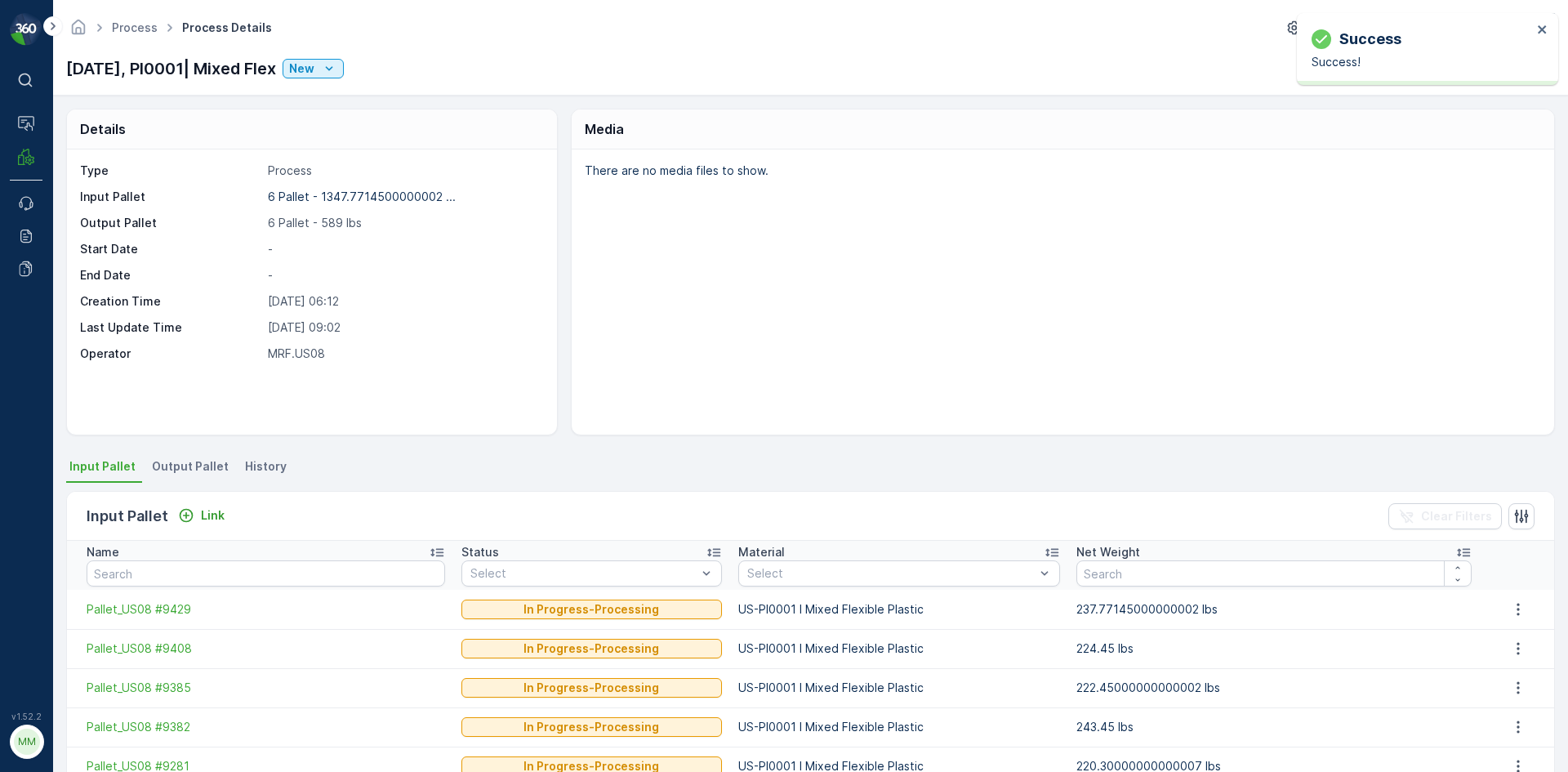
click at [194, 463] on span "Output Pallet" at bounding box center [190, 466] width 76 height 16
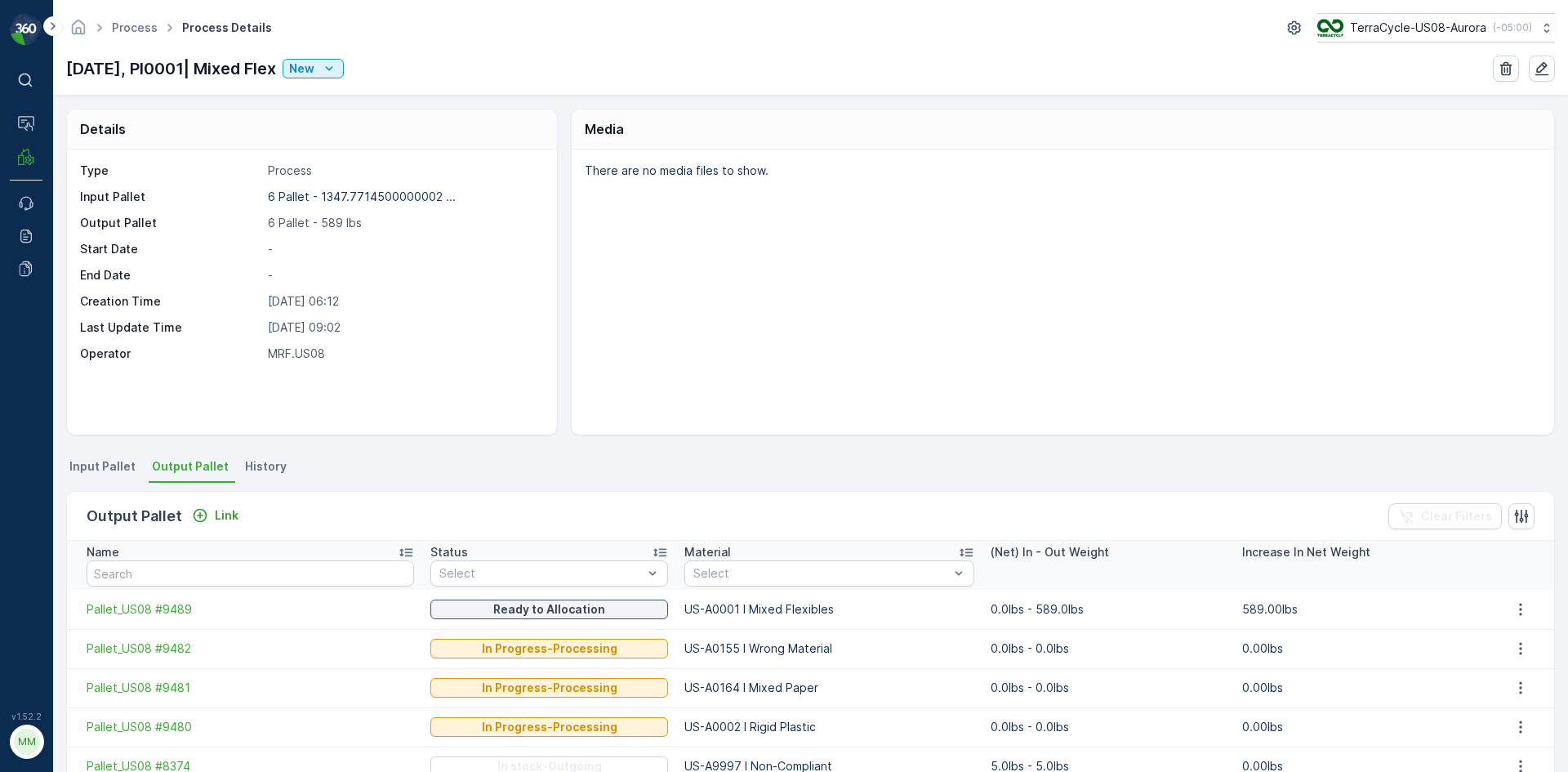
click at [195, 478] on li "Output Pallet" at bounding box center [191, 469] width 86 height 28
click at [211, 519] on div "Link" at bounding box center [215, 515] width 46 height 16
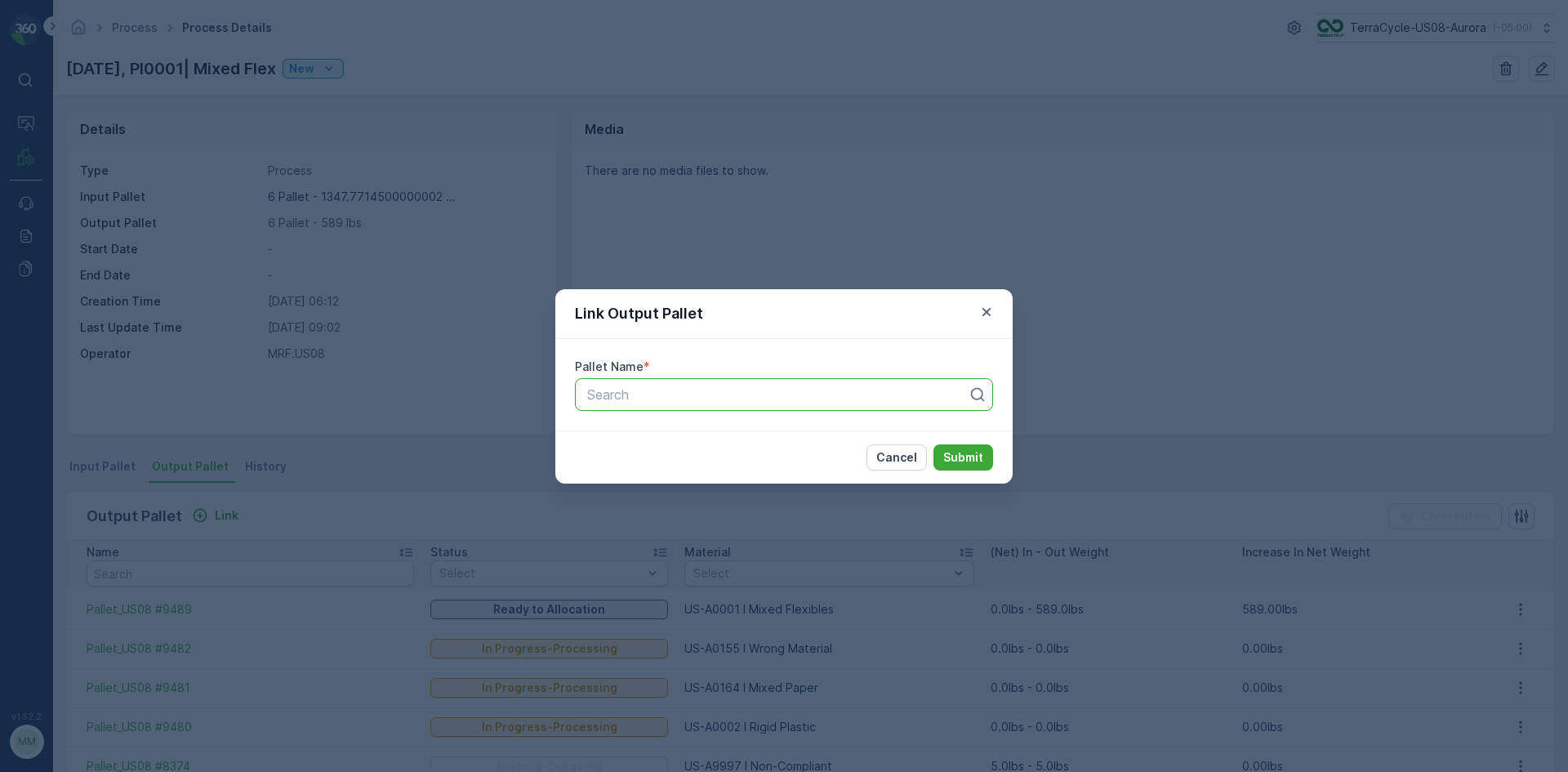
click at [744, 395] on div at bounding box center [778, 394] width 384 height 15
type input "9486"
click at [772, 467] on div "Pallet_US08 #9486" at bounding box center [784, 462] width 398 height 15
click at [933, 445] on button "Submit" at bounding box center [963, 457] width 60 height 26
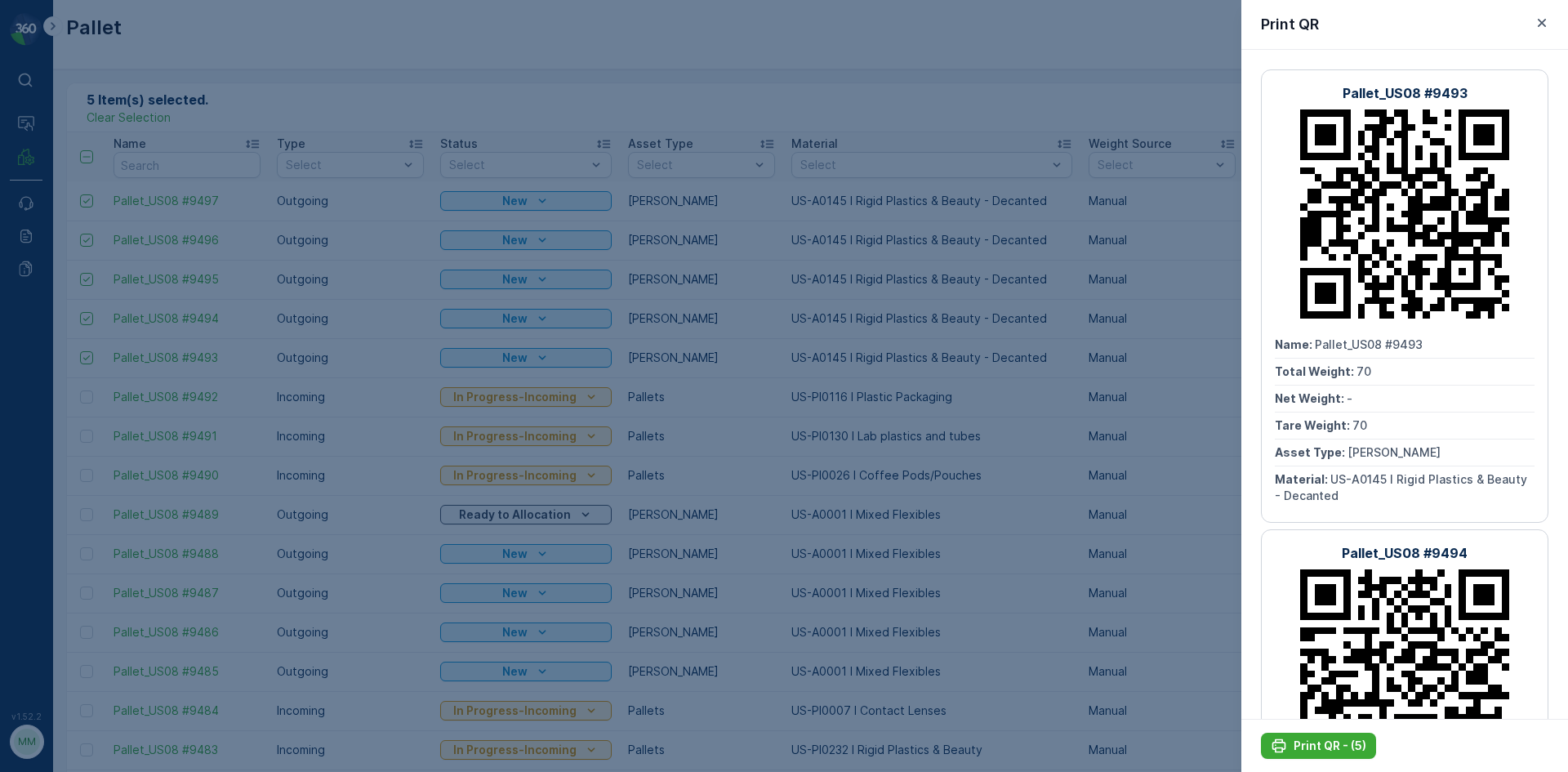
click at [344, 121] on div at bounding box center [784, 386] width 1568 height 772
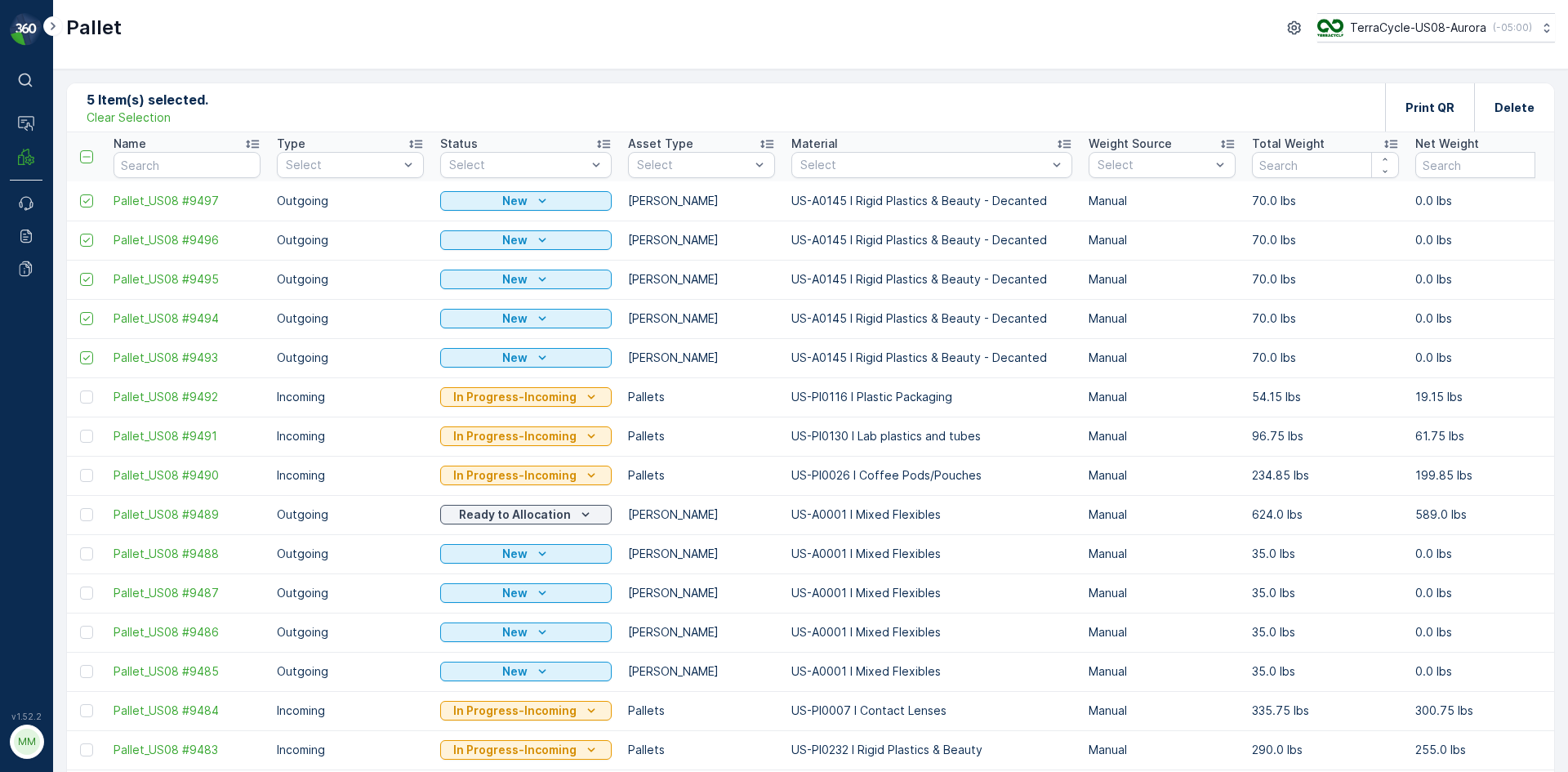
click at [118, 104] on p "5 Item(s) selected." at bounding box center [147, 100] width 122 height 20
click at [125, 115] on p "Clear Selection" at bounding box center [128, 117] width 84 height 16
click at [172, 169] on input "text" at bounding box center [187, 165] width 147 height 26
type input "46"
click at [147, 165] on input "46" at bounding box center [187, 165] width 147 height 26
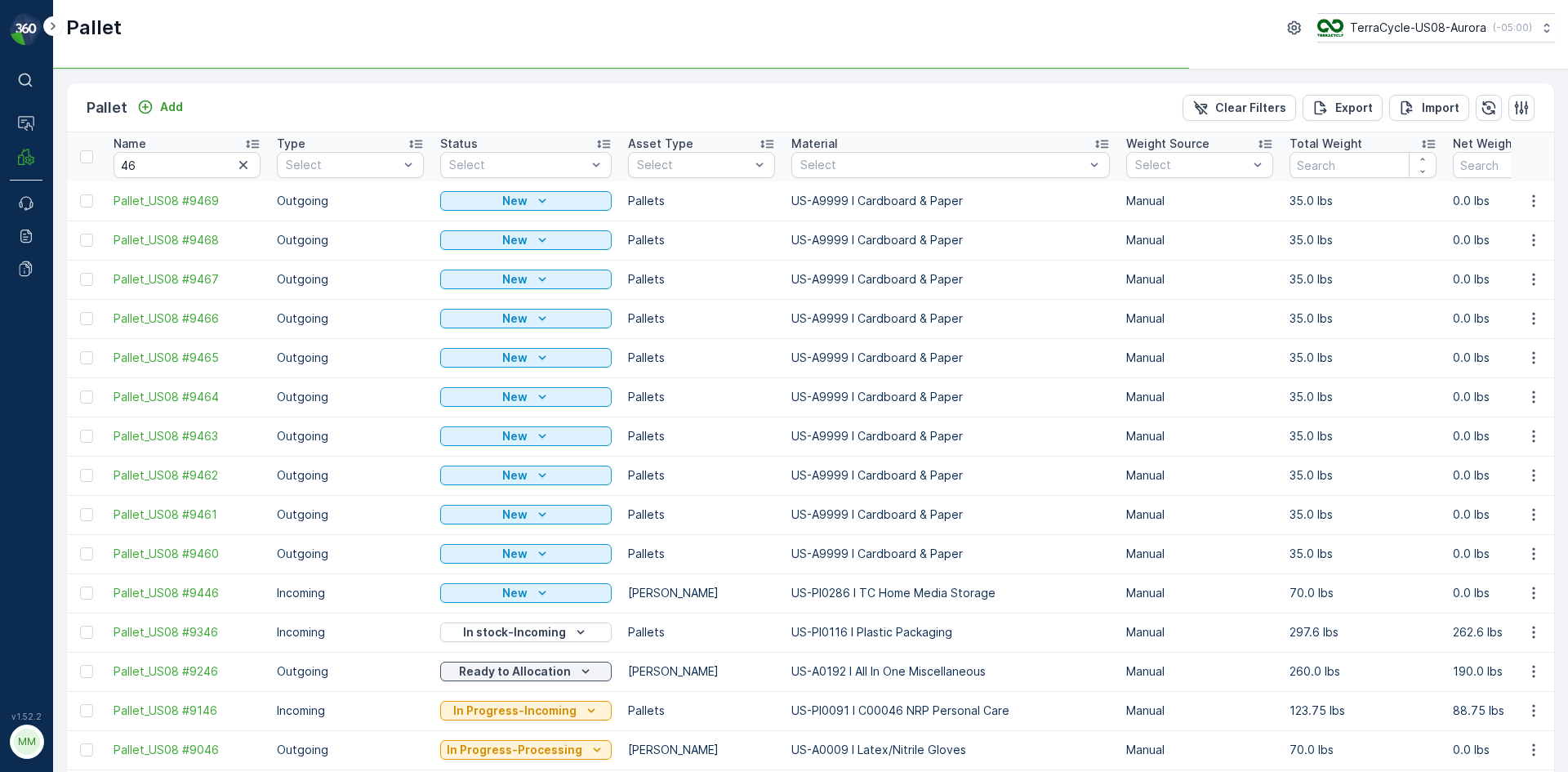
type input "4686"
click at [138, 163] on input "4686" at bounding box center [187, 165] width 147 height 26
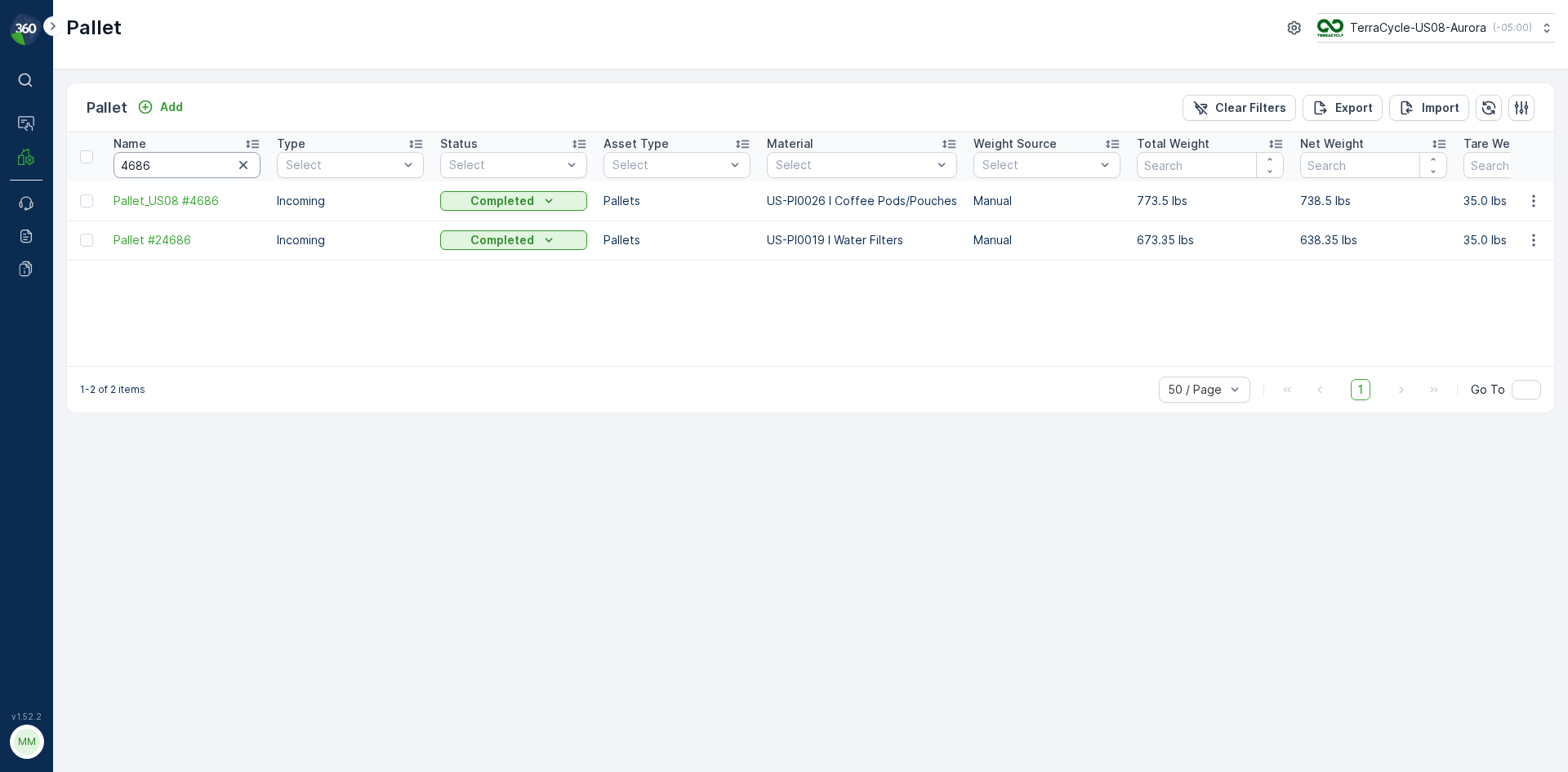
drag, startPoint x: 130, startPoint y: 164, endPoint x: 150, endPoint y: 175, distance: 22.8
click at [130, 164] on input "4686" at bounding box center [187, 165] width 147 height 26
type input "486"
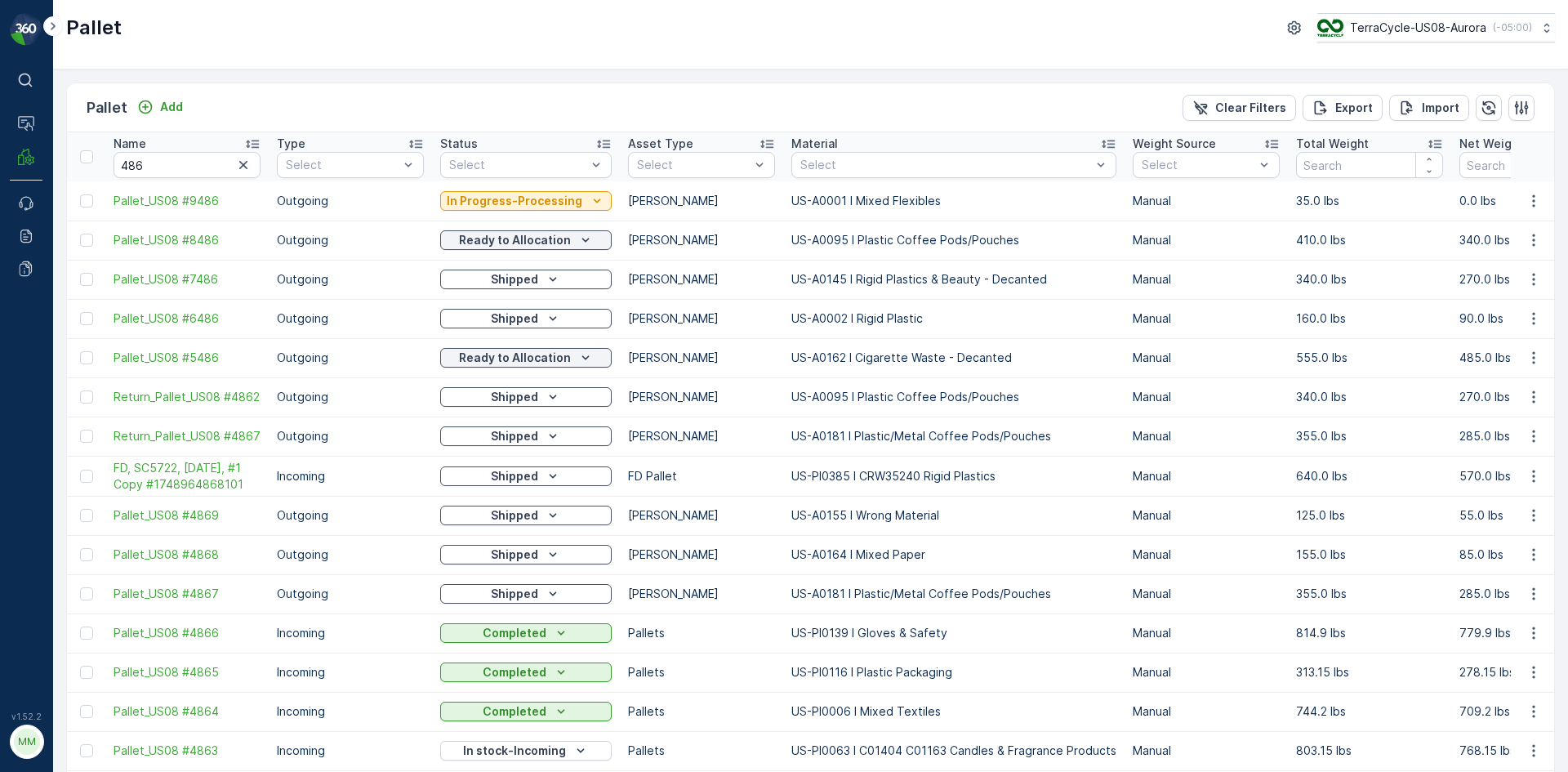
drag, startPoint x: 244, startPoint y: 169, endPoint x: 342, endPoint y: 189, distance: 100.0
click at [244, 169] on icon "button" at bounding box center [244, 165] width 16 height 16
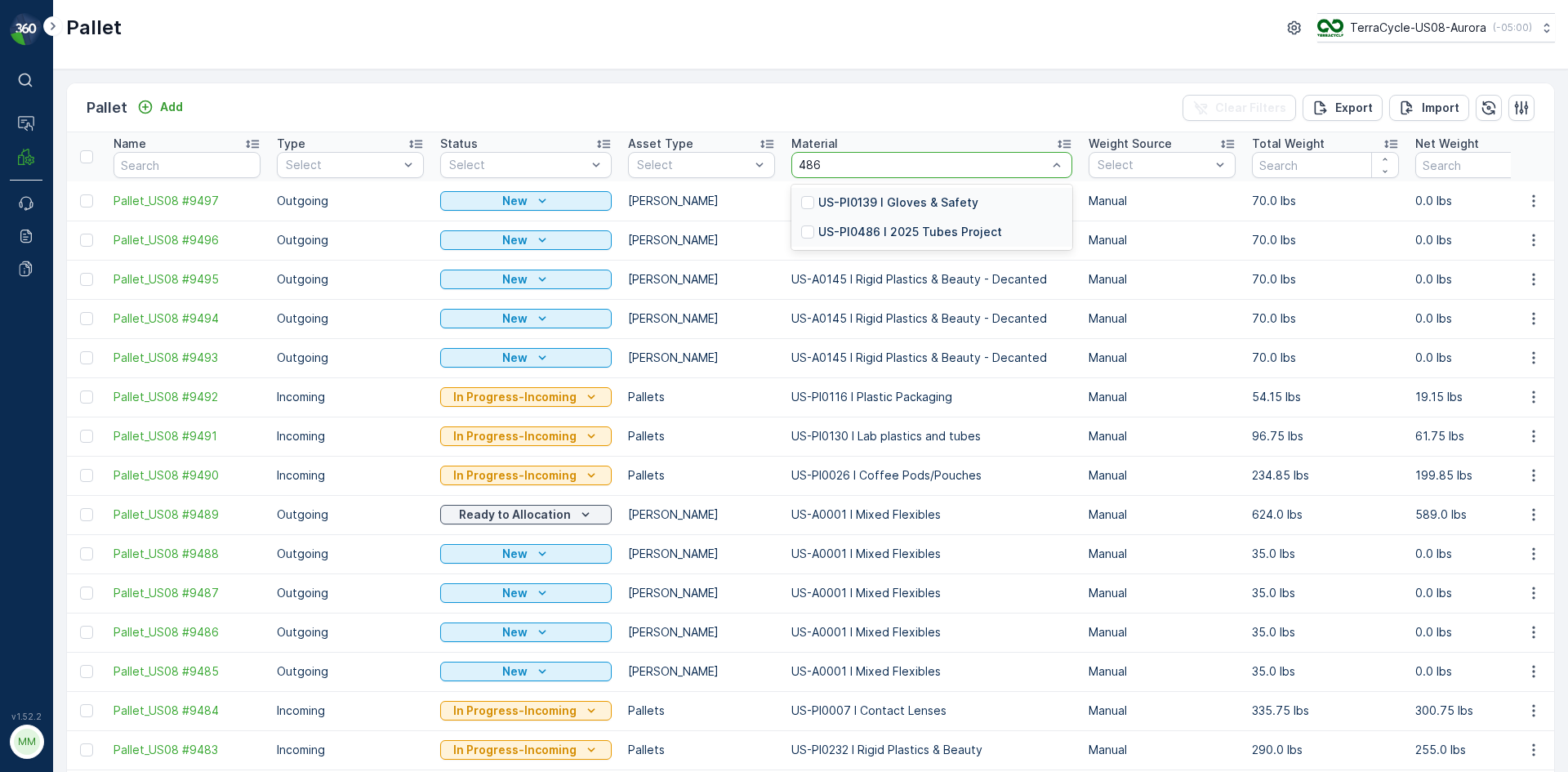
click at [910, 231] on p "US-PI0486 I 2025 Tubes Project" at bounding box center [909, 232] width 184 height 16
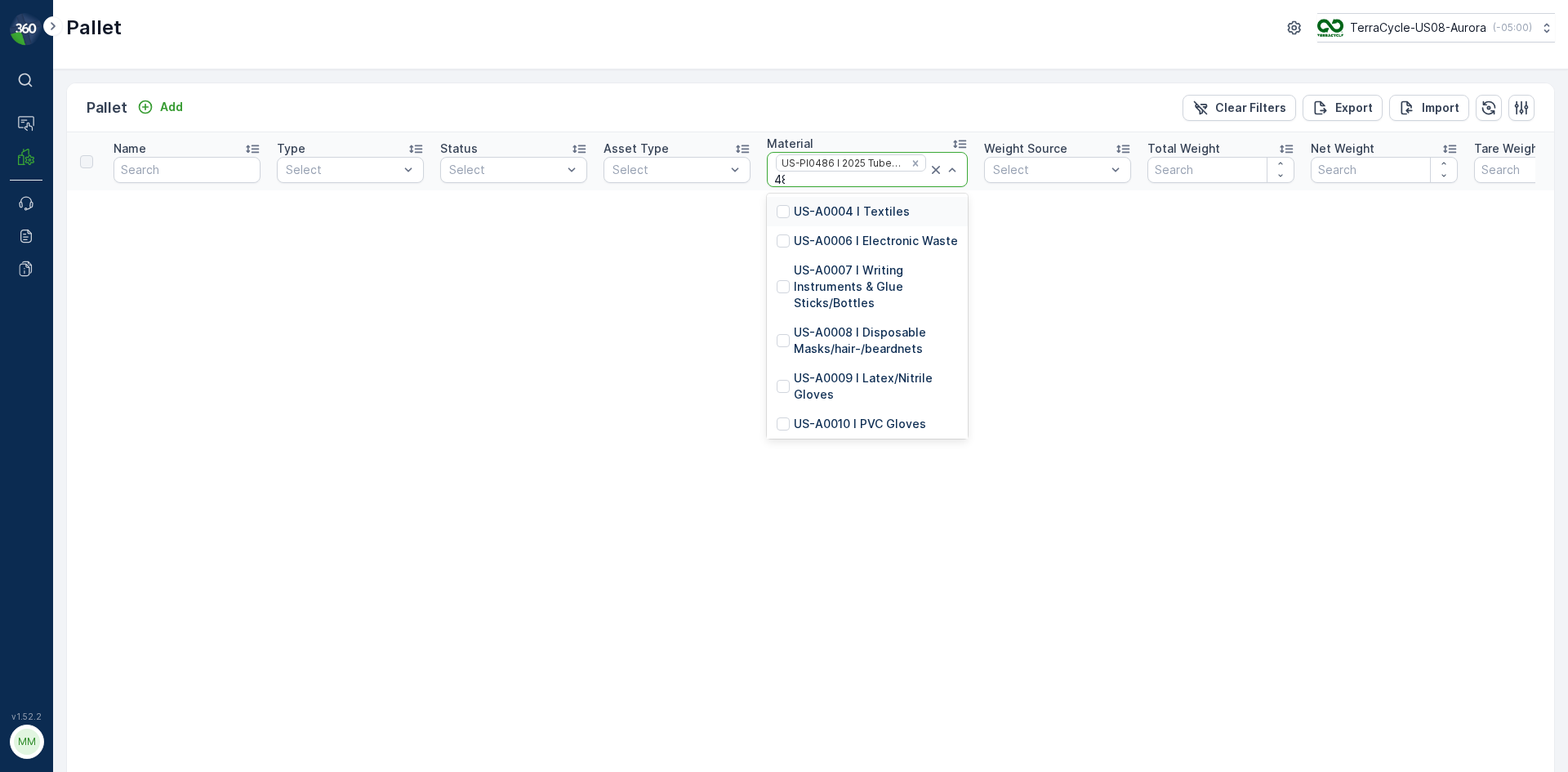
type input "486"
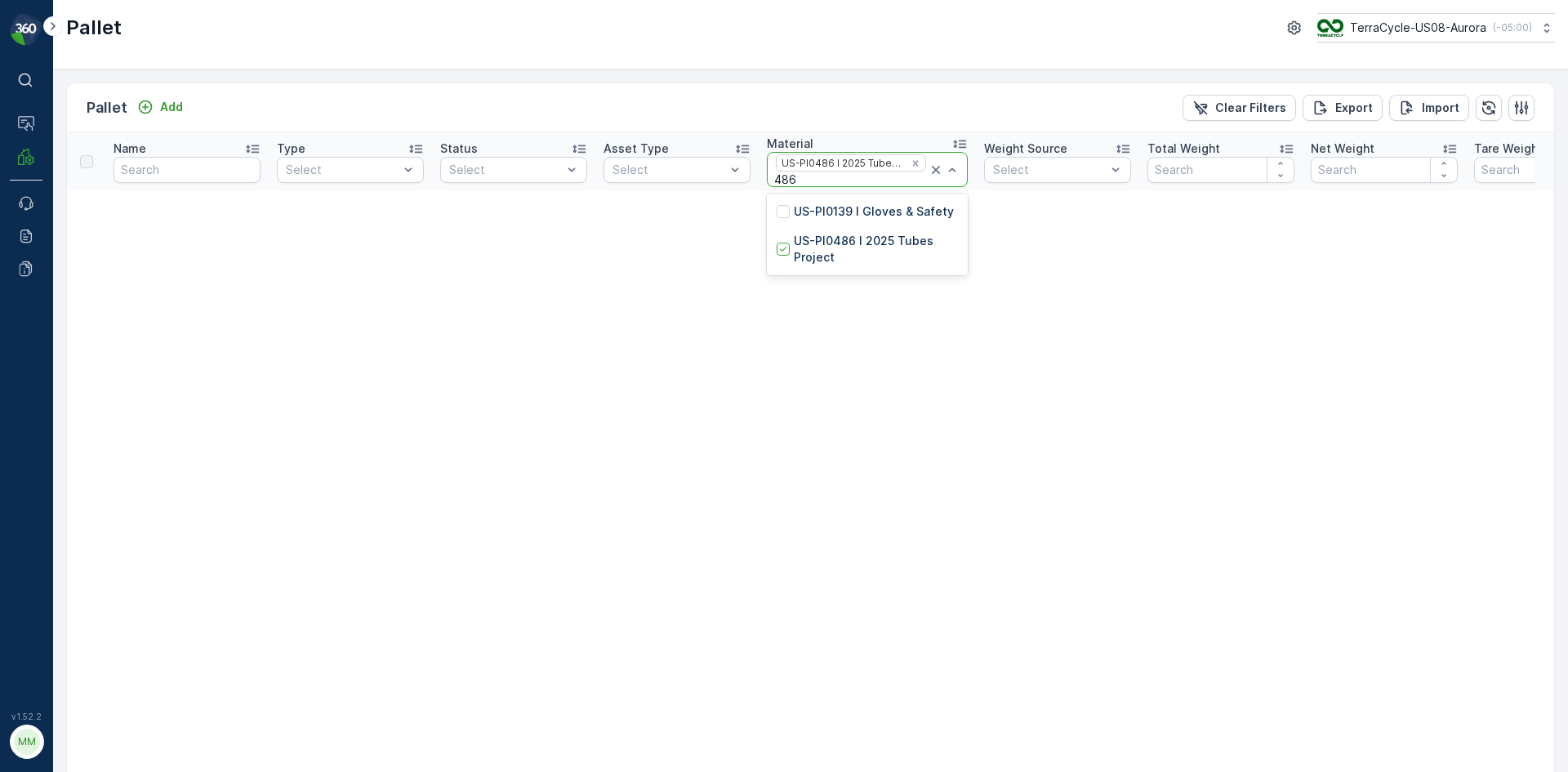
click at [927, 168] on icon at bounding box center [935, 170] width 16 height 16
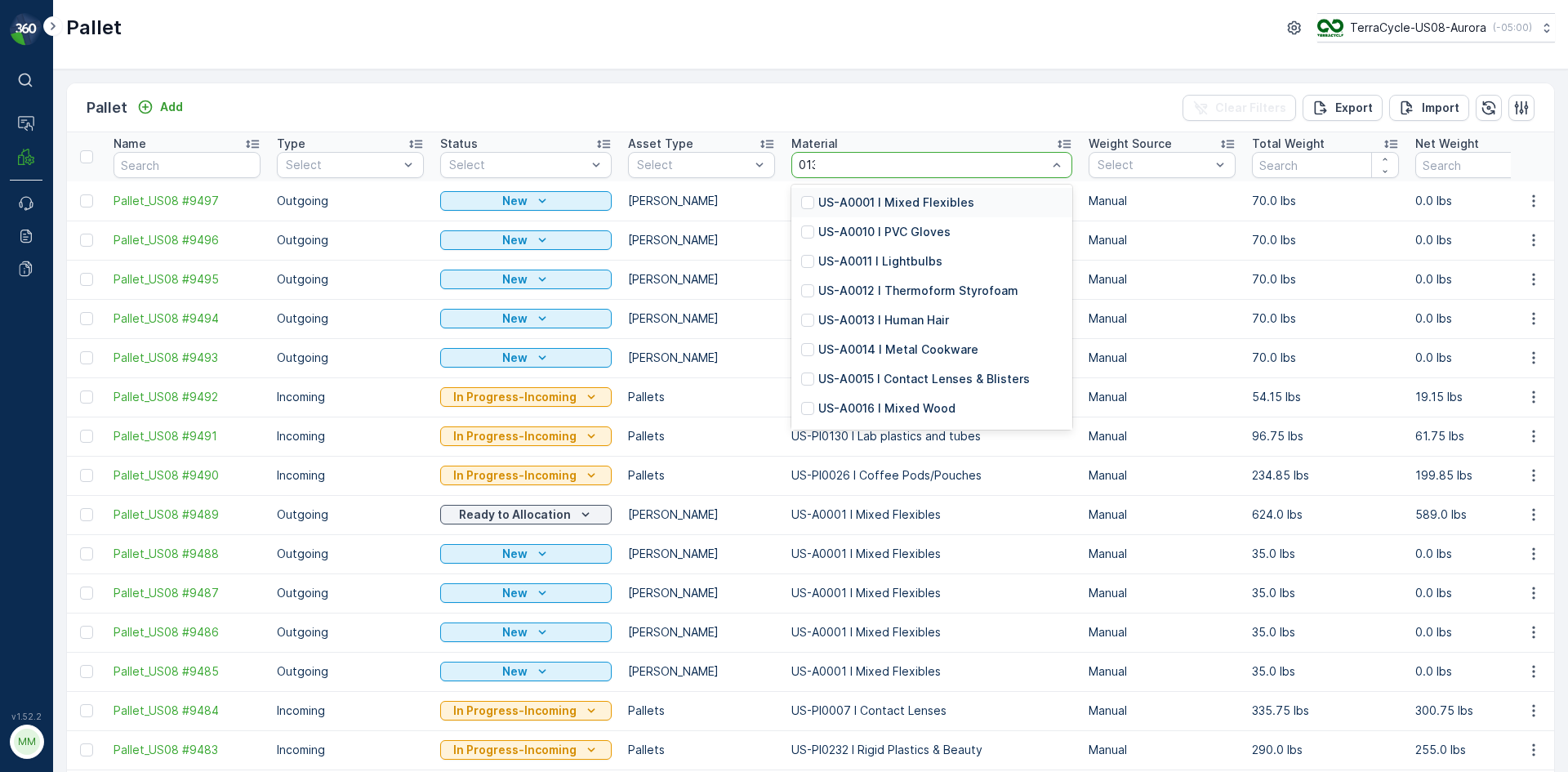
type input "0131"
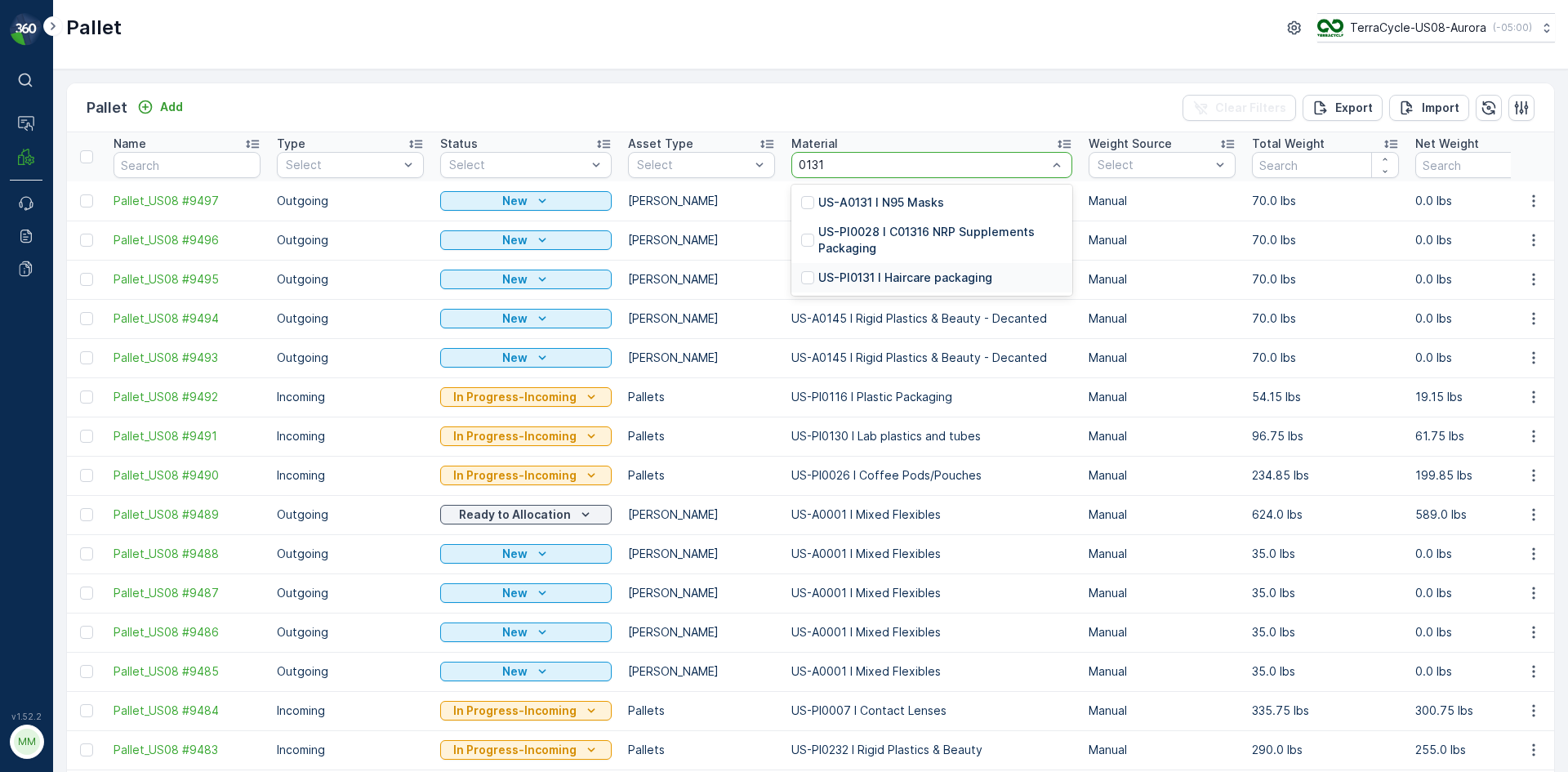
click at [872, 277] on p "US-PI0131 I Haircare packaging" at bounding box center [905, 277] width 174 height 16
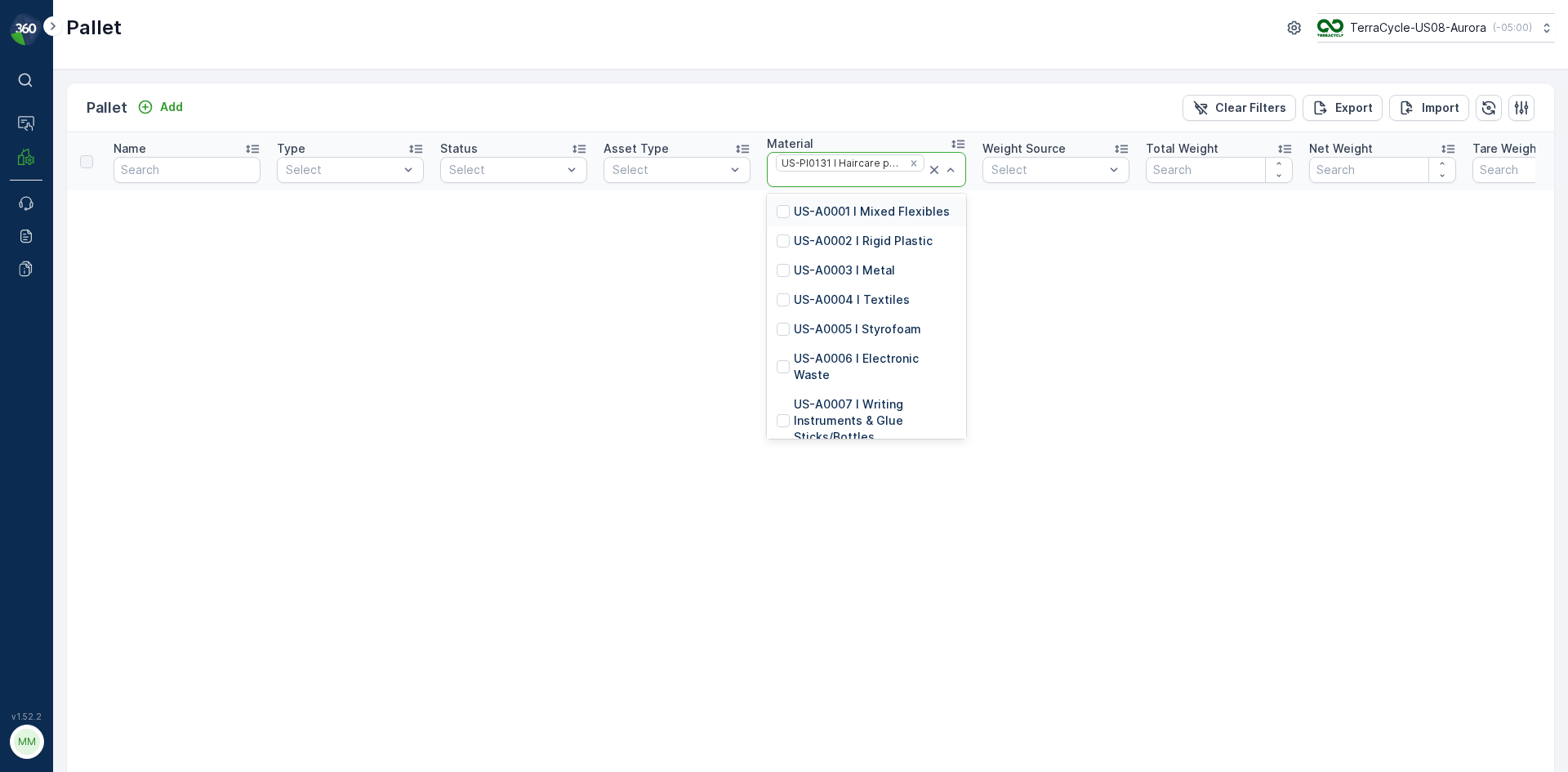
click at [926, 169] on icon at bounding box center [934, 170] width 16 height 16
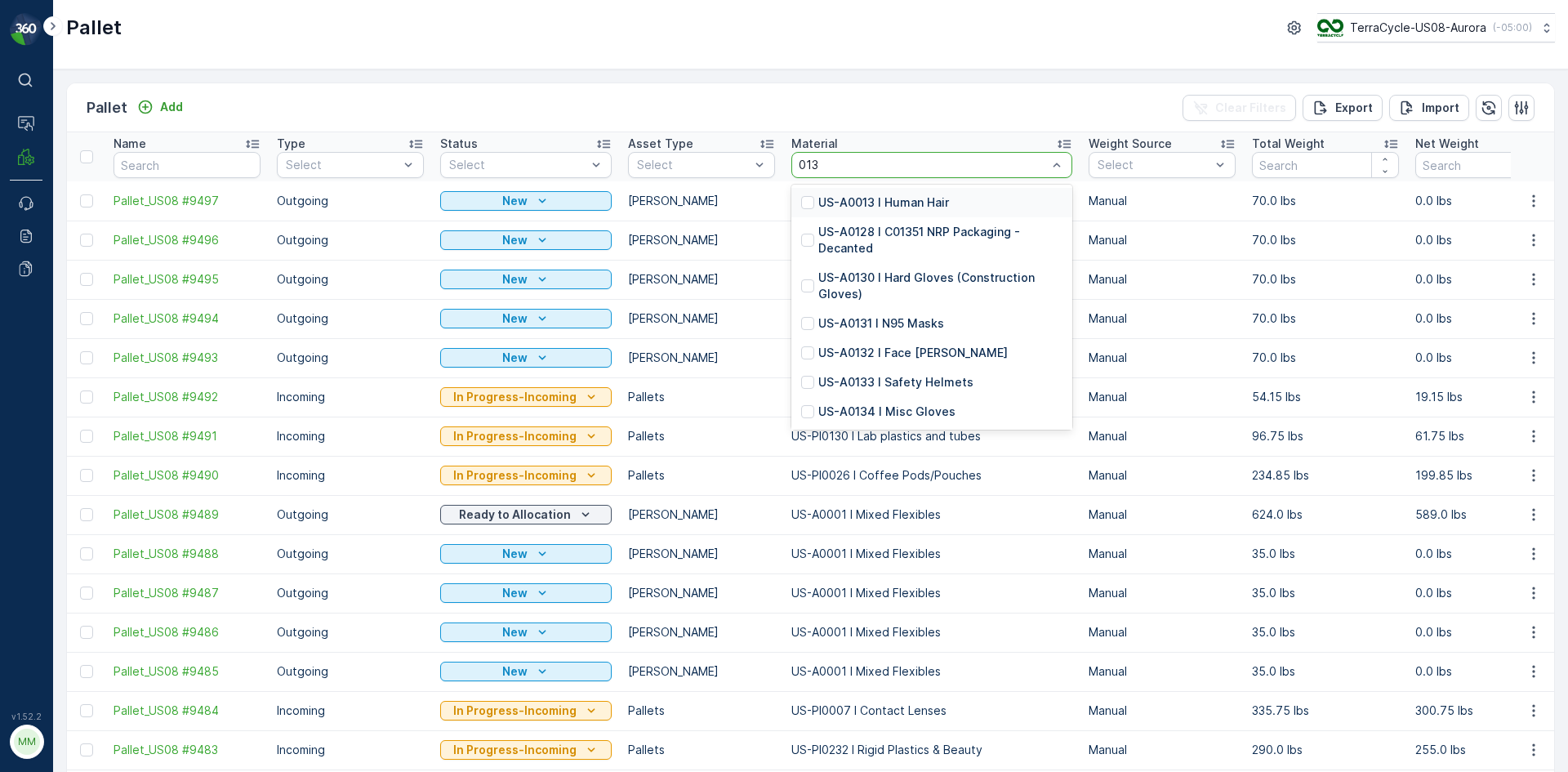
type input "0131"
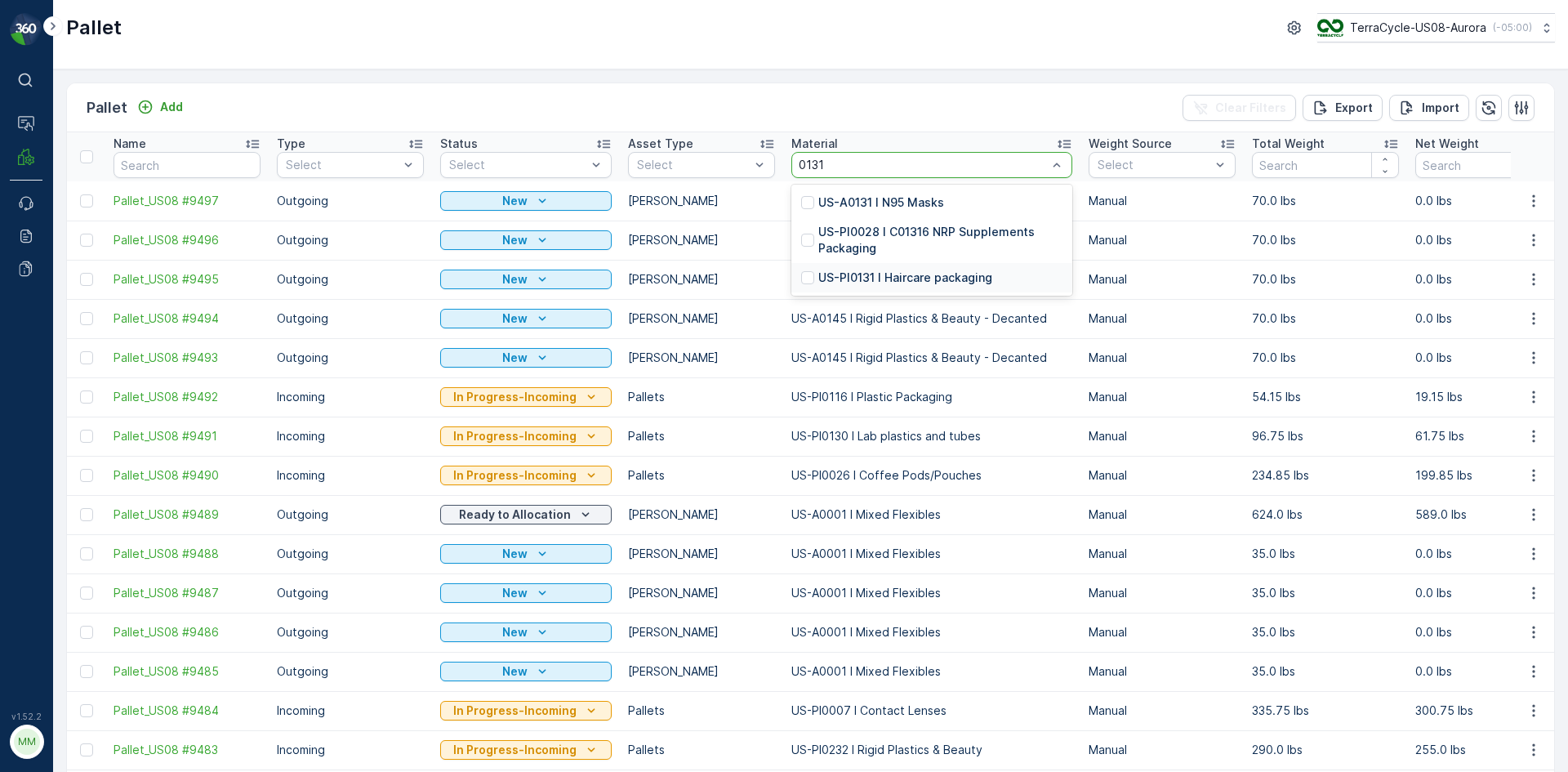
click at [924, 277] on p "US-PI0131 I Haircare packaging" at bounding box center [905, 277] width 174 height 16
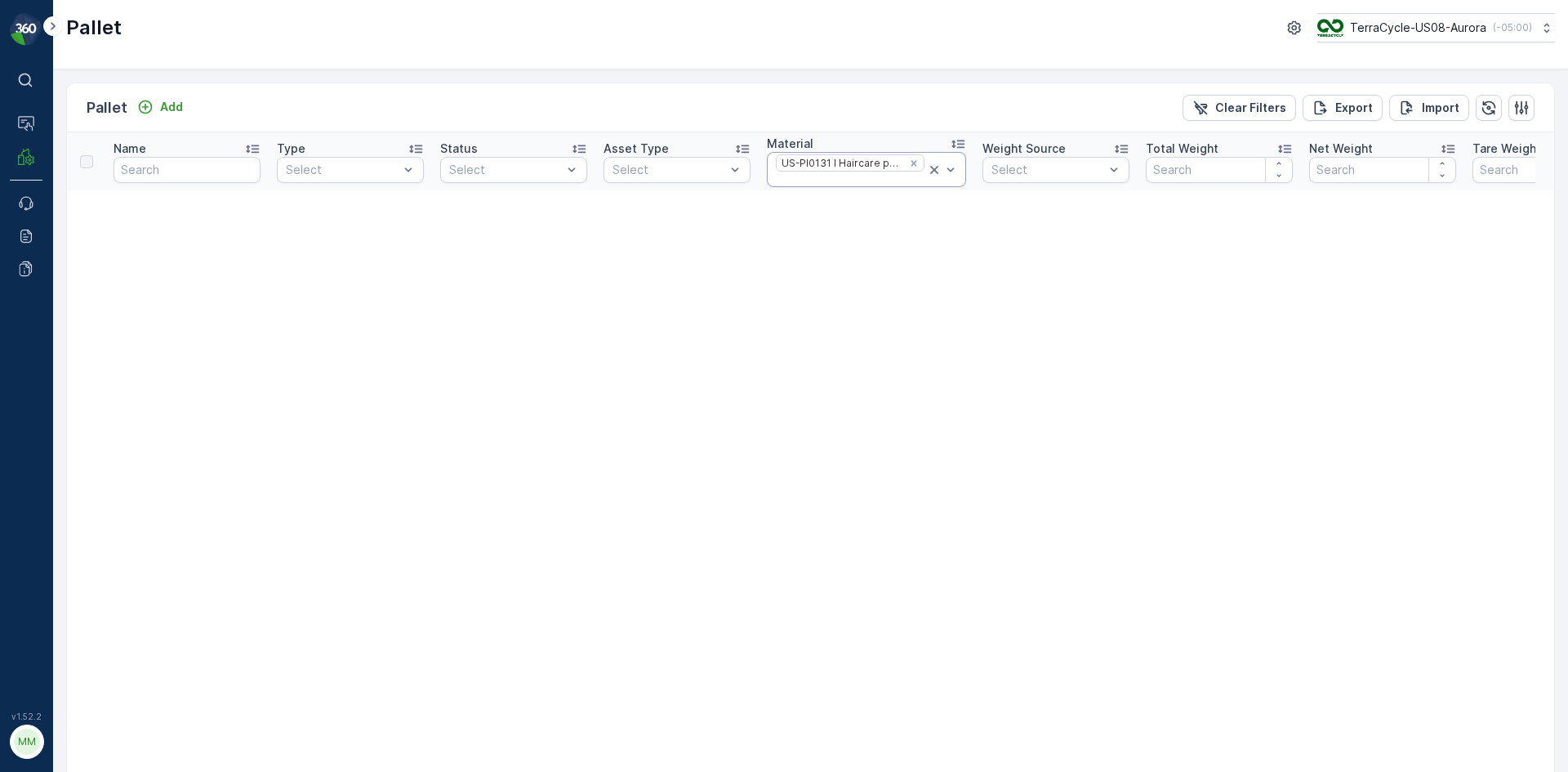
click at [926, 173] on icon at bounding box center [934, 170] width 16 height 16
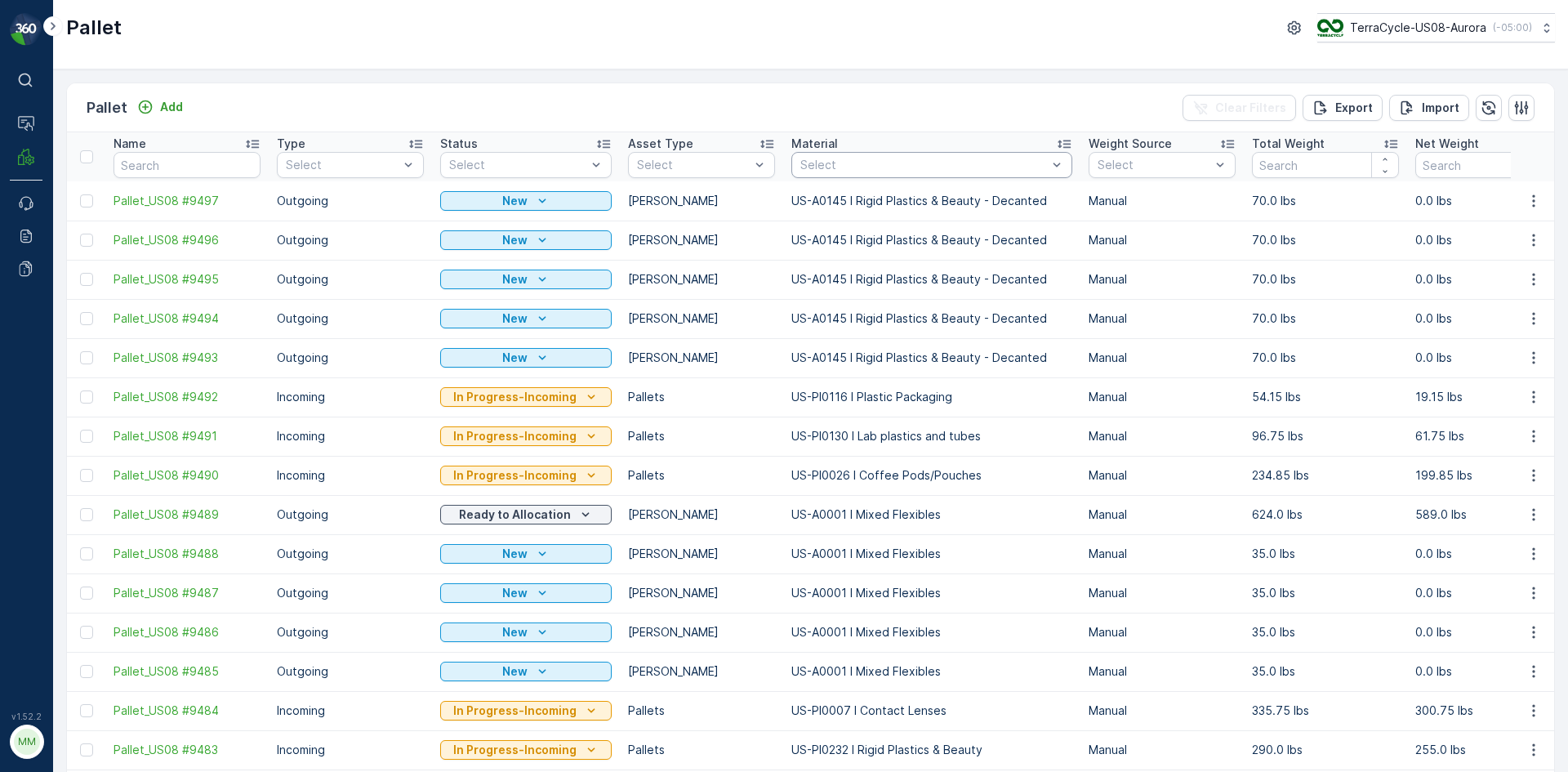
click at [833, 155] on div "Select" at bounding box center [932, 165] width 281 height 26
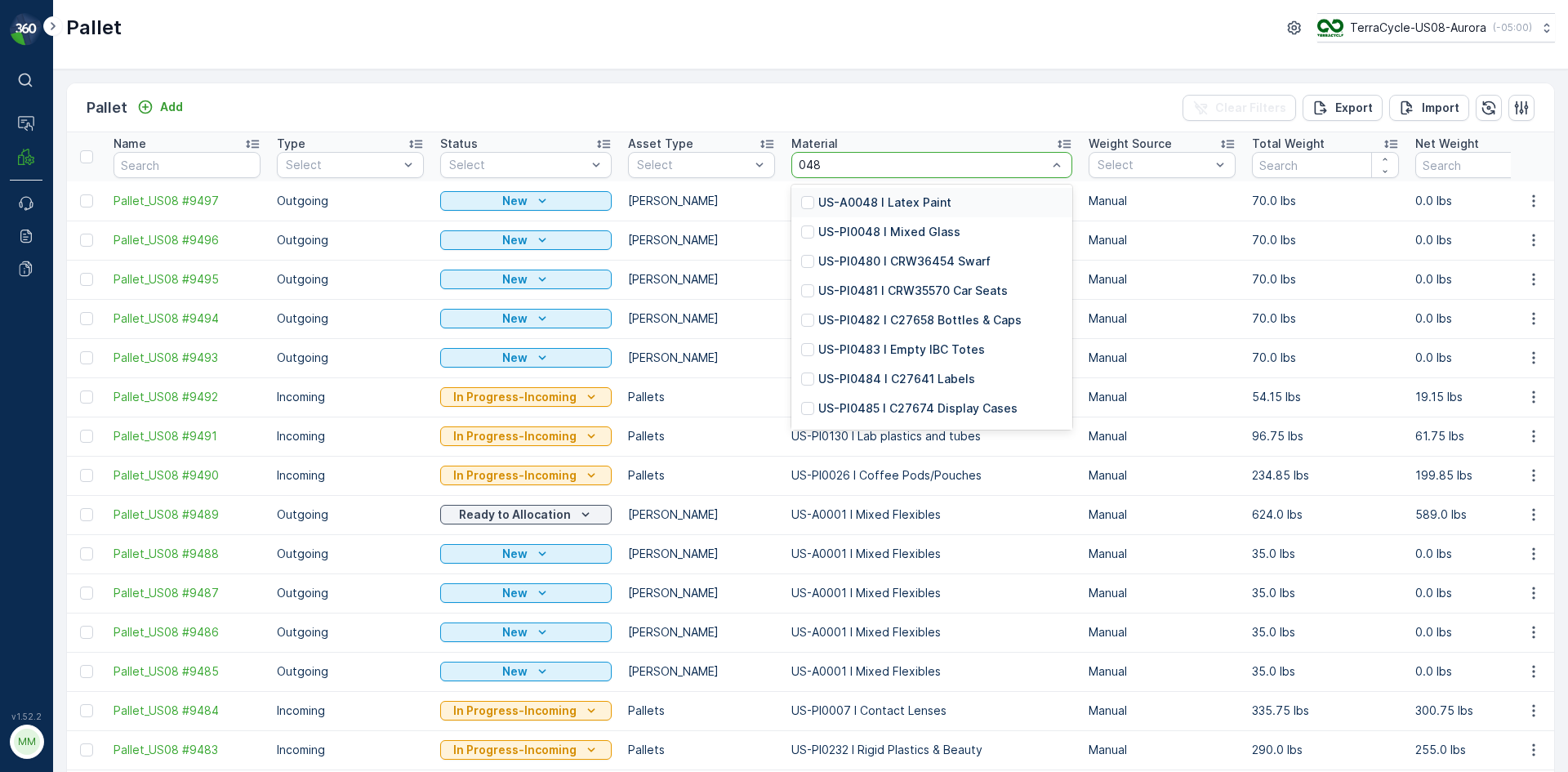
type input "0486"
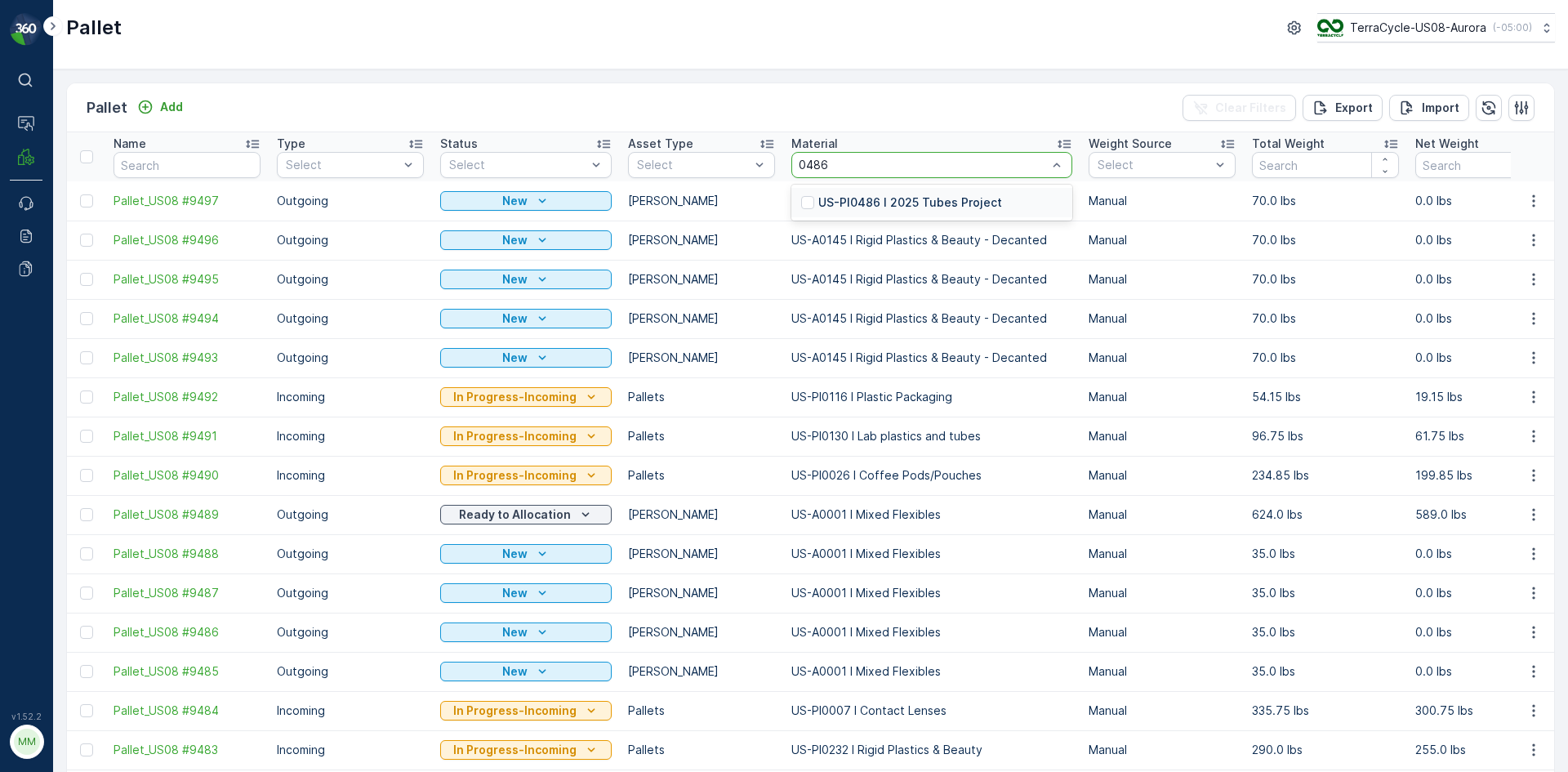
click at [972, 205] on p "US-PI0486 I 2025 Tubes Project" at bounding box center [909, 203] width 184 height 16
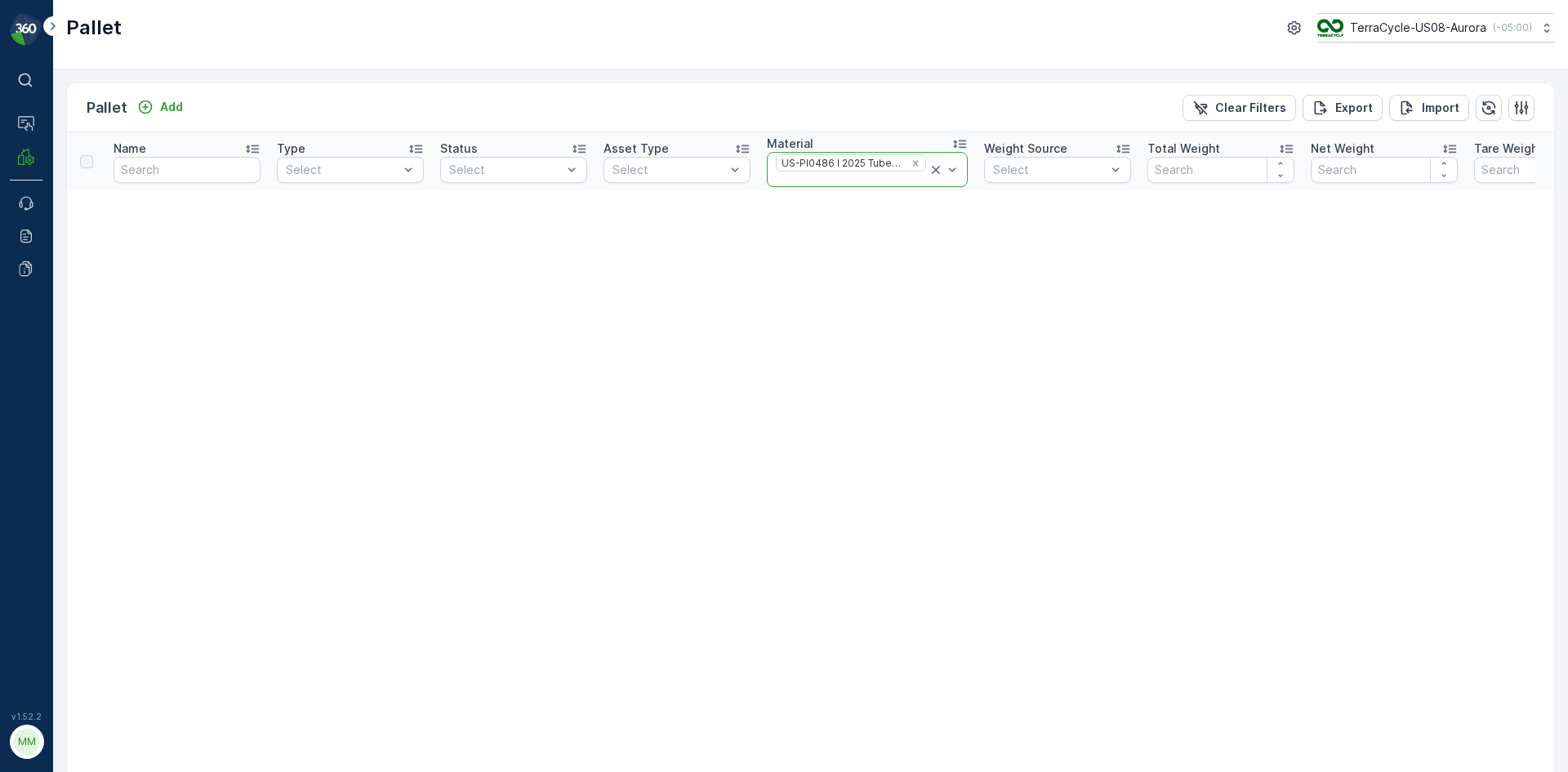
click at [932, 172] on icon at bounding box center [935, 169] width 8 height 8
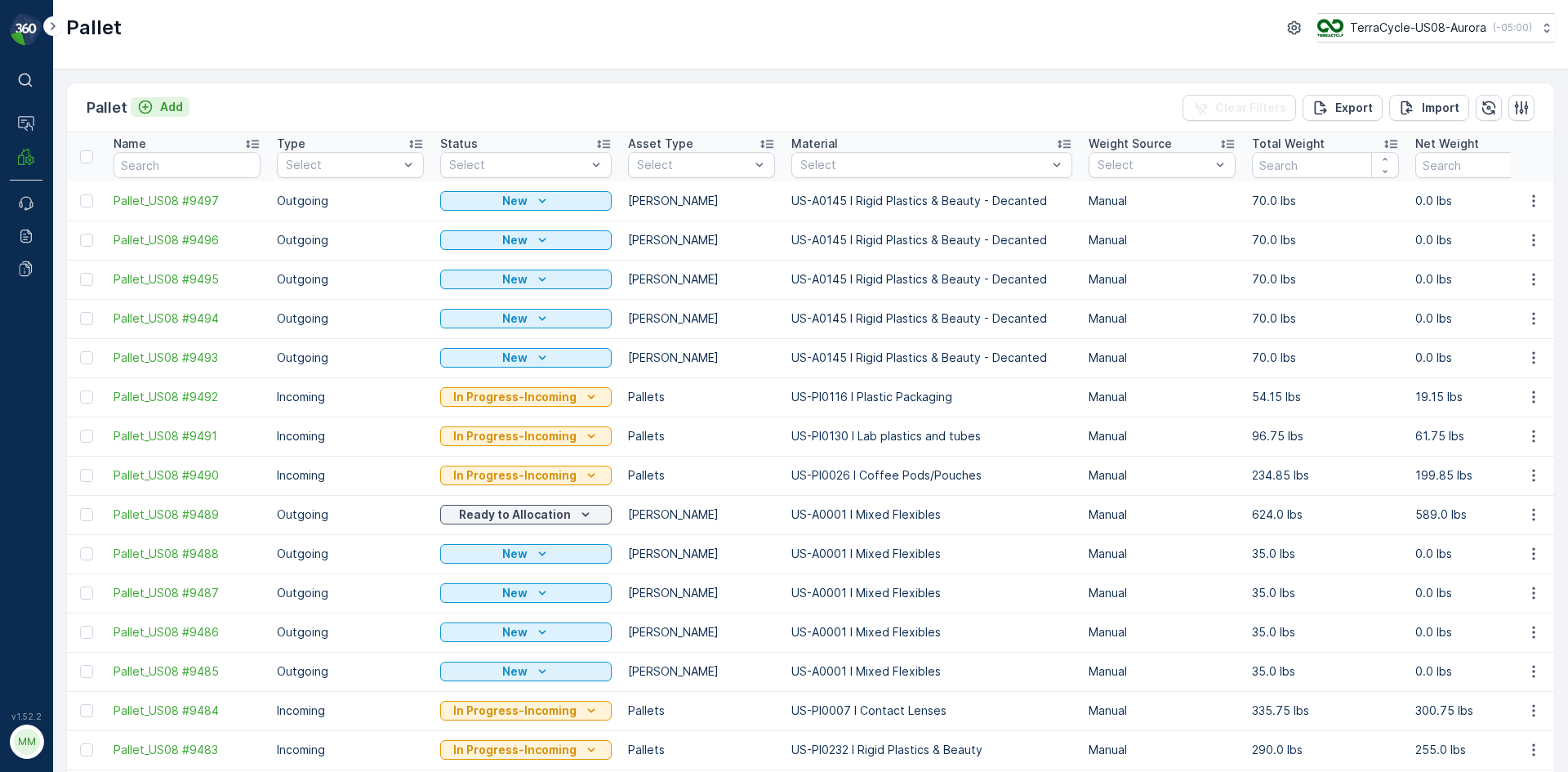
click at [146, 105] on icon "Add" at bounding box center [145, 107] width 16 height 16
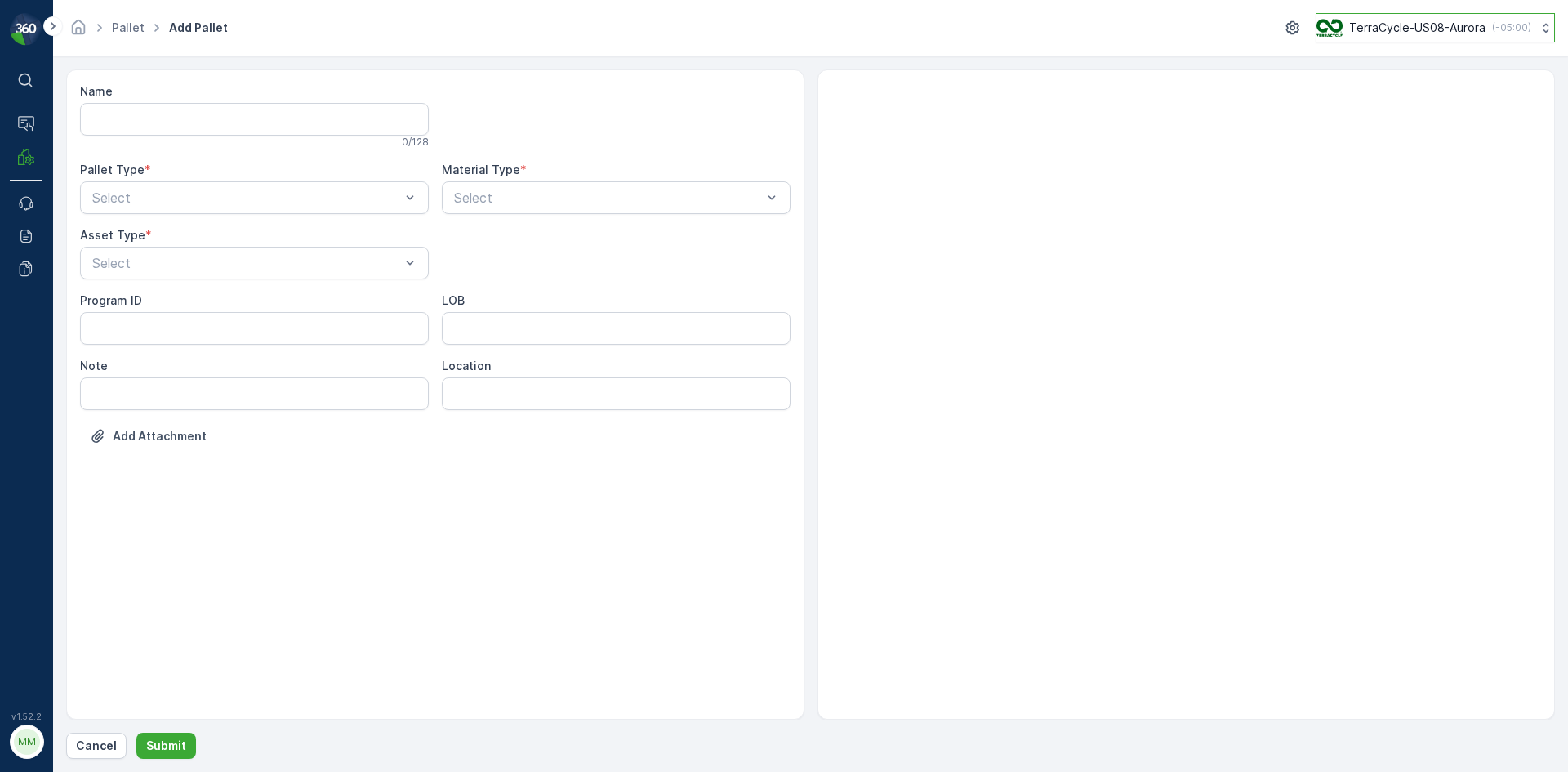
click at [1525, 24] on button "TerraCycle-US08-Aurora ( -05:00 )" at bounding box center [1435, 28] width 239 height 29
click at [88, 751] on p "Cancel" at bounding box center [96, 745] width 41 height 16
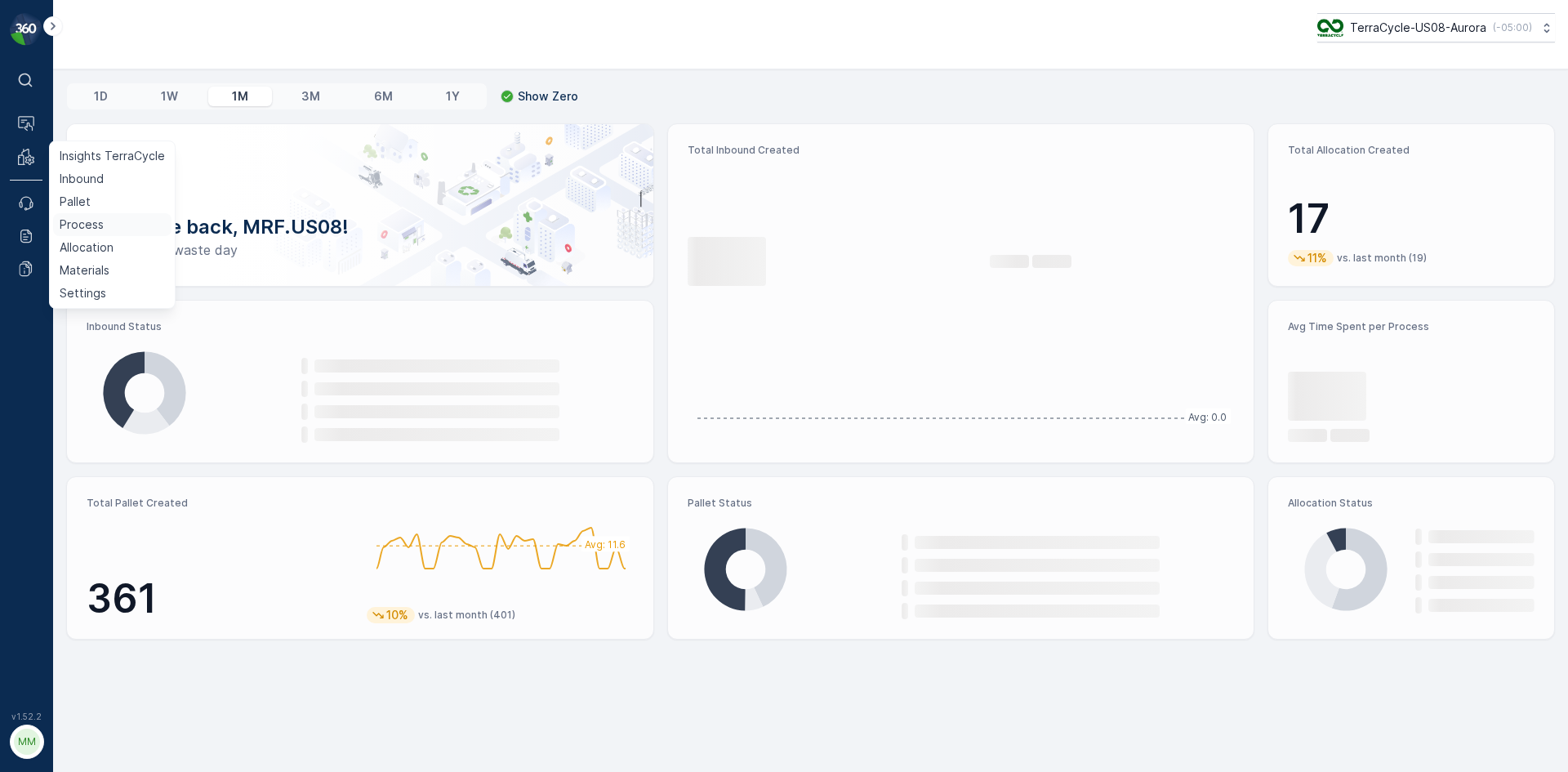
click at [88, 223] on p "Process" at bounding box center [82, 224] width 44 height 16
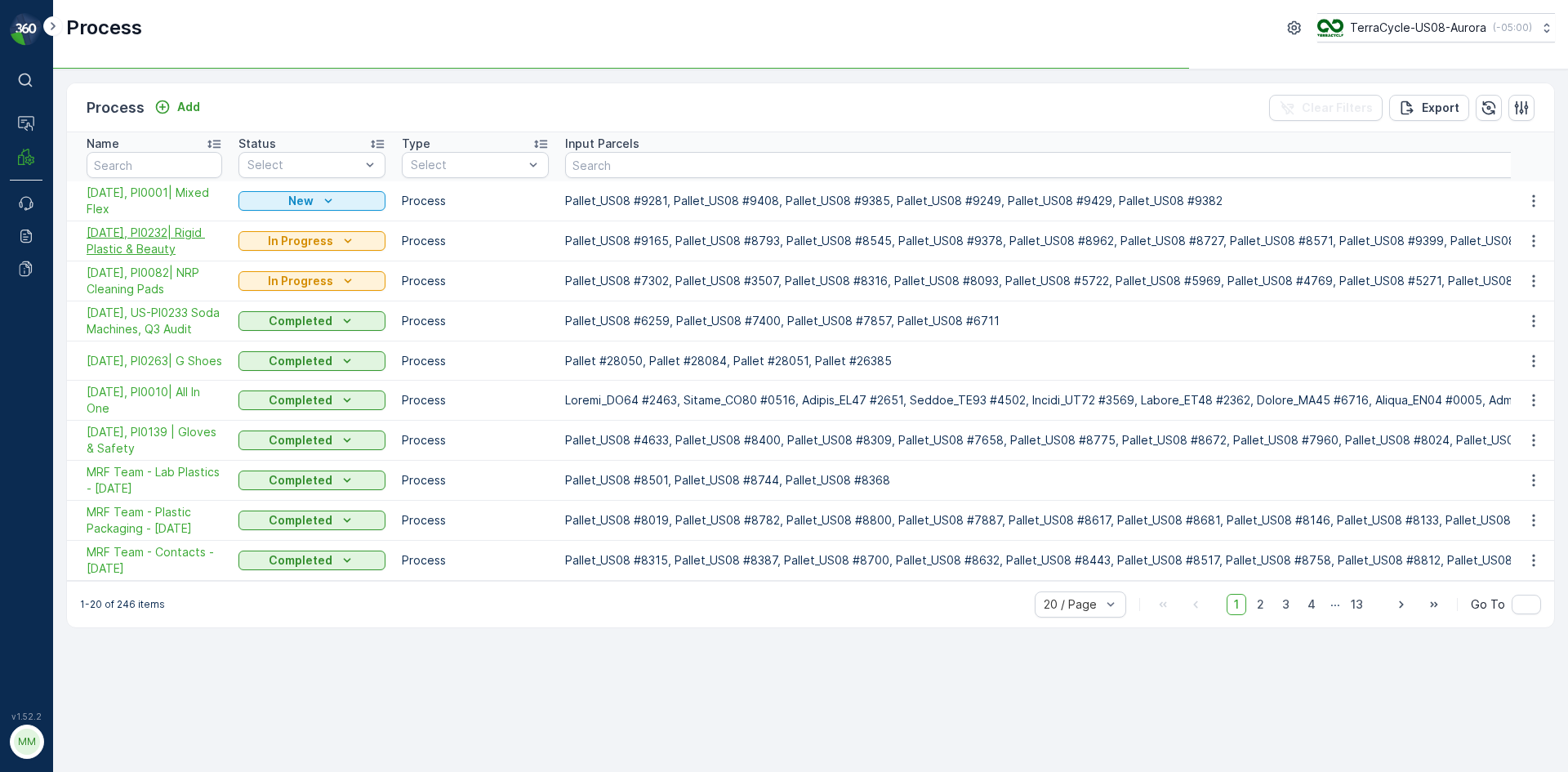
click at [157, 236] on span "[DATE], PI0232| Rigid Plastic & Beauty" at bounding box center [154, 241] width 135 height 33
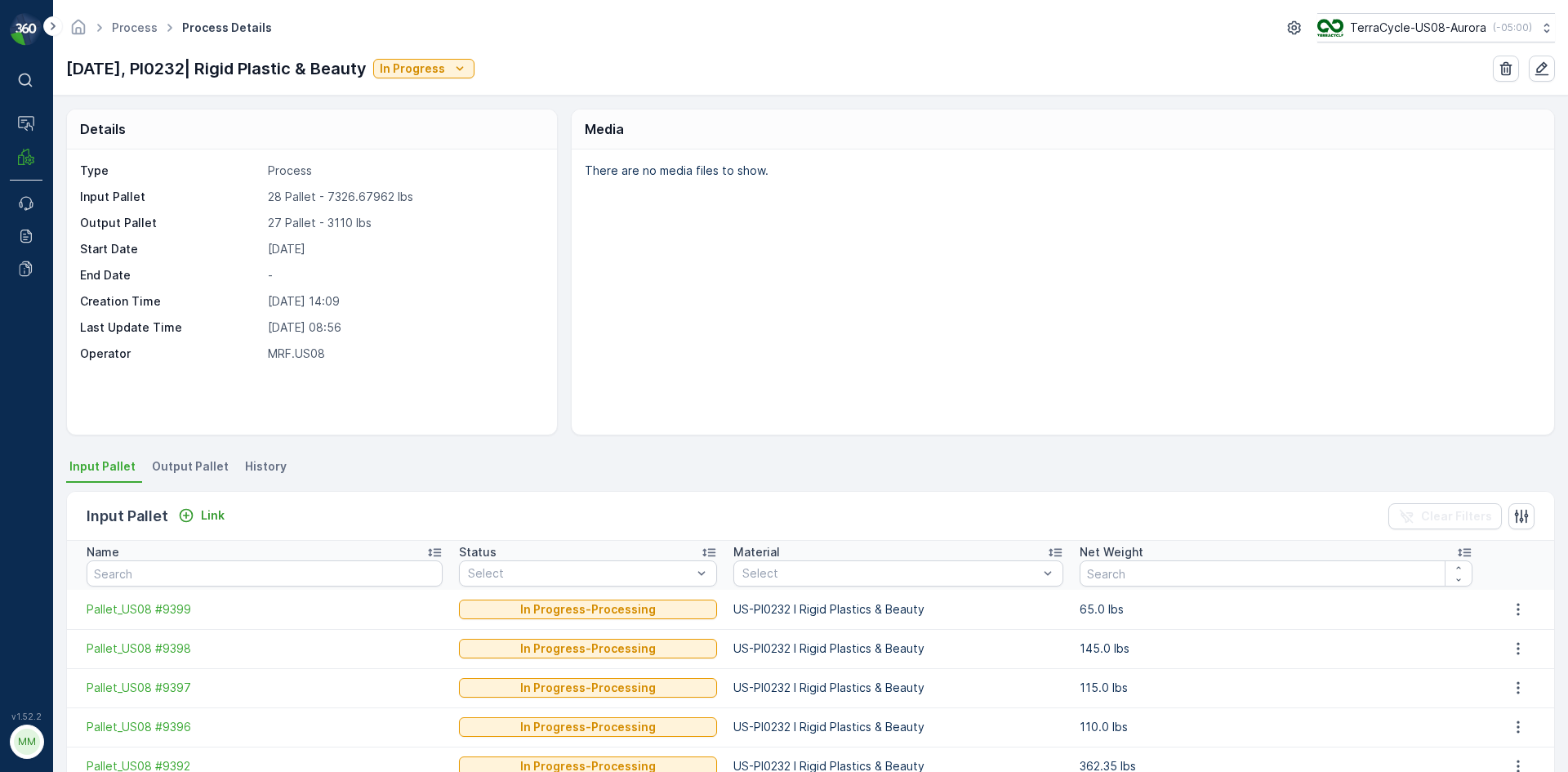
click at [176, 462] on span "Output Pallet" at bounding box center [190, 466] width 76 height 16
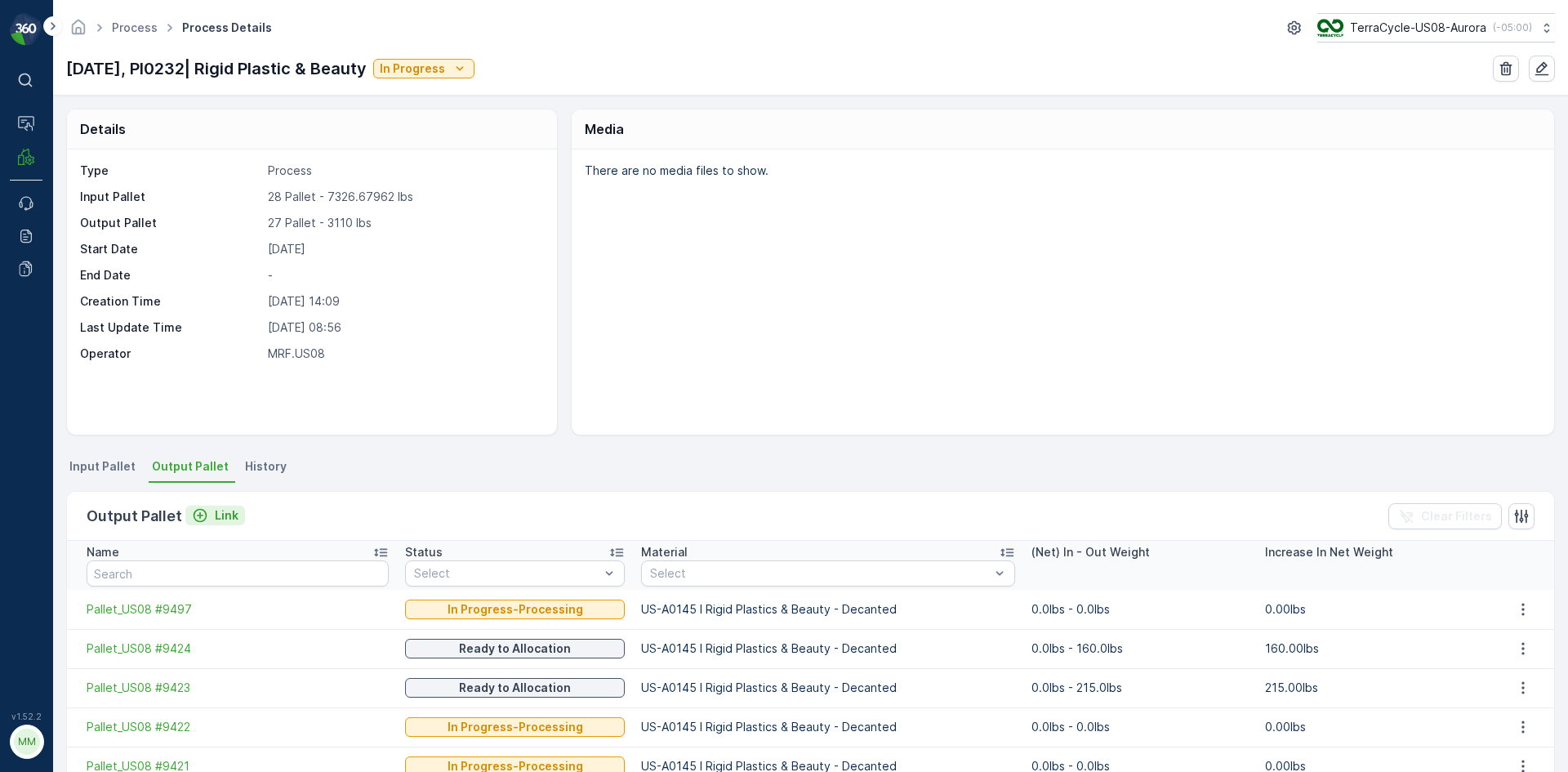
click at [226, 517] on p "Link" at bounding box center [227, 515] width 24 height 16
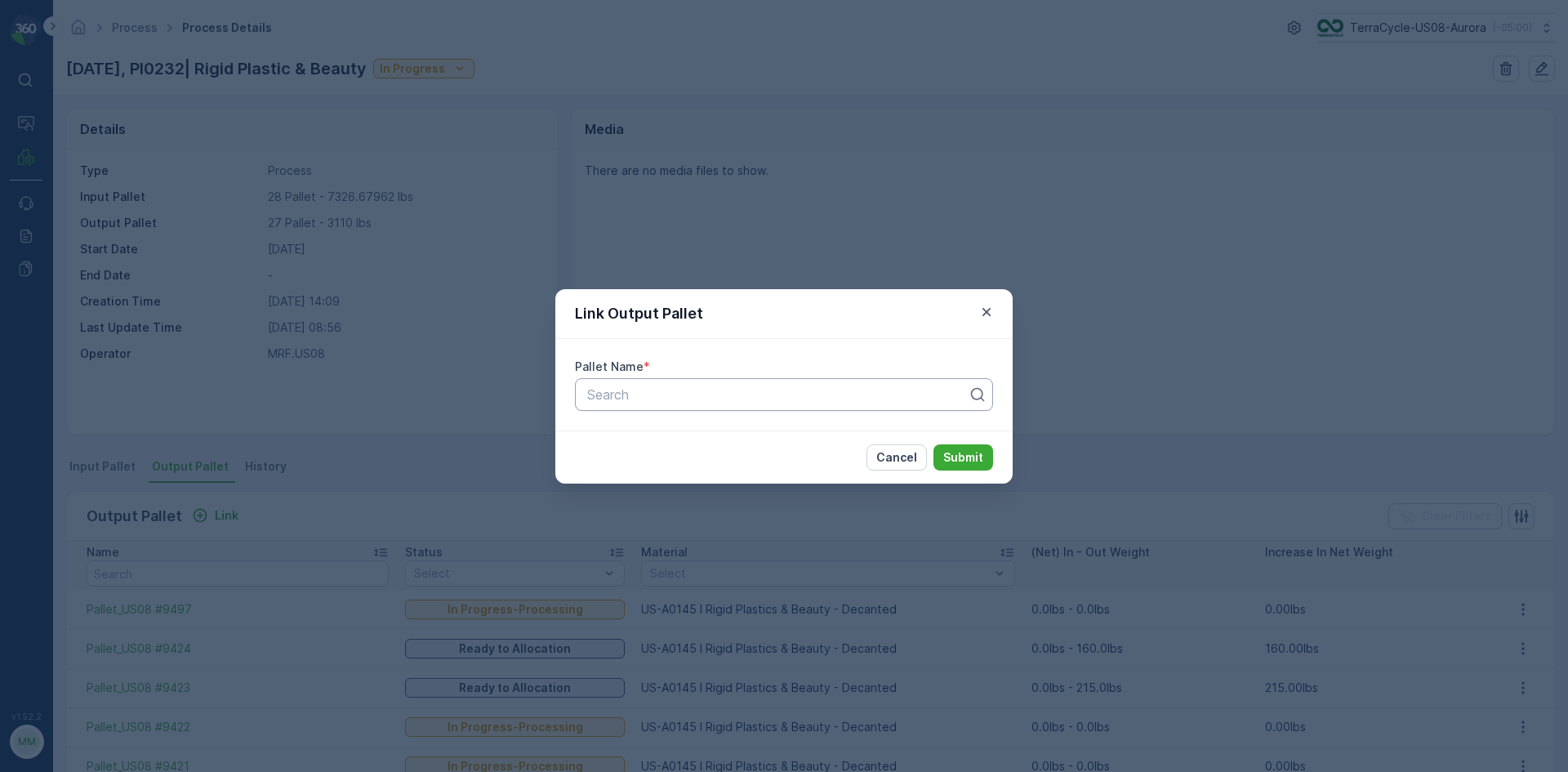
click at [636, 395] on div at bounding box center [778, 394] width 384 height 15
type input "9251"
click at [687, 437] on span "Pallet_US08 #9251" at bounding box center [643, 434] width 116 height 15
click at [986, 456] on button "Submit" at bounding box center [963, 457] width 60 height 26
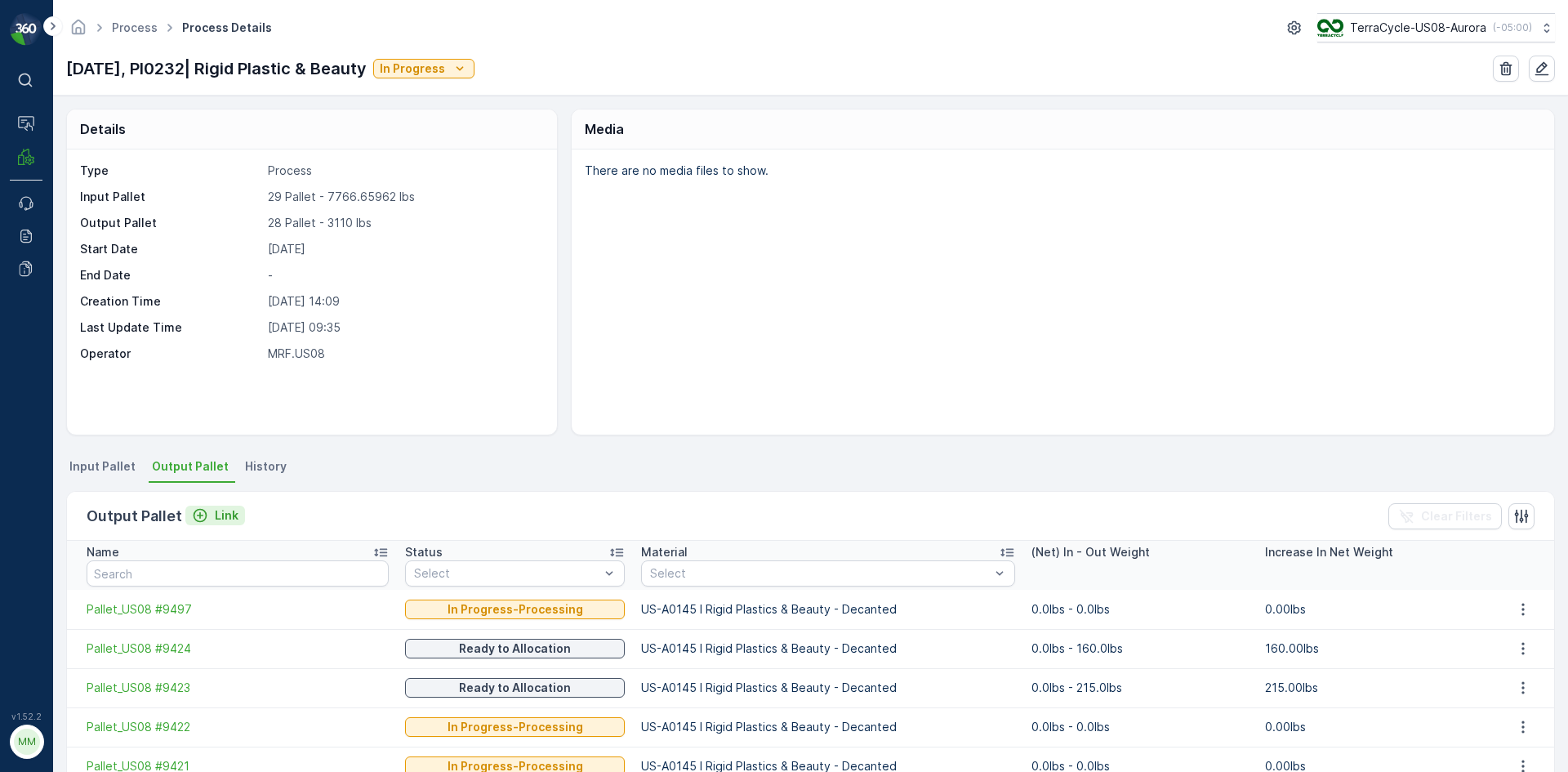
click at [194, 519] on icon "Link" at bounding box center [201, 516] width 14 height 14
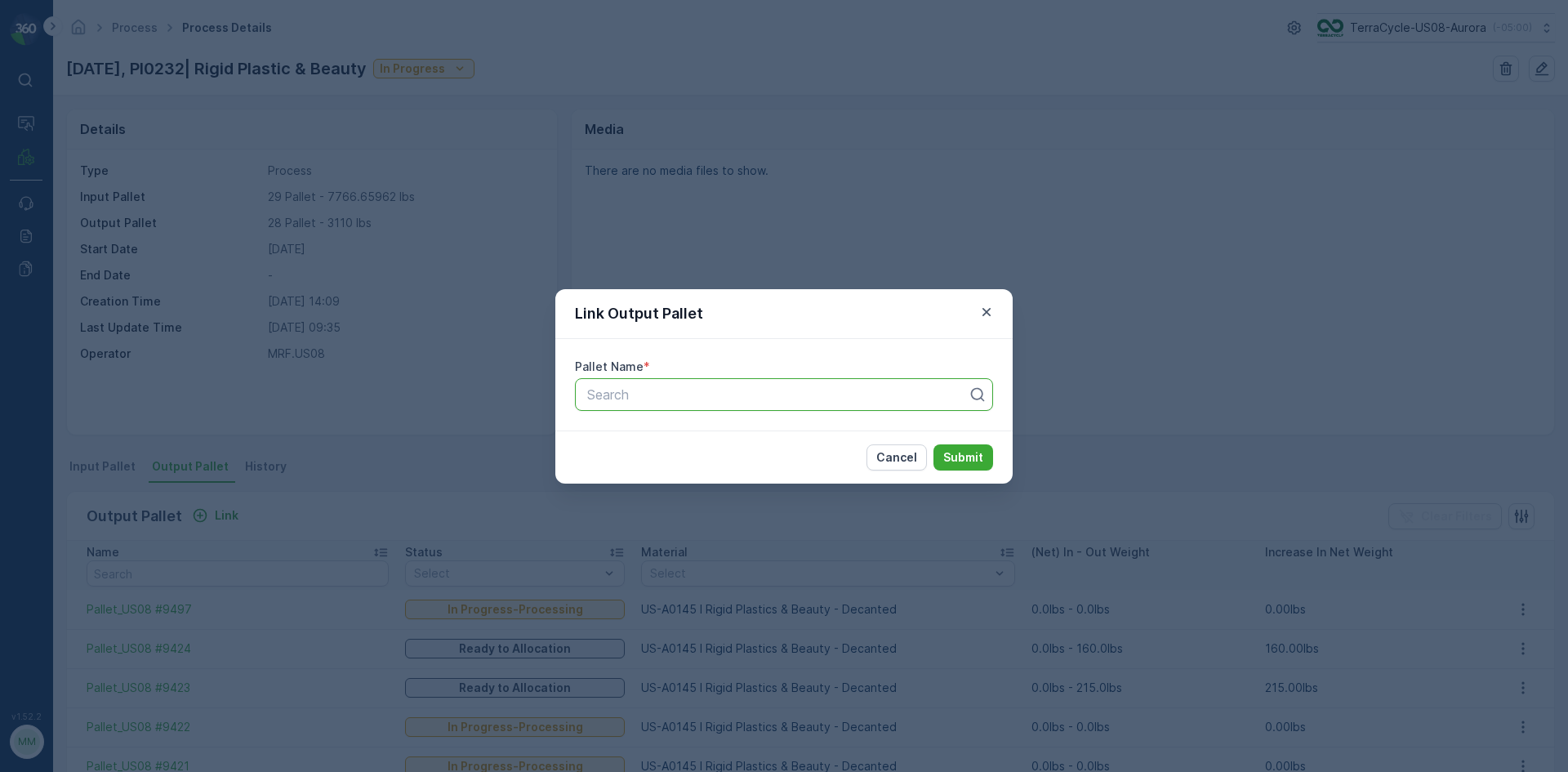
click at [652, 400] on div at bounding box center [778, 394] width 384 height 15
type input "9258"
click at [684, 436] on span "Pallet_US08 #9258" at bounding box center [644, 434] width 117 height 15
click at [974, 452] on p "Submit" at bounding box center [963, 457] width 40 height 16
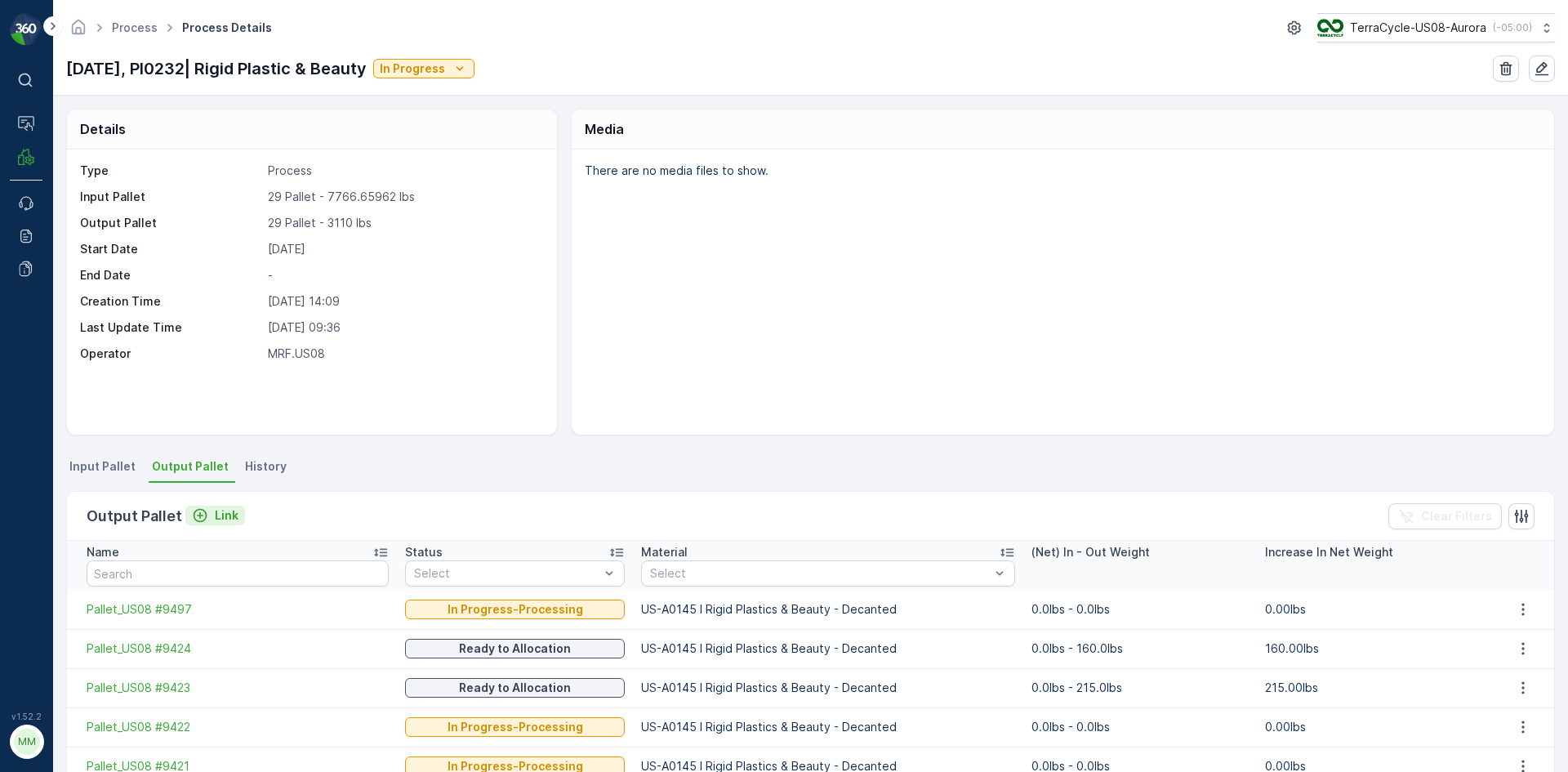
click at [197, 517] on icon "Link" at bounding box center [201, 516] width 14 height 14
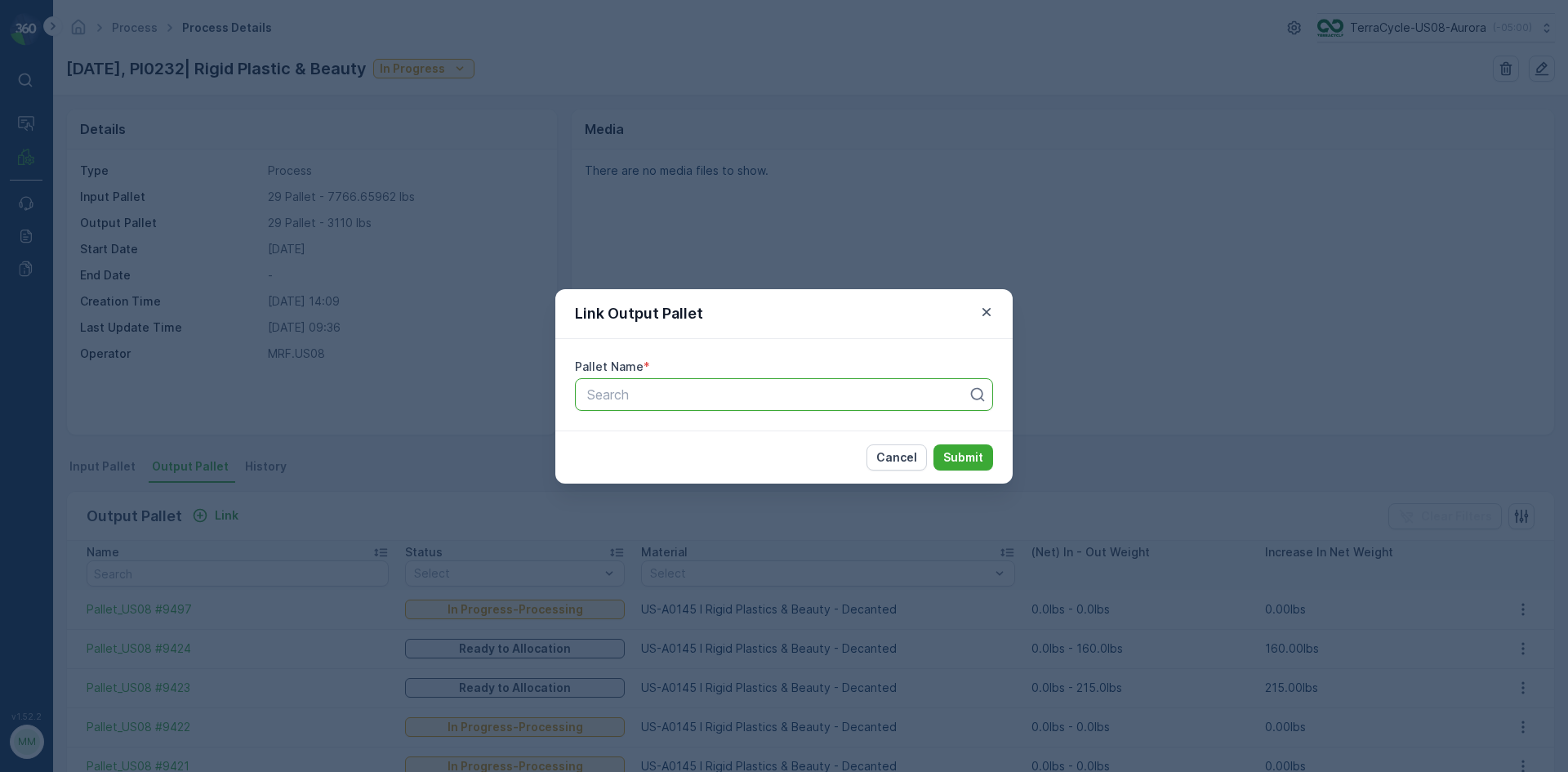
click at [726, 397] on div at bounding box center [778, 394] width 384 height 15
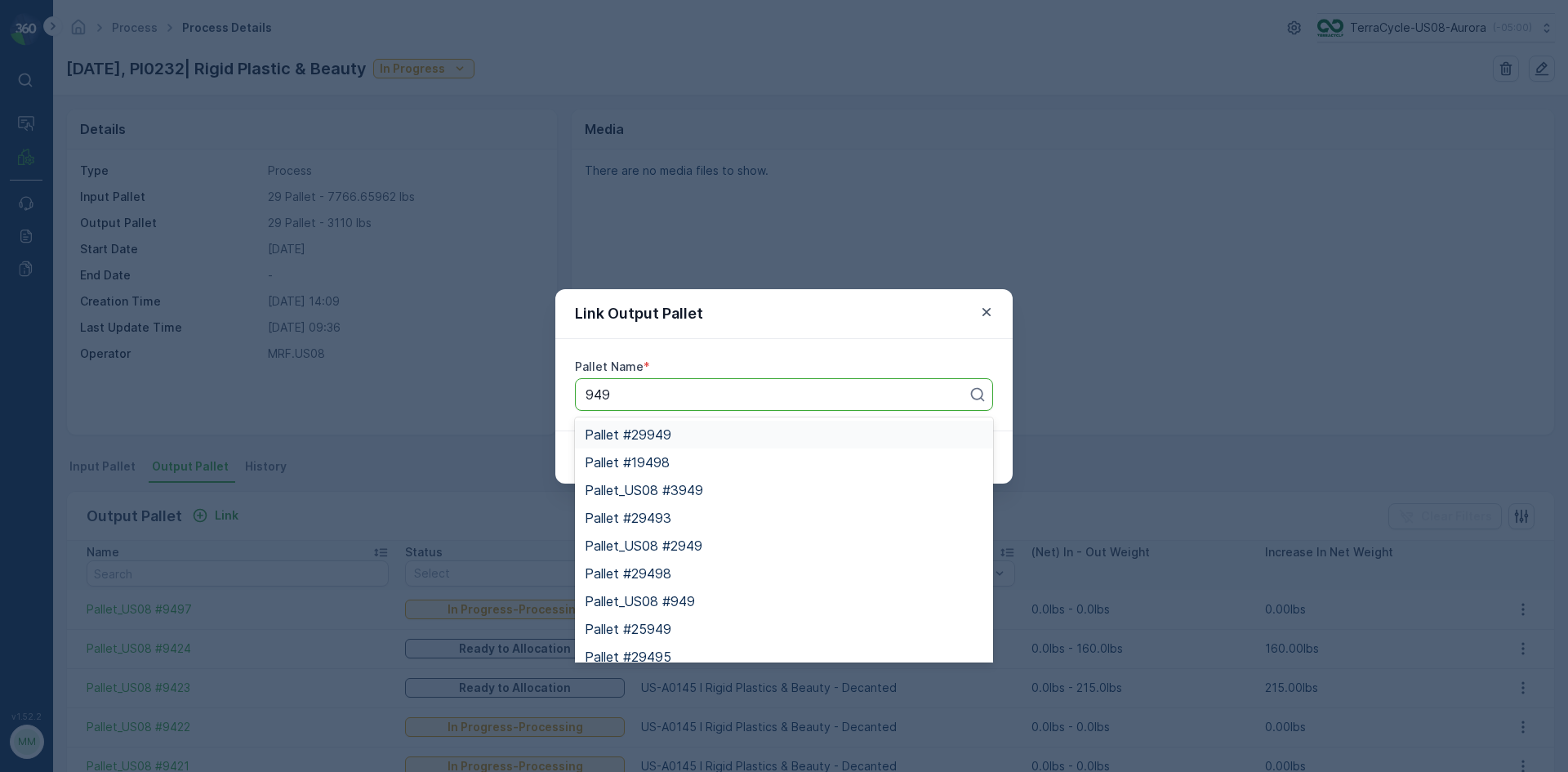
type input "9496"
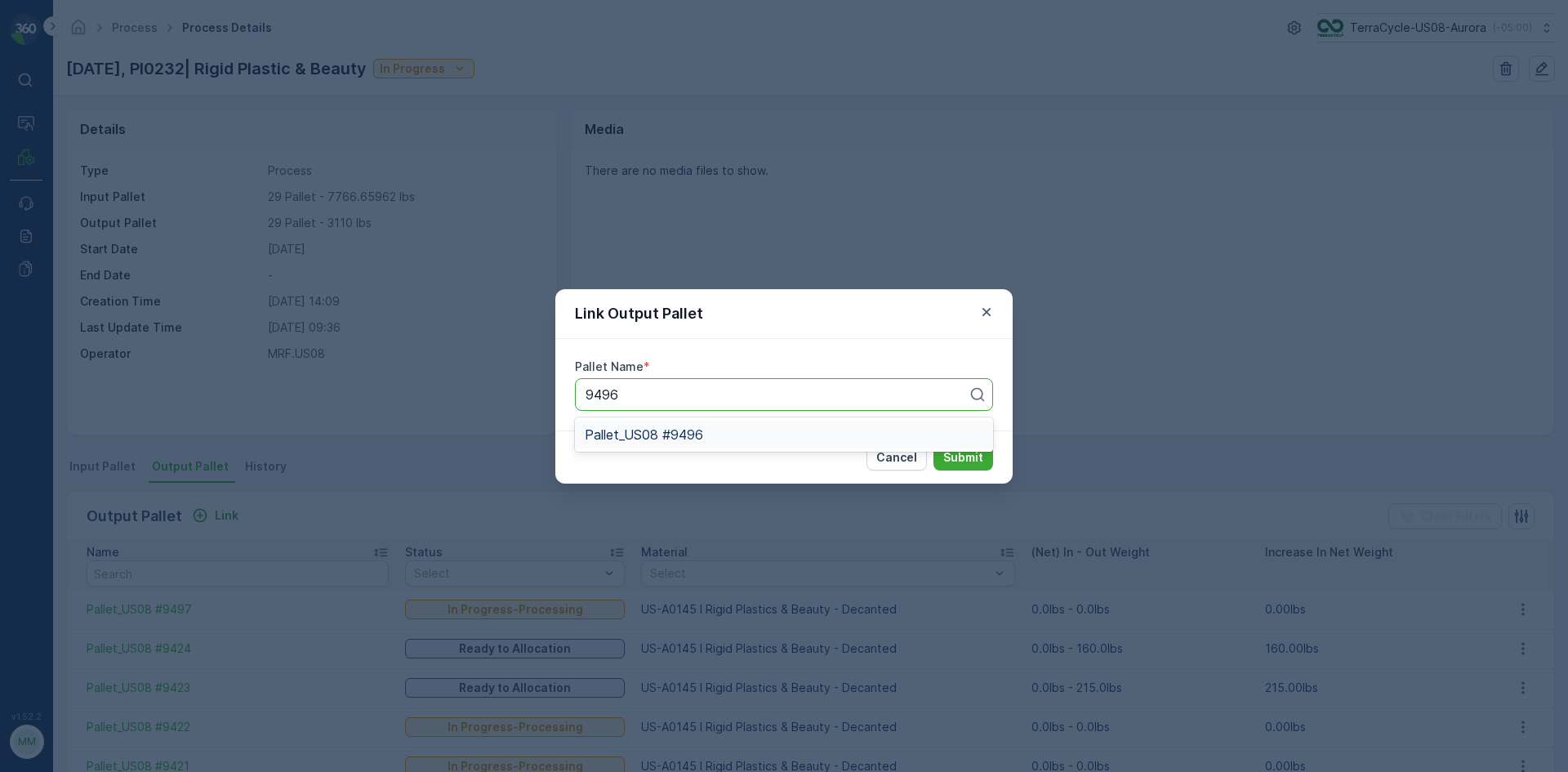
click at [682, 437] on span "Pallet_US08 #9496" at bounding box center [644, 434] width 118 height 15
click at [972, 456] on p "Submit" at bounding box center [963, 457] width 40 height 16
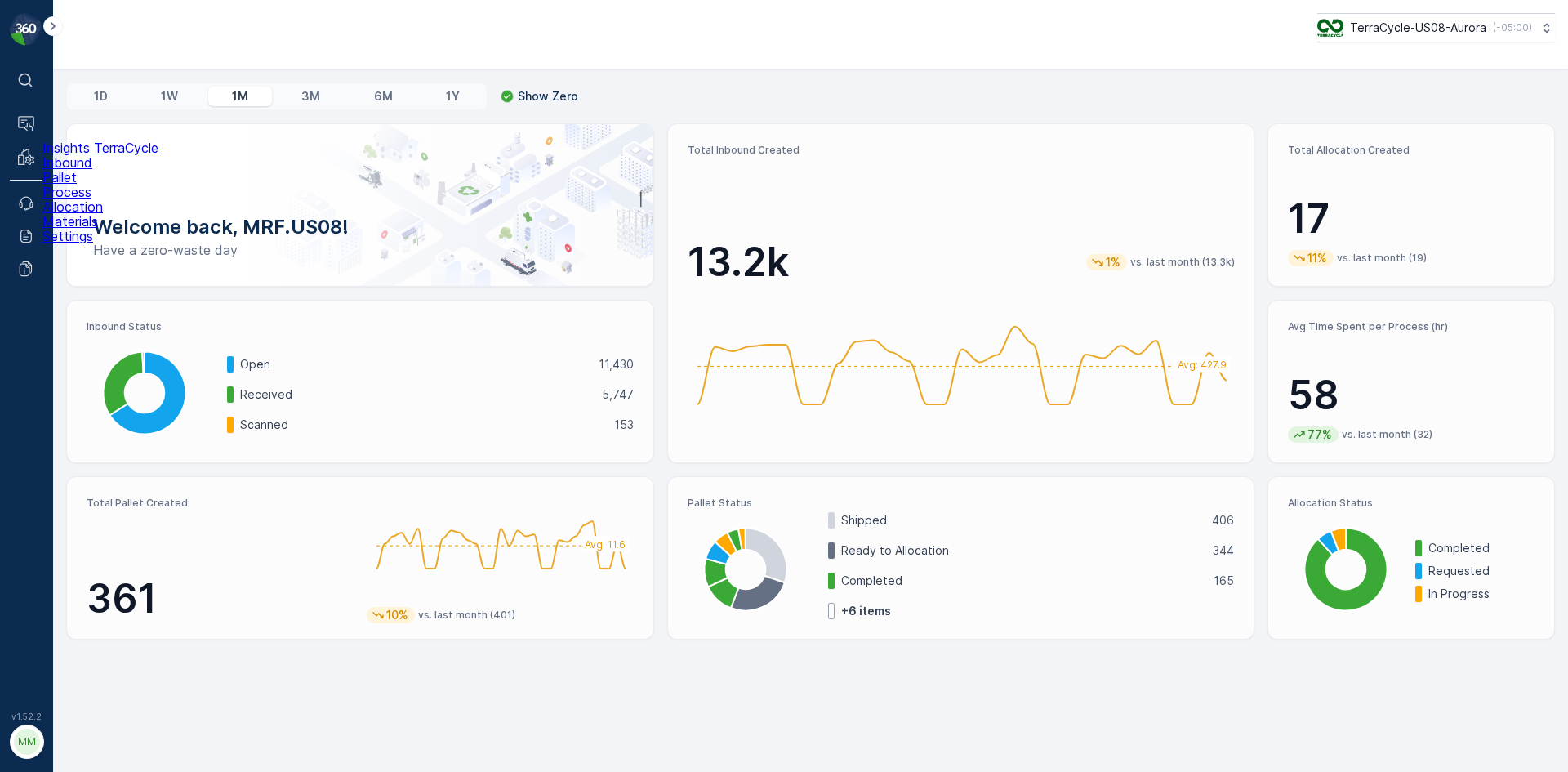
click at [86, 199] on p "Process" at bounding box center [100, 192] width 116 height 15
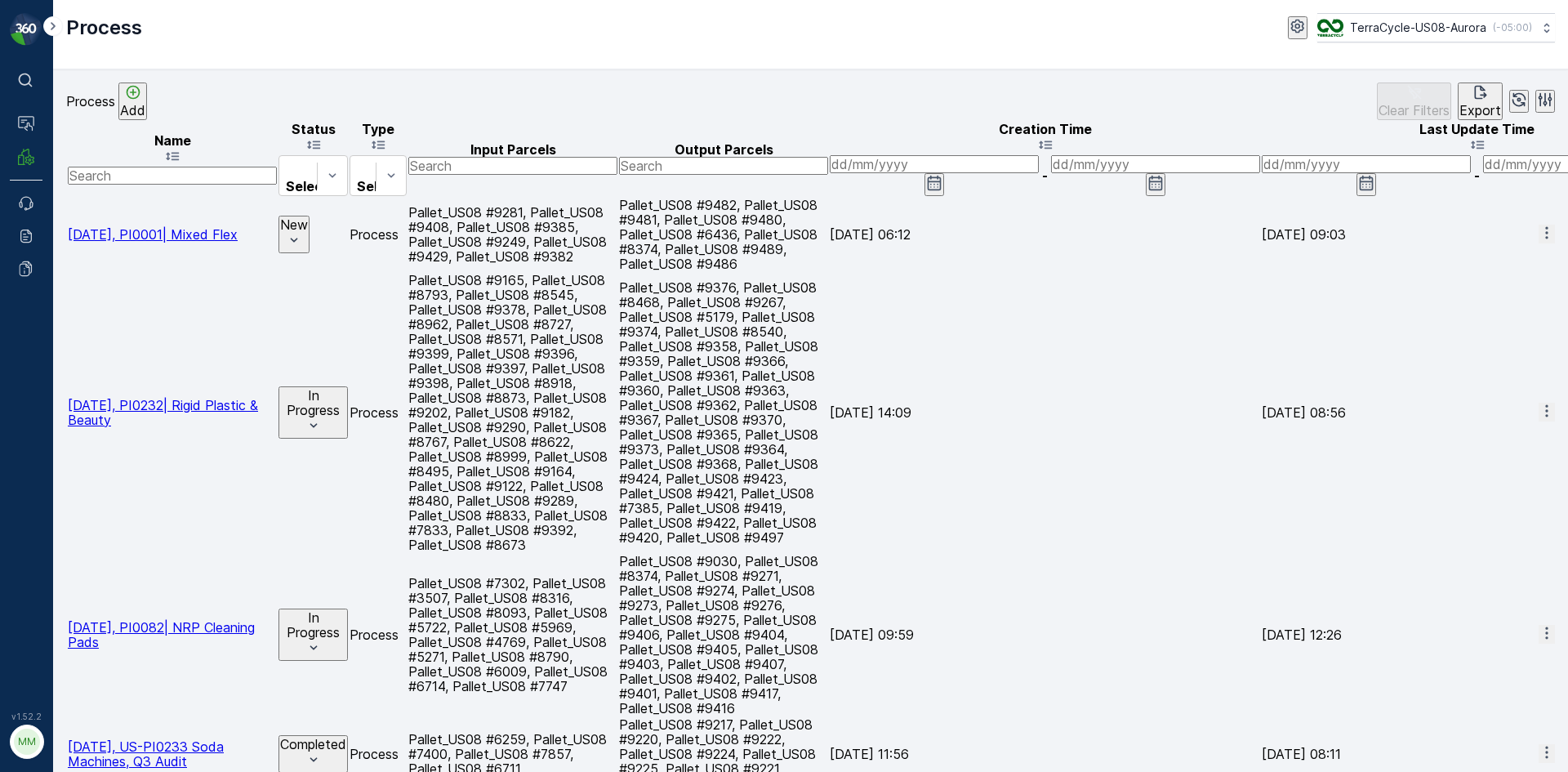
click at [143, 226] on span "[DATE], PI0001| Mixed Flex" at bounding box center [152, 234] width 170 height 16
